Goal: Information Seeking & Learning: Learn about a topic

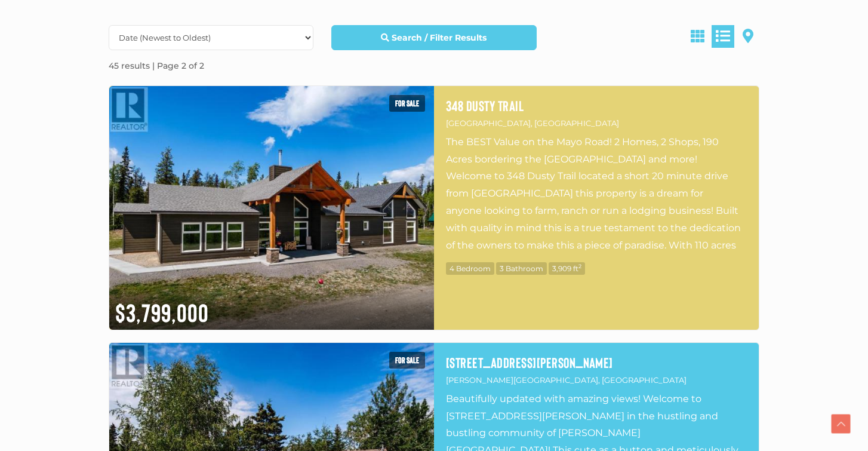
click at [528, 166] on p "The BEST Value on the Mayo Road! 2 Homes, 2 Shops, 190 Acres bordering the Yuko…" at bounding box center [596, 193] width 301 height 119
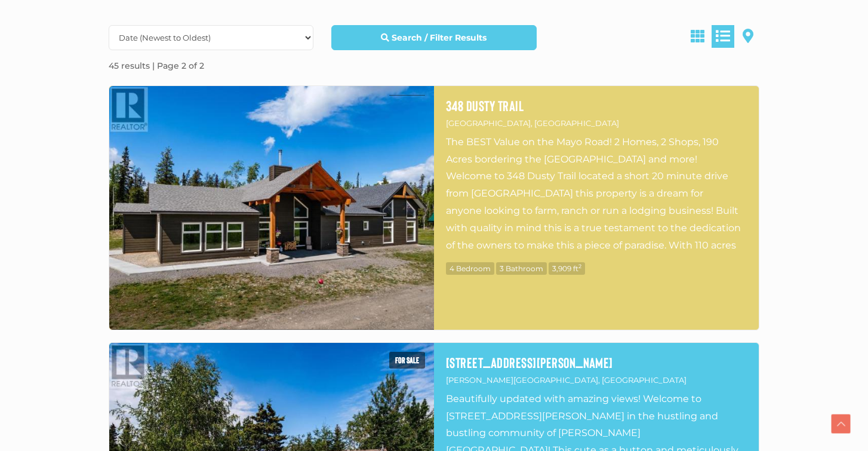
click at [504, 141] on p "The BEST Value on the Mayo Road! 2 Homes, 2 Shops, 190 Acres bordering the Yuko…" at bounding box center [596, 193] width 301 height 119
click at [270, 125] on img at bounding box center [271, 208] width 325 height 244
click at [250, 133] on img at bounding box center [271, 208] width 325 height 244
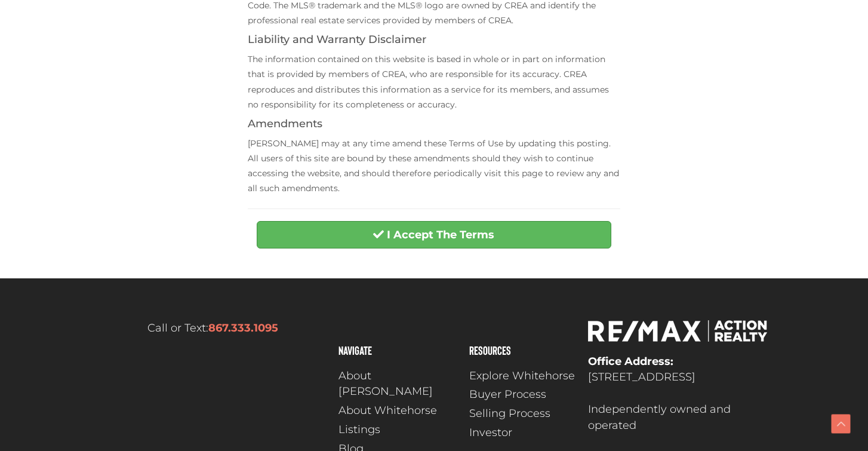
scroll to position [502, 0]
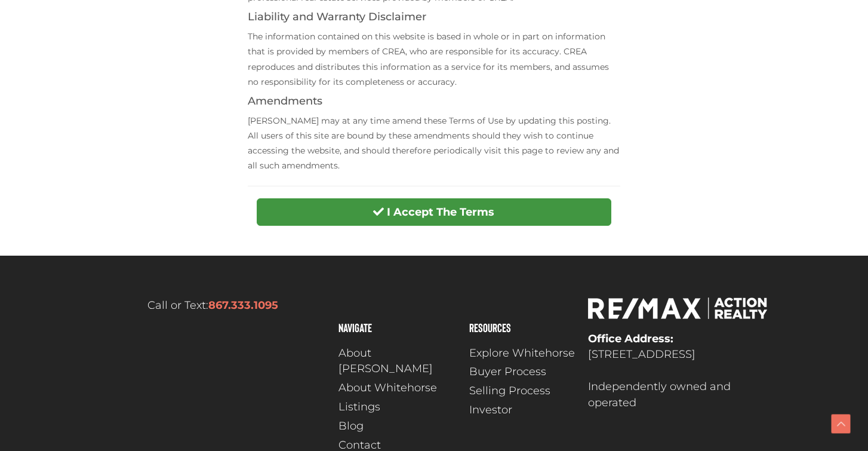
click at [429, 205] on strong "I Accept The Terms" at bounding box center [440, 211] width 107 height 13
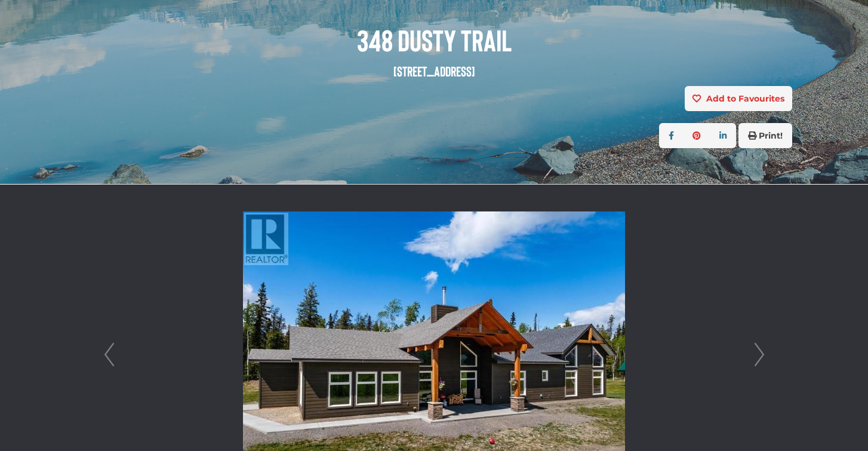
scroll to position [159, 0]
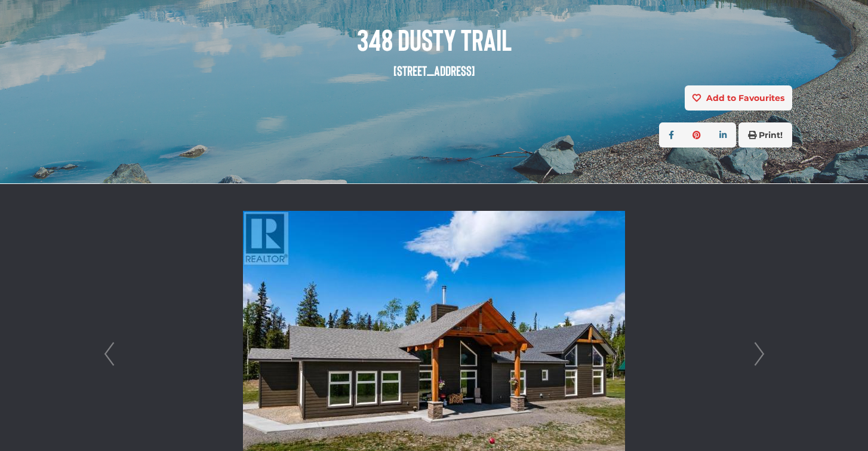
click at [758, 352] on link "Next" at bounding box center [759, 354] width 18 height 340
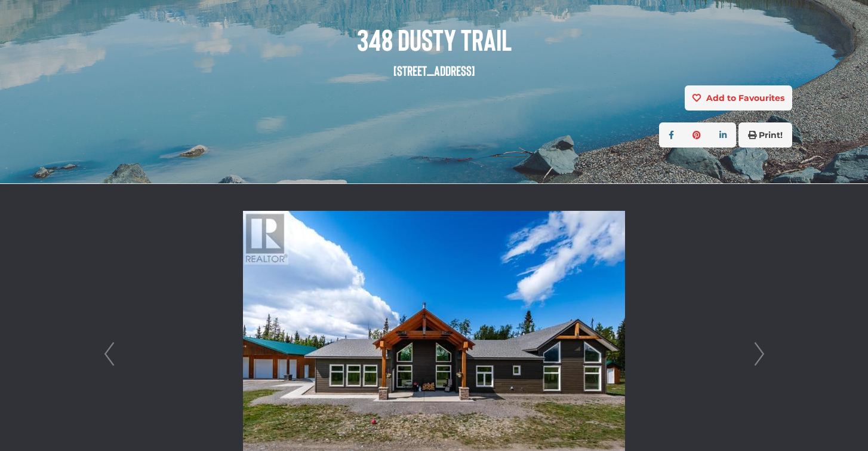
click at [758, 352] on link "Next" at bounding box center [759, 354] width 18 height 340
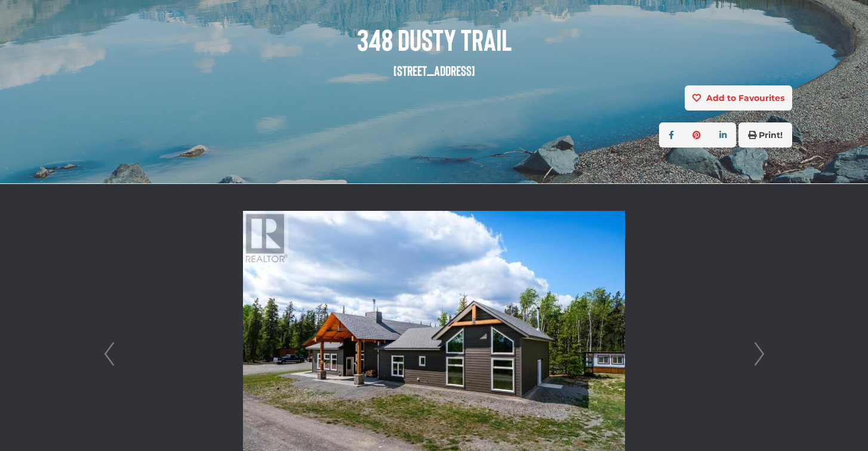
click at [758, 352] on link "Next" at bounding box center [759, 354] width 18 height 340
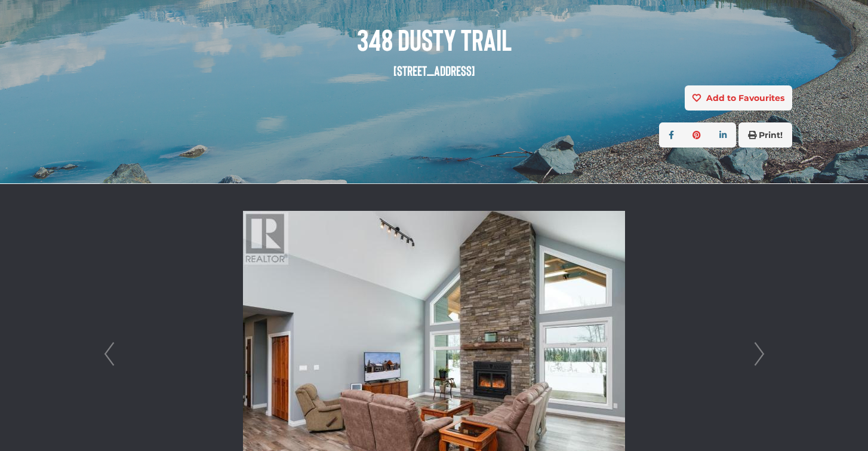
click at [758, 352] on link "Next" at bounding box center [759, 354] width 18 height 340
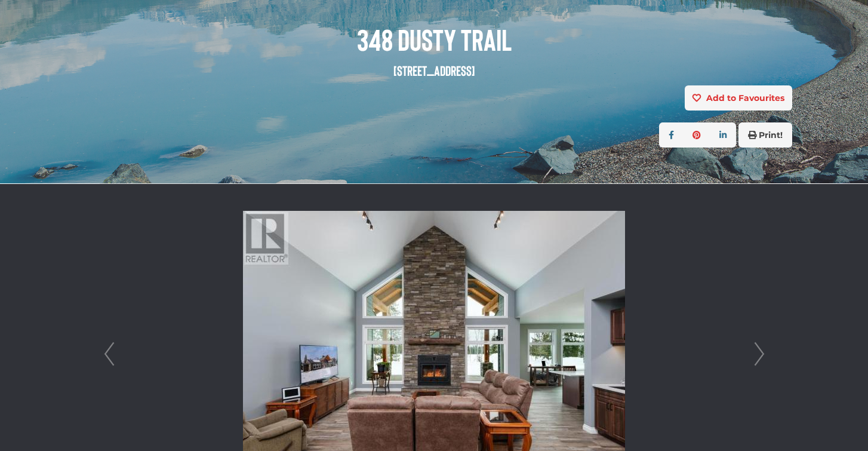
click at [758, 352] on link "Next" at bounding box center [759, 354] width 18 height 340
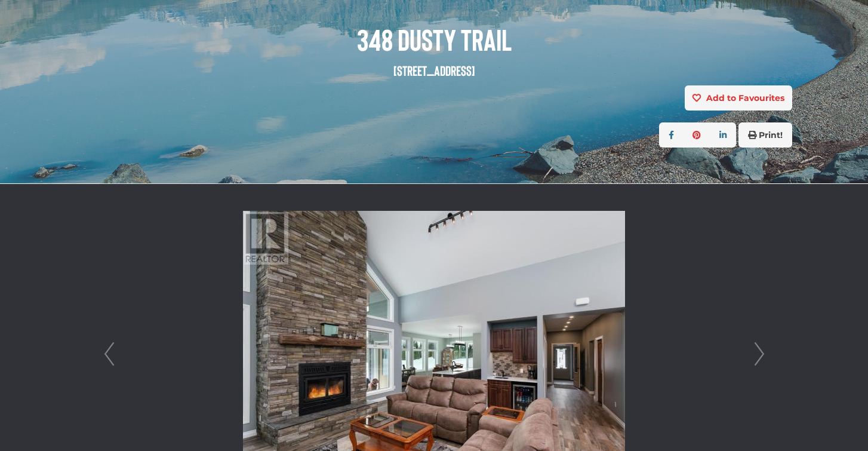
click at [758, 352] on link "Next" at bounding box center [759, 354] width 18 height 340
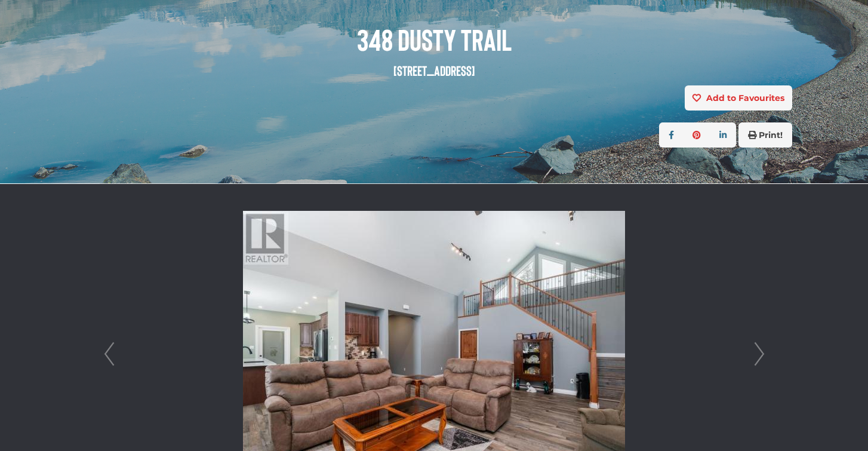
click at [758, 352] on link "Next" at bounding box center [759, 354] width 18 height 340
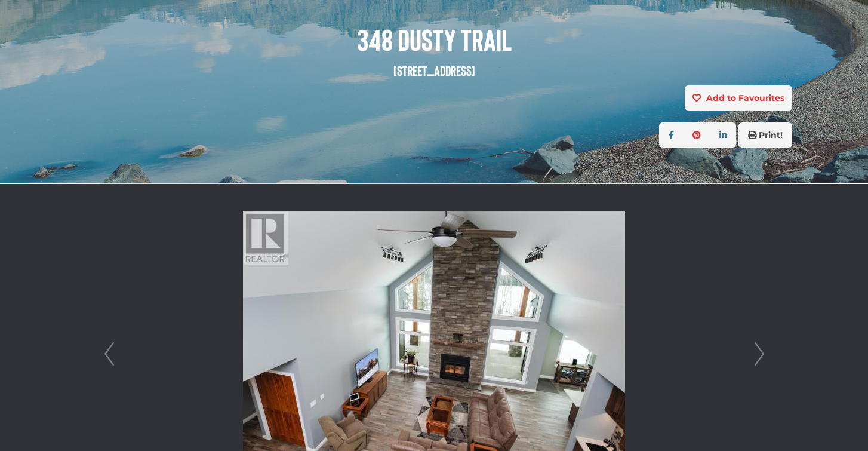
click at [755, 350] on link "Next" at bounding box center [759, 354] width 18 height 340
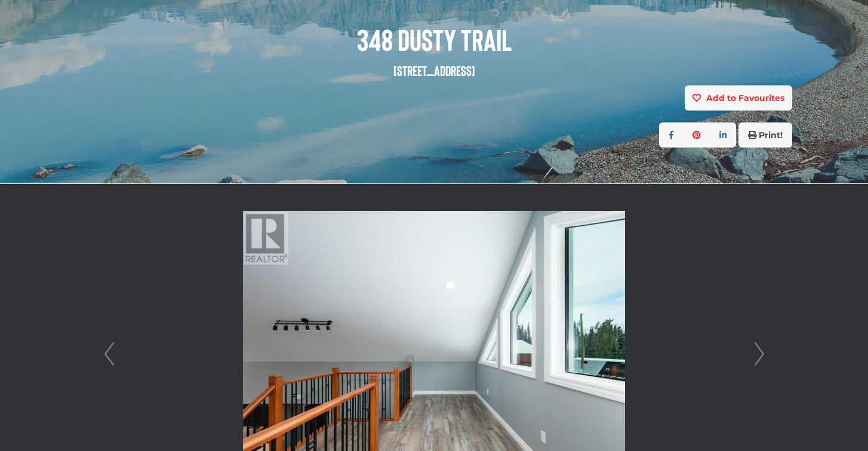
click at [755, 350] on link "Next" at bounding box center [759, 354] width 18 height 340
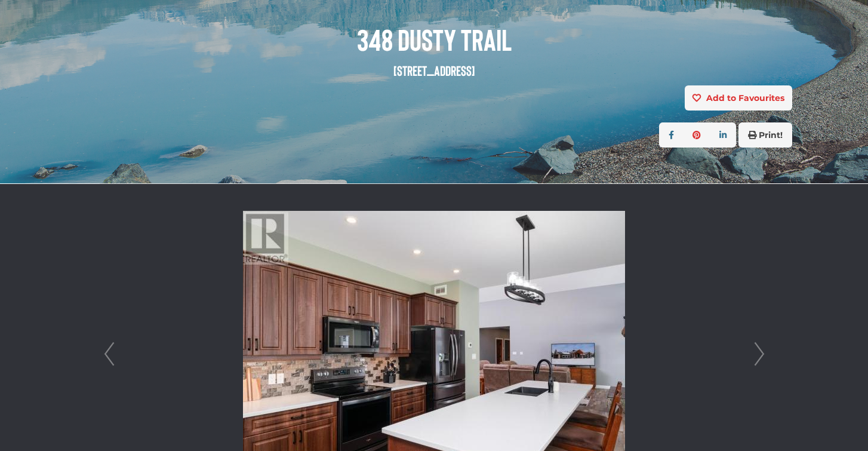
click at [755, 350] on link "Next" at bounding box center [759, 354] width 18 height 340
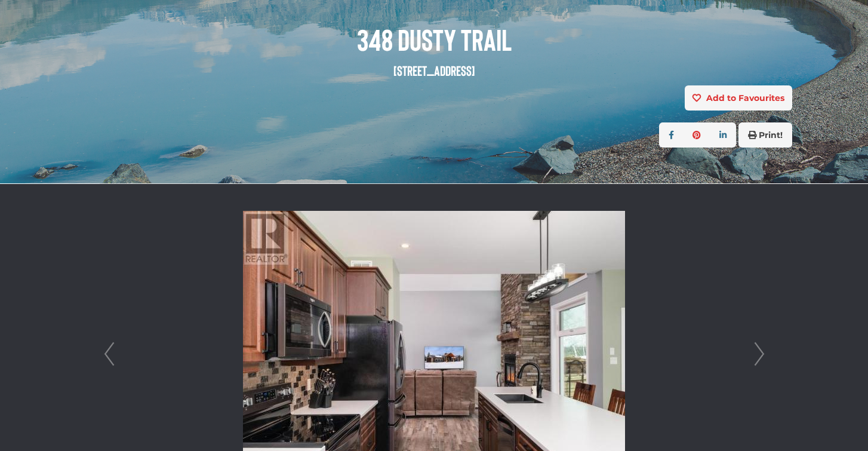
click at [755, 350] on link "Next" at bounding box center [759, 354] width 18 height 340
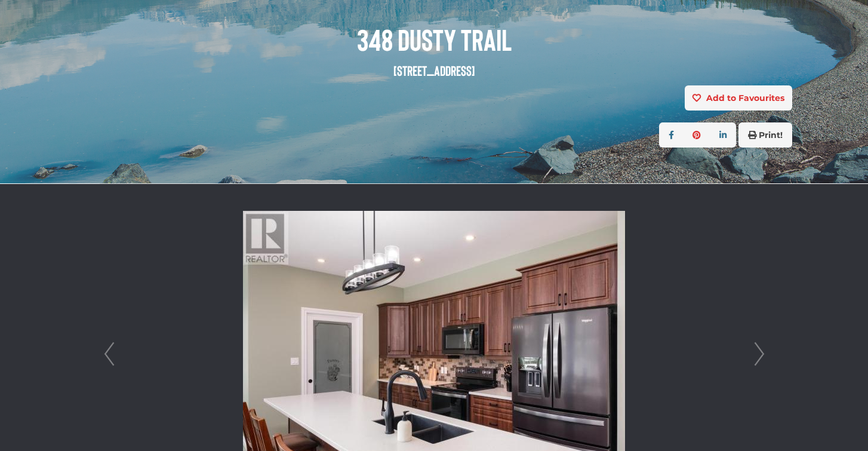
click at [755, 350] on link "Next" at bounding box center [759, 354] width 18 height 340
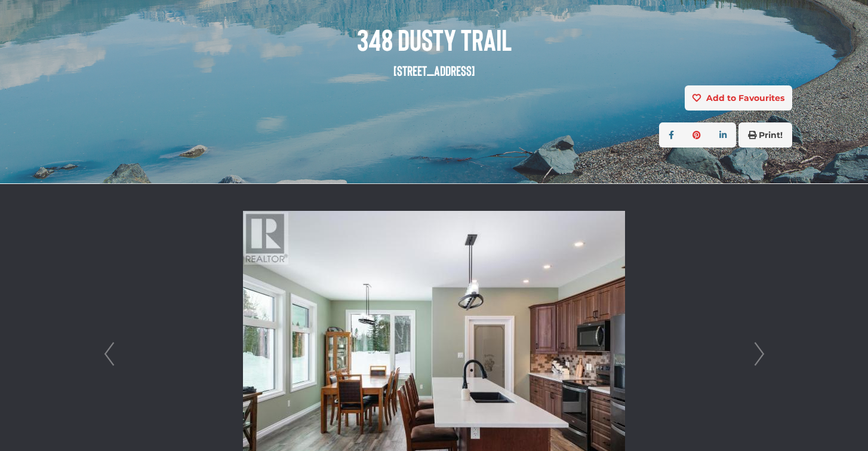
click at [755, 350] on link "Next" at bounding box center [759, 354] width 18 height 340
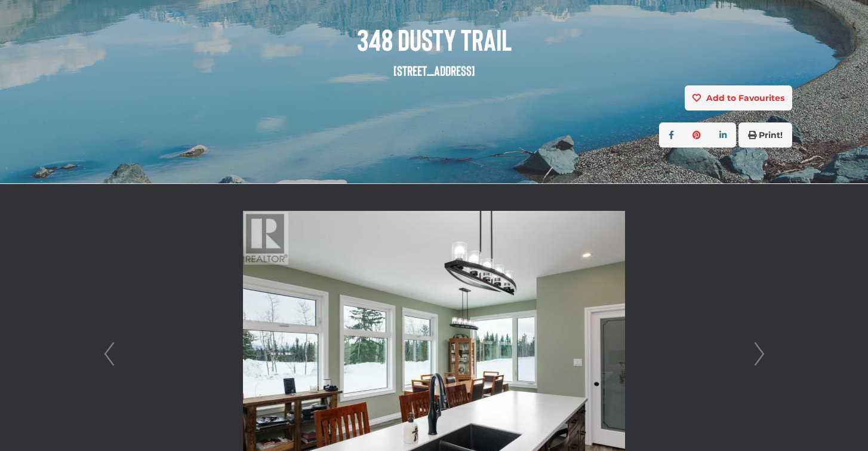
click at [755, 350] on link "Next" at bounding box center [759, 354] width 18 height 340
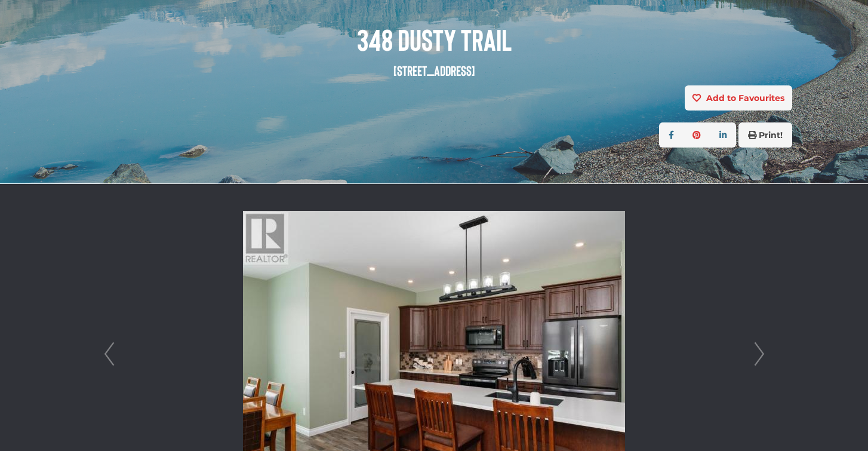
click at [755, 350] on link "Next" at bounding box center [759, 354] width 18 height 340
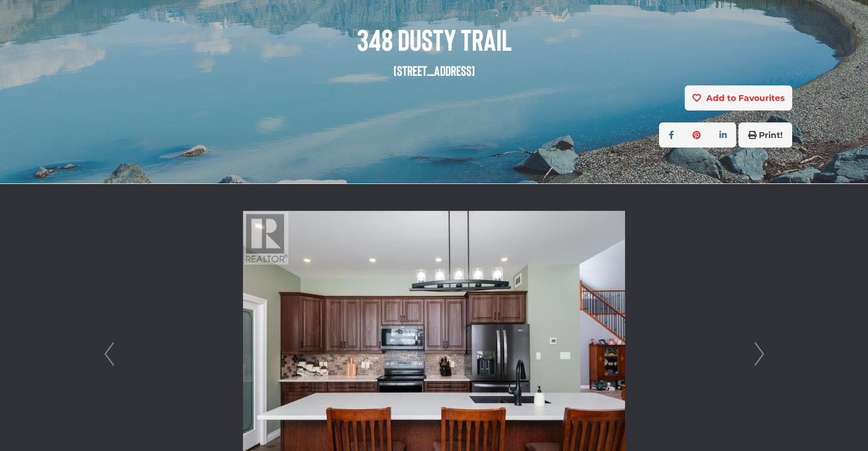
click at [755, 350] on link "Next" at bounding box center [759, 354] width 18 height 340
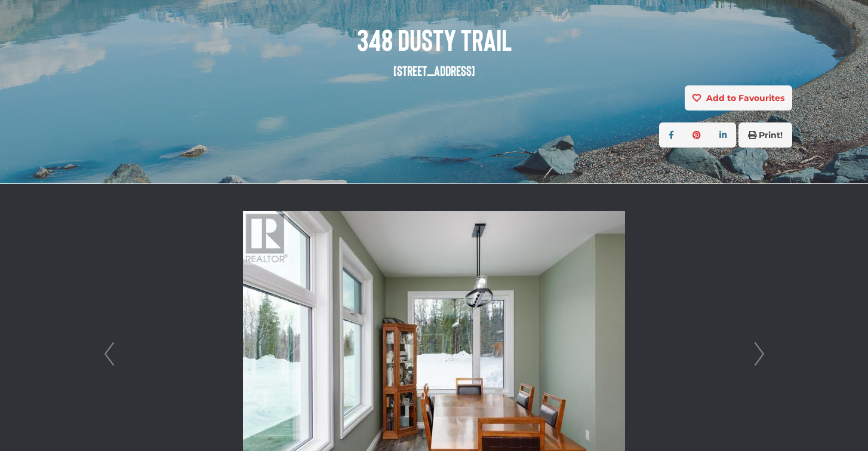
click at [755, 350] on link "Next" at bounding box center [759, 354] width 18 height 340
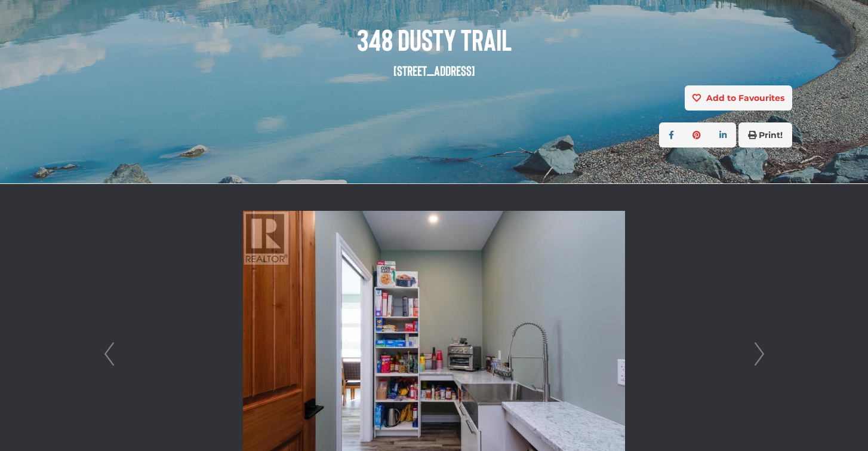
click at [755, 350] on link "Next" at bounding box center [759, 354] width 18 height 340
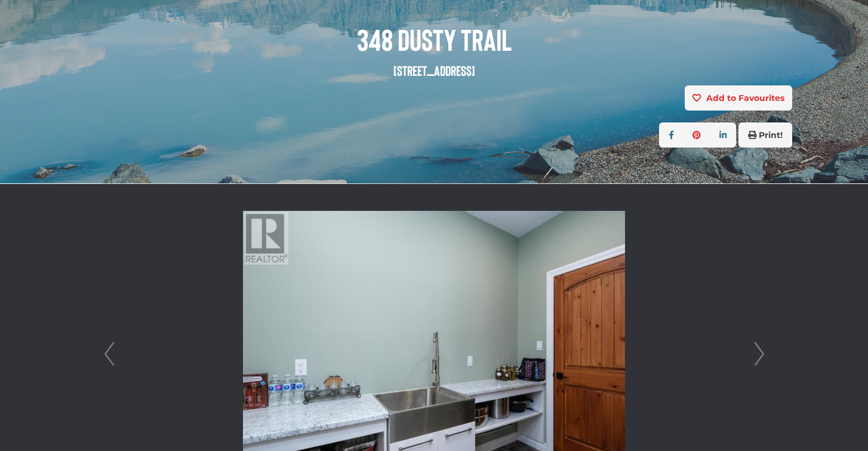
click at [755, 350] on link "Next" at bounding box center [759, 354] width 18 height 340
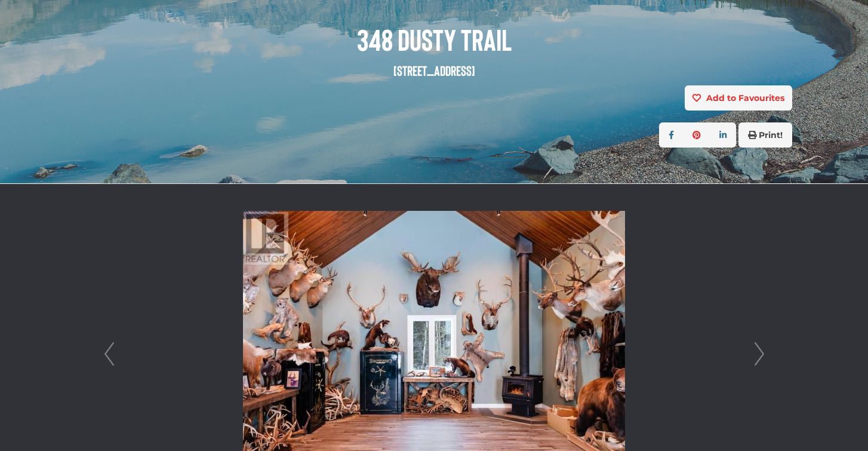
click at [755, 349] on link "Next" at bounding box center [759, 354] width 18 height 340
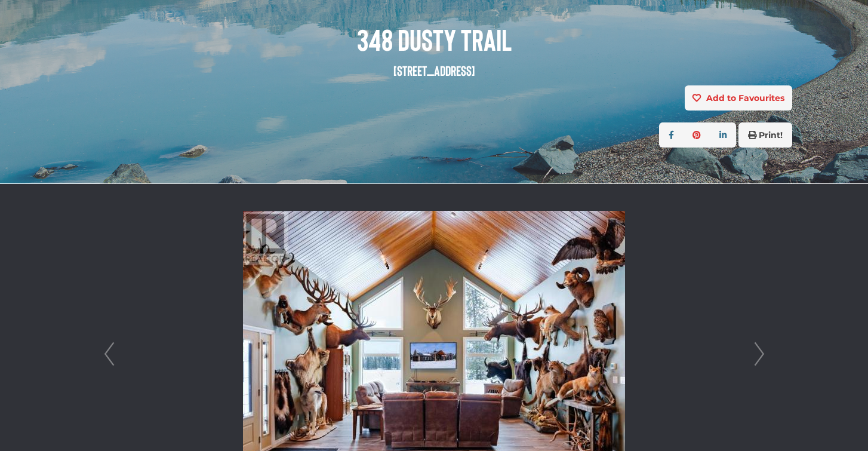
click at [755, 349] on link "Next" at bounding box center [759, 354] width 18 height 340
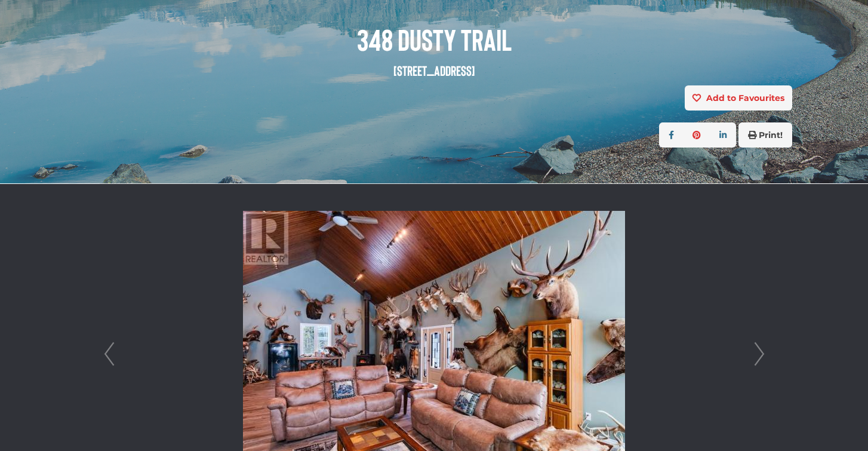
click at [755, 349] on link "Next" at bounding box center [759, 354] width 18 height 340
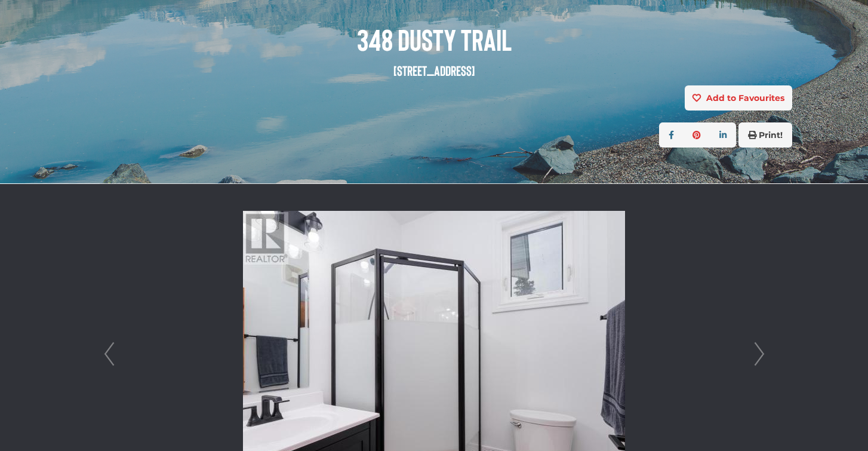
click at [755, 349] on link "Next" at bounding box center [759, 354] width 18 height 340
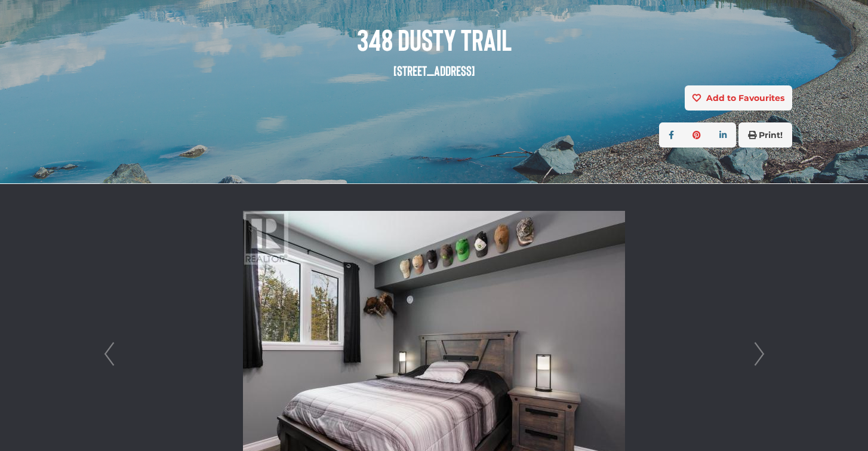
click at [755, 349] on link "Next" at bounding box center [759, 354] width 18 height 340
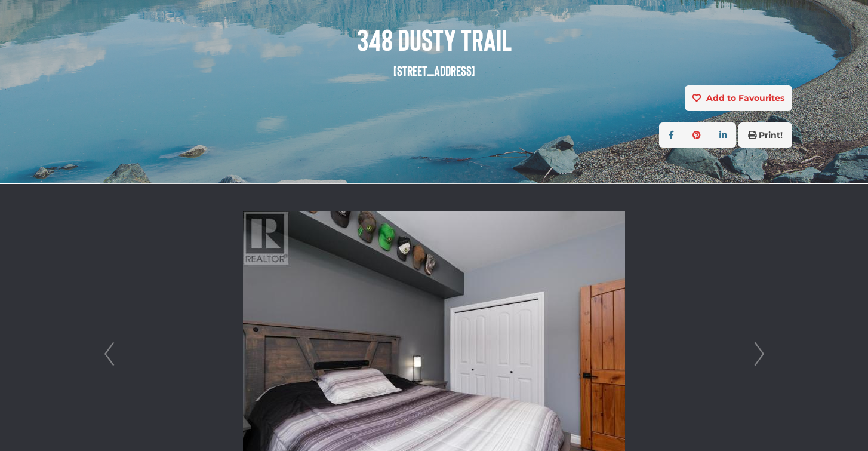
click at [755, 349] on link "Next" at bounding box center [759, 354] width 18 height 340
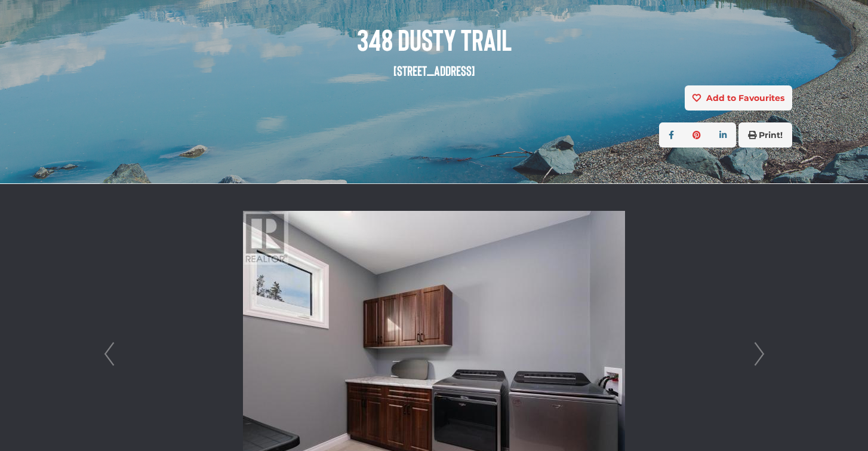
click at [755, 349] on link "Next" at bounding box center [759, 354] width 18 height 340
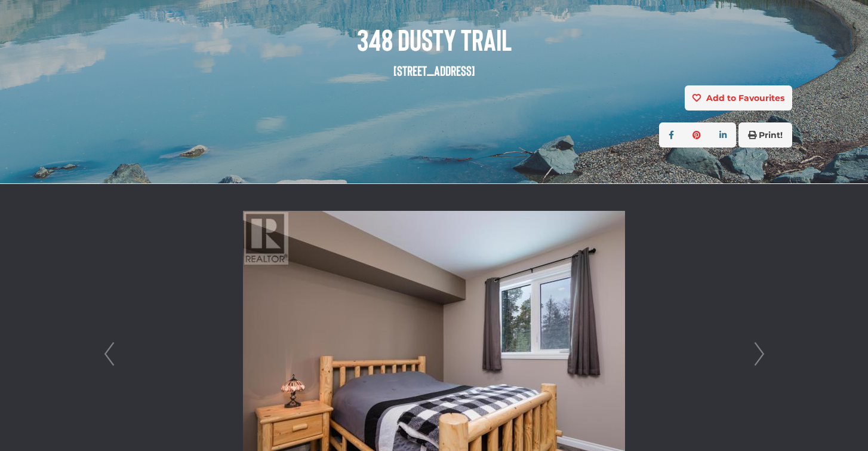
click at [755, 349] on link "Next" at bounding box center [759, 354] width 18 height 340
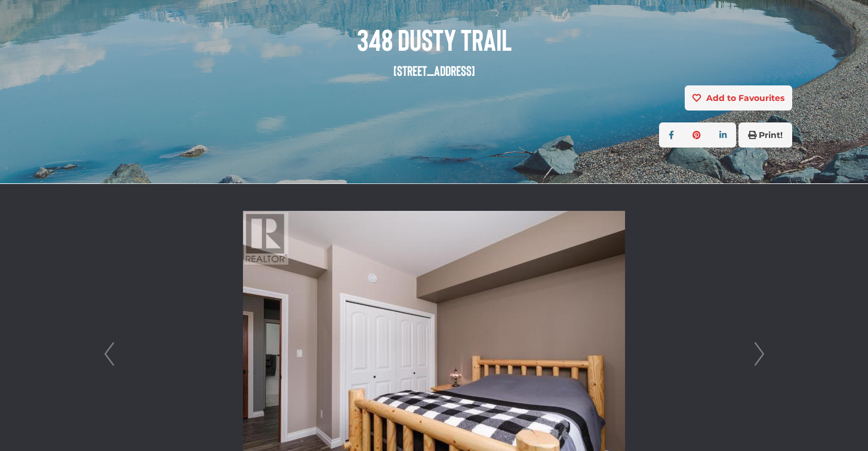
click at [755, 349] on link "Next" at bounding box center [759, 354] width 18 height 340
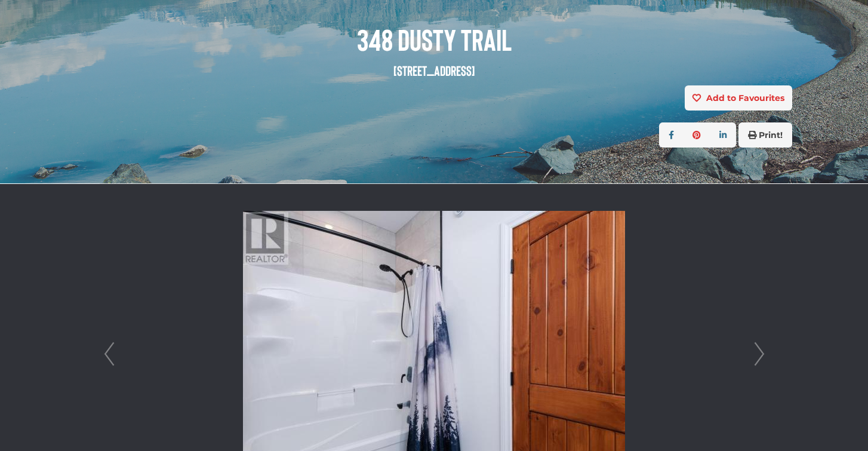
click at [755, 349] on link "Next" at bounding box center [759, 354] width 18 height 340
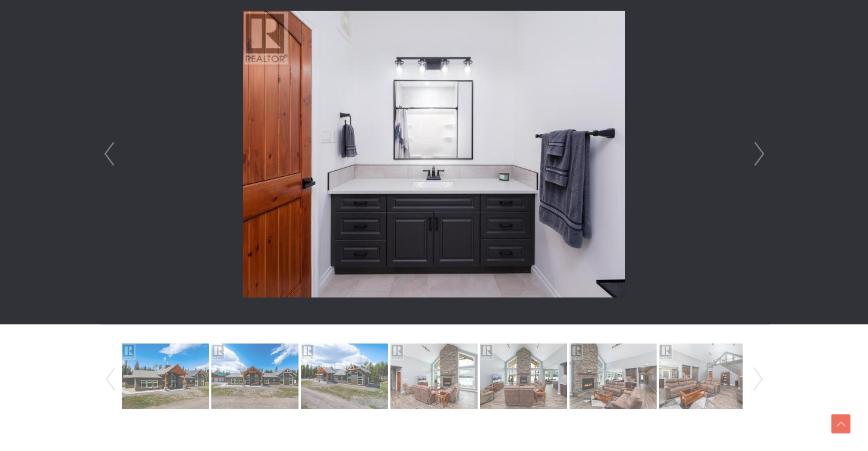
scroll to position [361, 0]
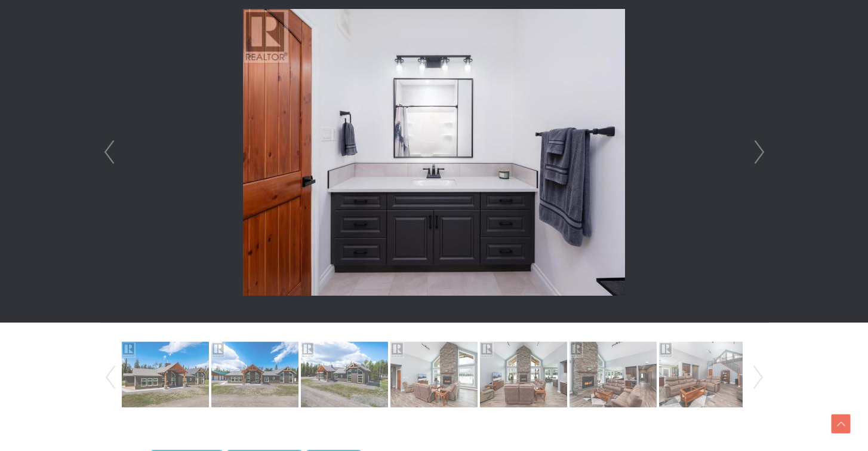
click at [761, 156] on link "Next" at bounding box center [759, 152] width 18 height 340
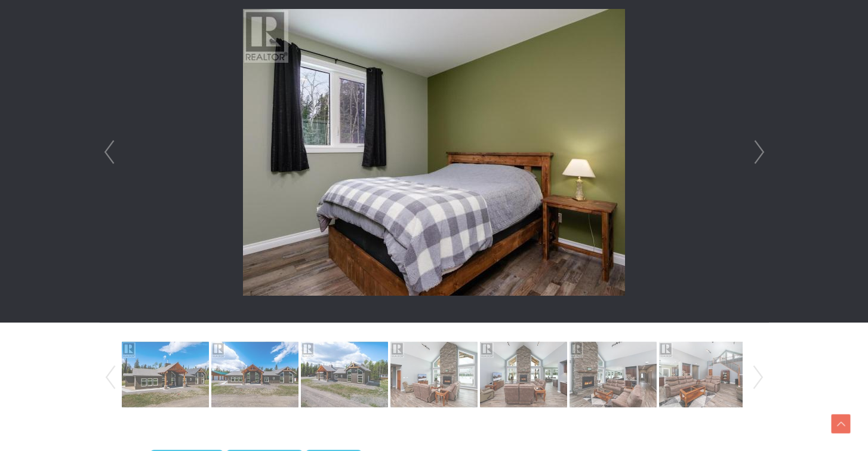
click at [761, 156] on link "Next" at bounding box center [759, 152] width 18 height 340
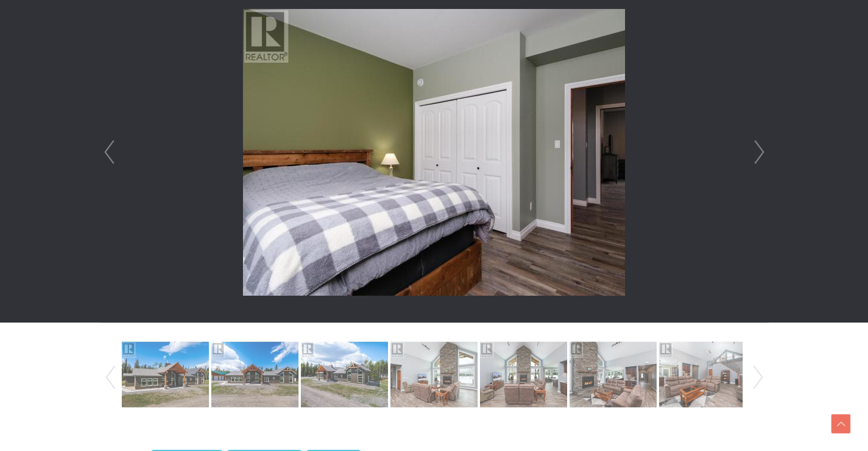
click at [761, 155] on link "Next" at bounding box center [759, 152] width 18 height 340
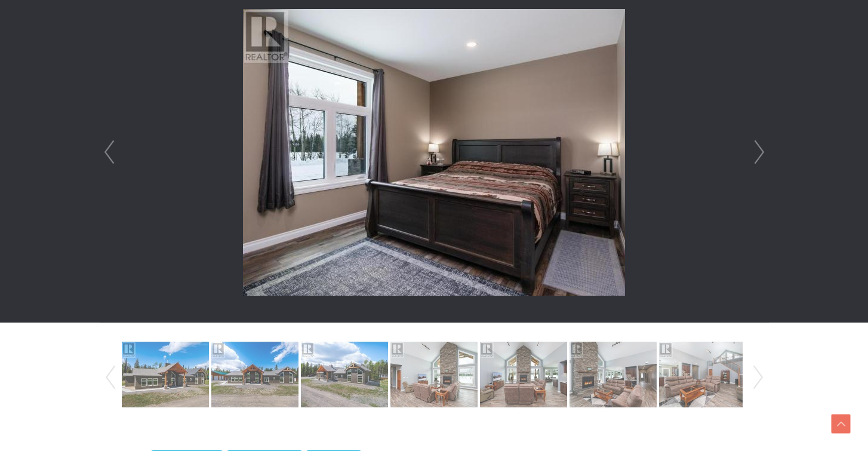
click at [761, 143] on link "Next" at bounding box center [759, 152] width 18 height 340
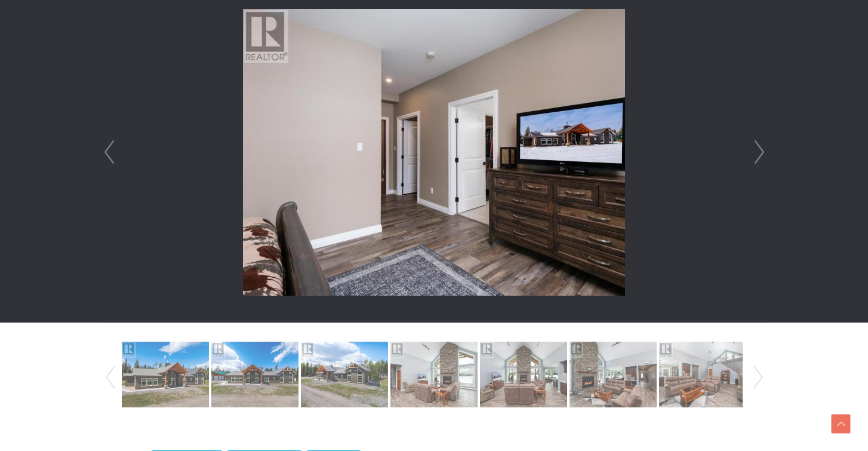
click at [761, 143] on link "Next" at bounding box center [759, 152] width 18 height 340
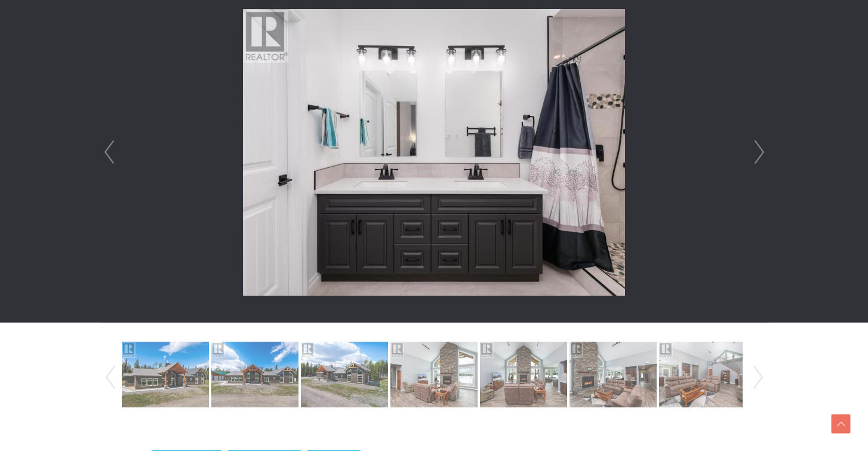
click at [761, 144] on link "Next" at bounding box center [759, 152] width 18 height 340
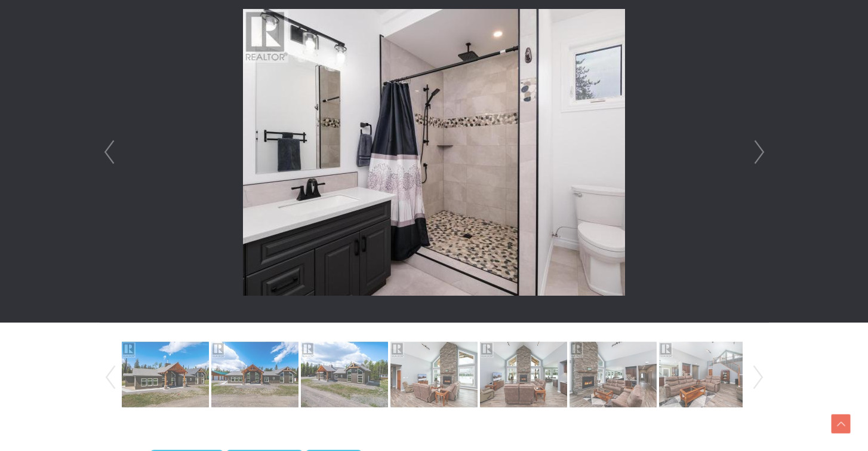
click at [761, 144] on link "Next" at bounding box center [759, 152] width 18 height 340
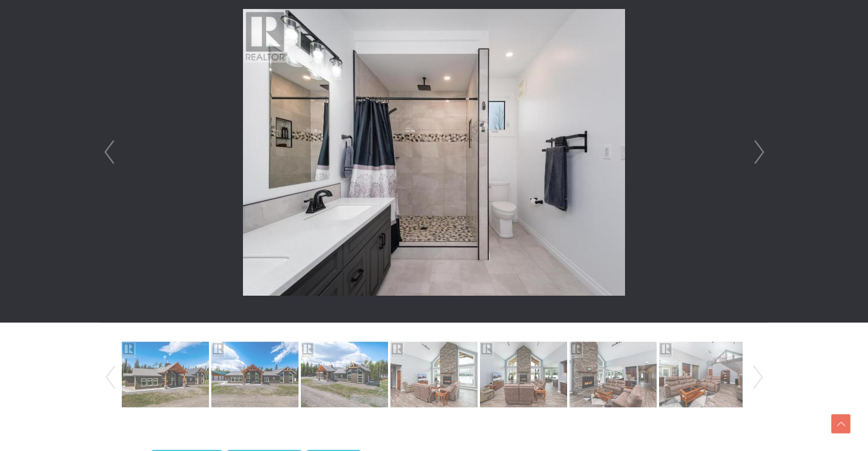
click at [761, 144] on link "Next" at bounding box center [759, 152] width 18 height 340
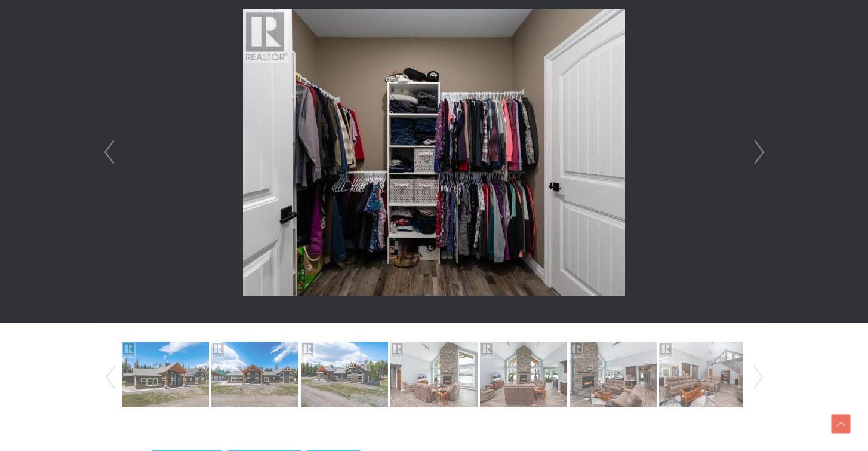
click at [761, 144] on link "Next" at bounding box center [759, 152] width 18 height 340
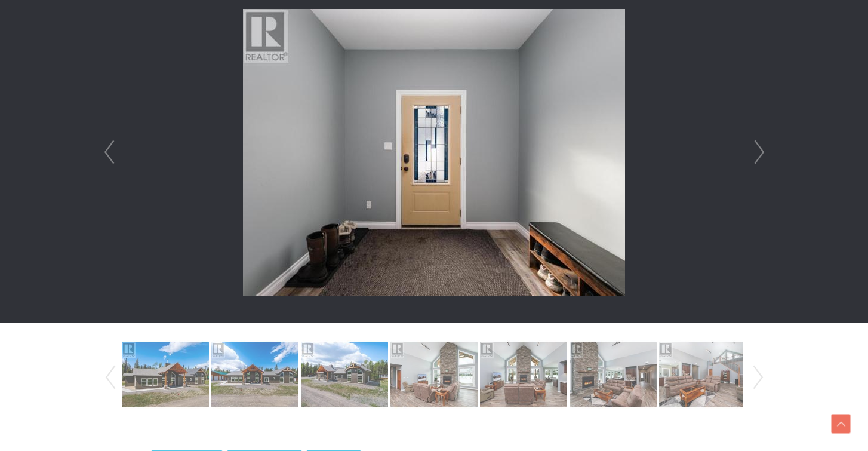
click at [761, 144] on link "Next" at bounding box center [759, 152] width 18 height 340
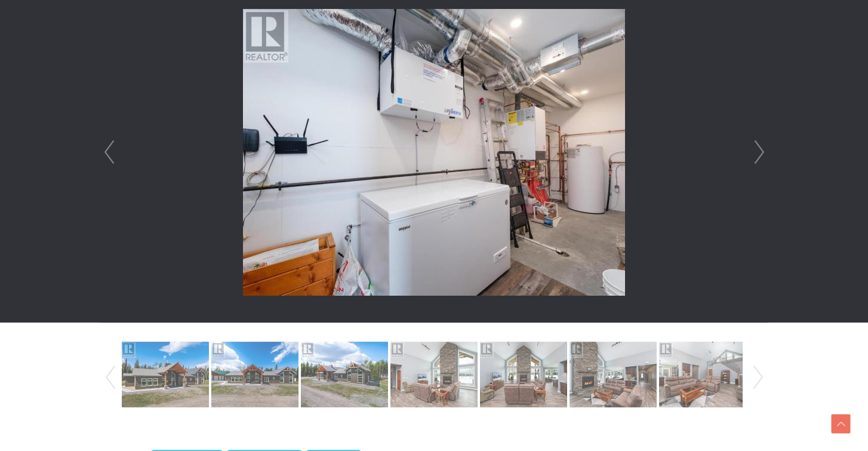
click at [761, 144] on link "Next" at bounding box center [759, 152] width 18 height 340
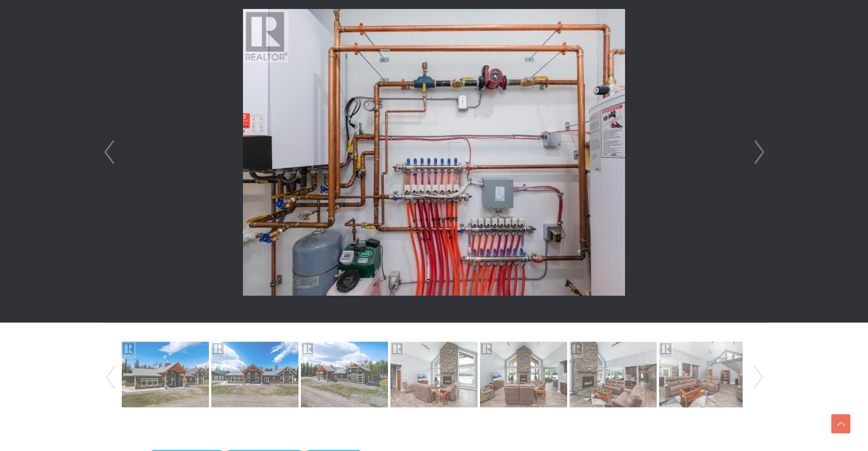
click at [761, 144] on link "Next" at bounding box center [759, 152] width 18 height 340
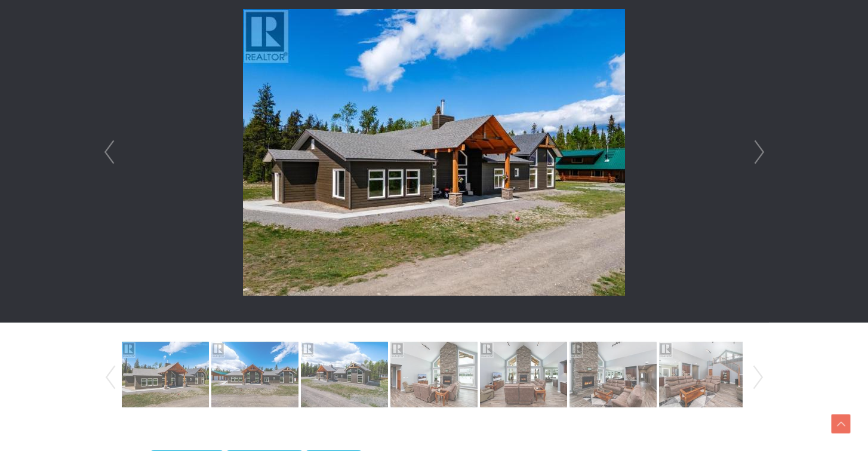
click at [761, 144] on link "Next" at bounding box center [759, 152] width 18 height 340
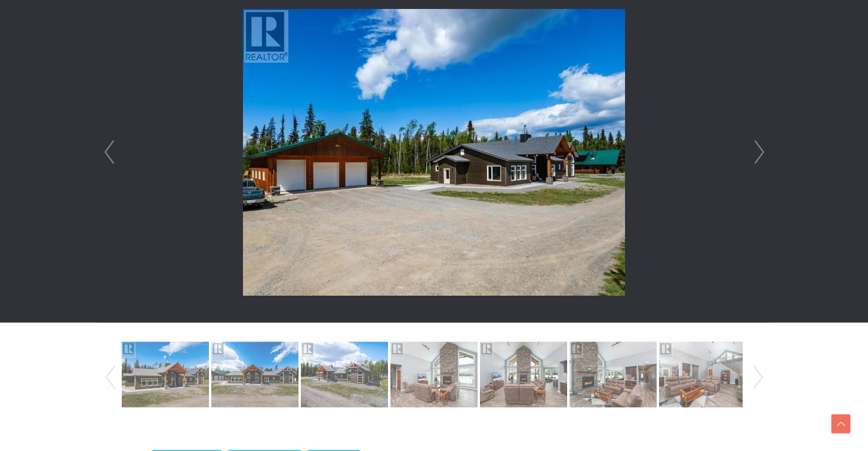
click at [762, 144] on link "Next" at bounding box center [759, 152] width 18 height 340
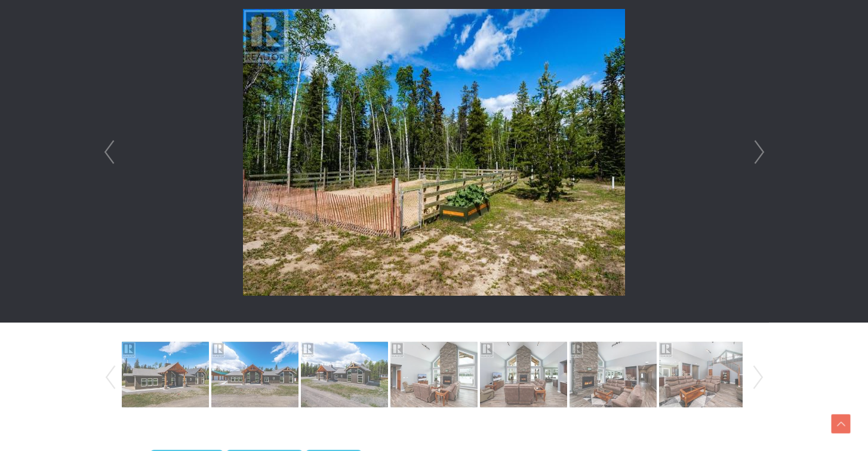
click at [762, 144] on link "Next" at bounding box center [759, 152] width 18 height 340
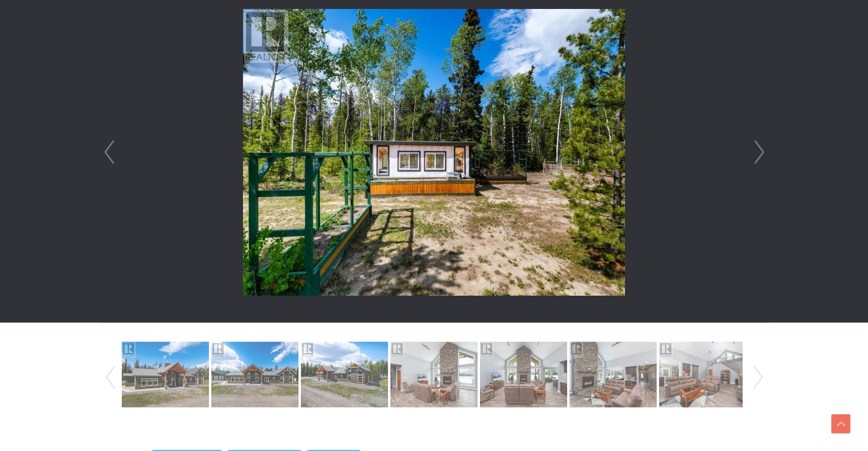
click at [762, 144] on link "Next" at bounding box center [759, 152] width 18 height 340
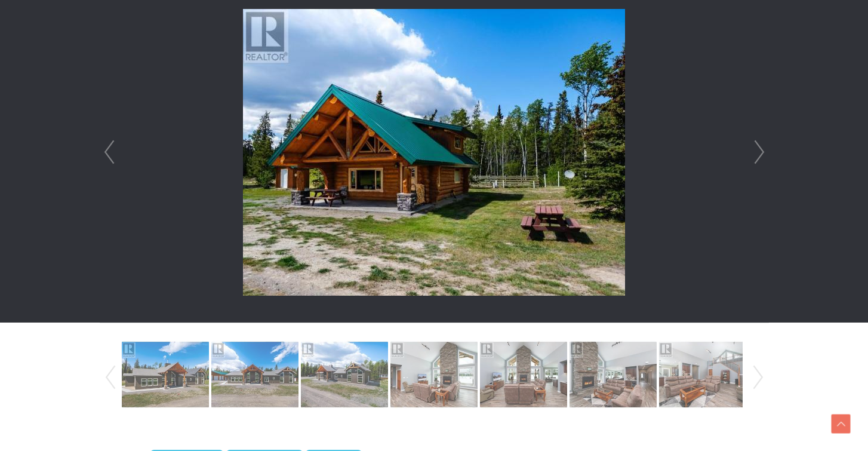
click at [762, 144] on link "Next" at bounding box center [759, 152] width 18 height 340
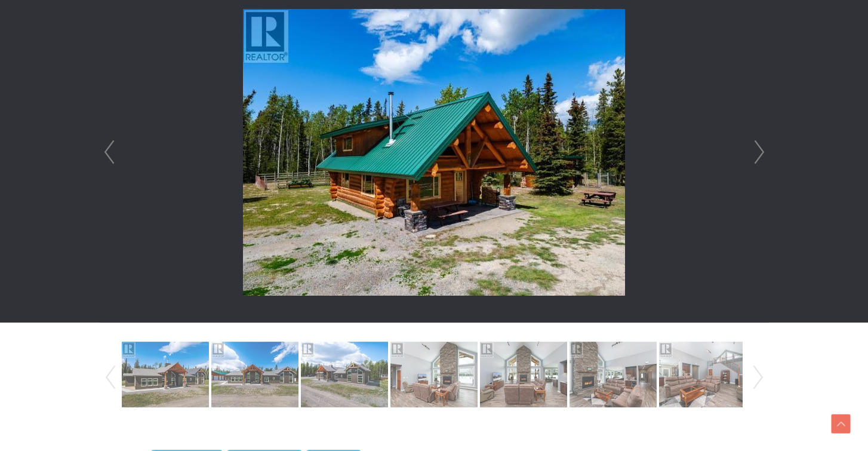
click at [759, 165] on link "Next" at bounding box center [759, 152] width 18 height 340
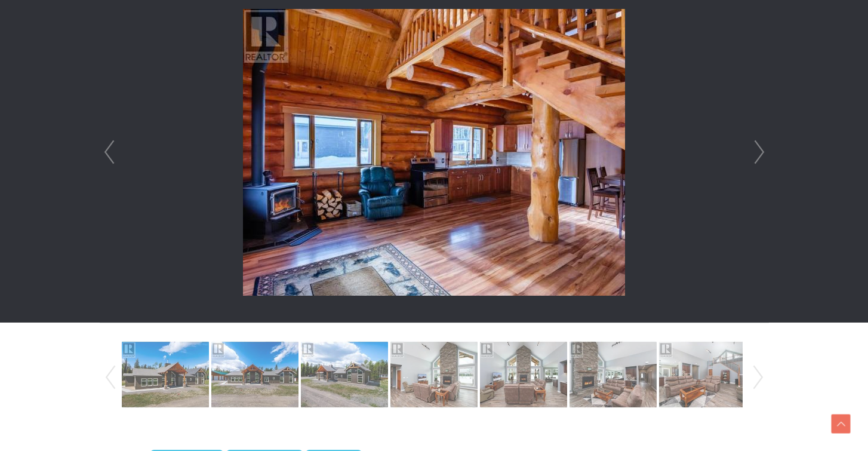
click at [758, 164] on link "Next" at bounding box center [759, 152] width 18 height 340
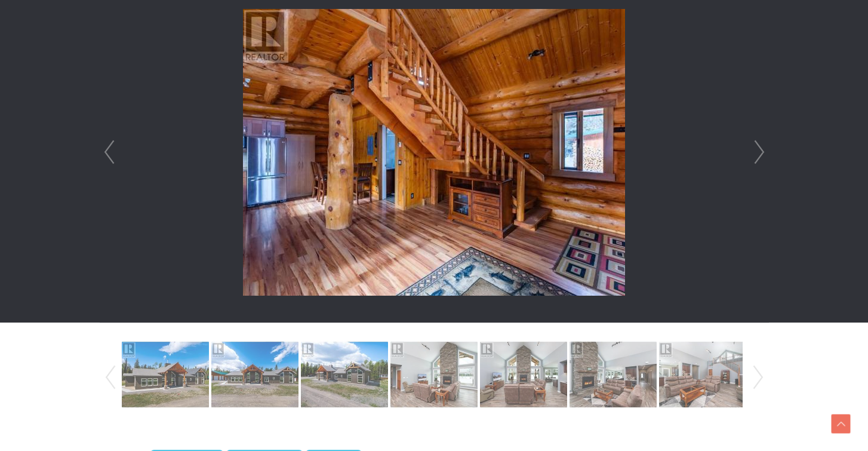
click at [758, 164] on link "Next" at bounding box center [759, 152] width 18 height 340
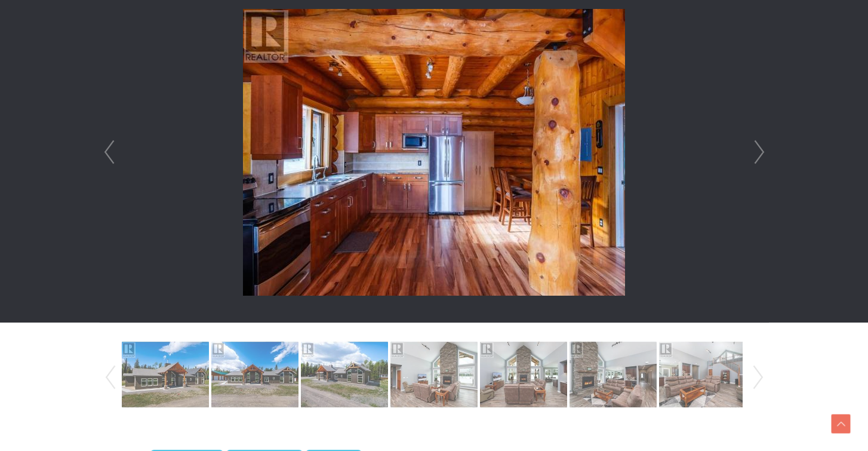
click at [758, 164] on link "Next" at bounding box center [759, 152] width 18 height 340
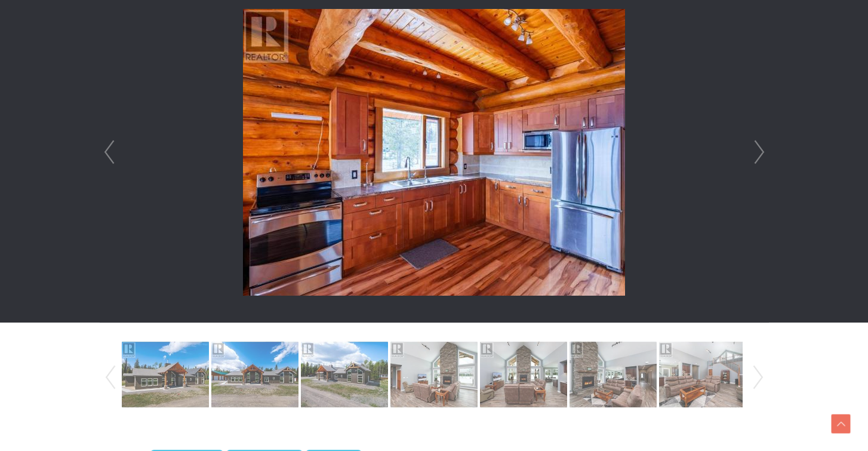
click at [758, 164] on link "Next" at bounding box center [759, 152] width 18 height 340
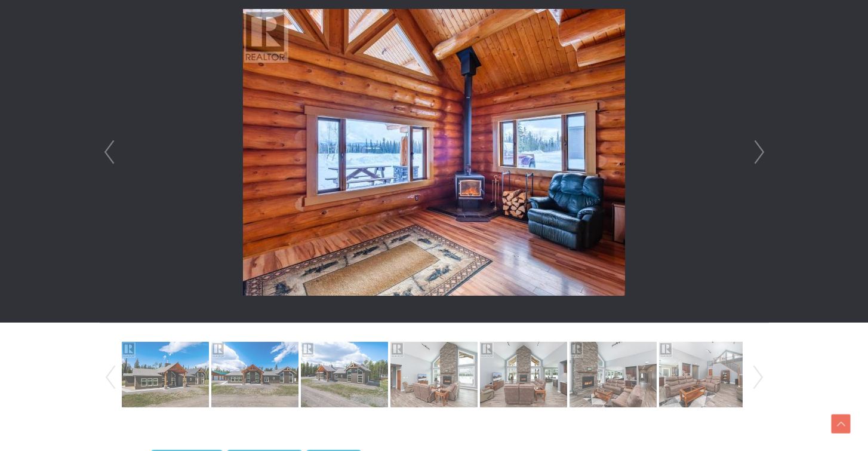
click at [759, 164] on link "Next" at bounding box center [759, 152] width 18 height 340
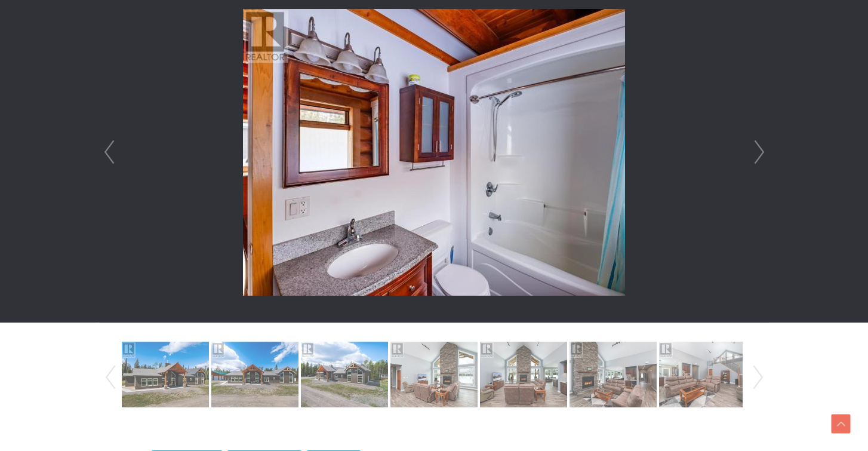
click at [759, 164] on link "Next" at bounding box center [759, 152] width 18 height 340
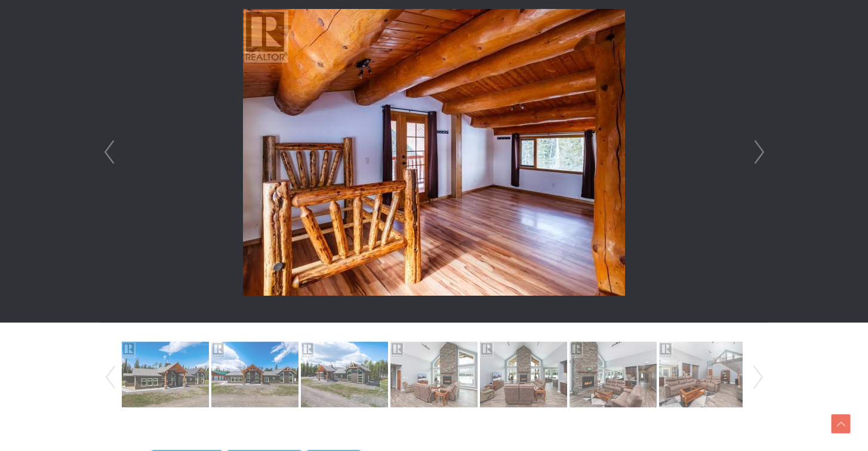
click at [759, 164] on link "Next" at bounding box center [759, 152] width 18 height 340
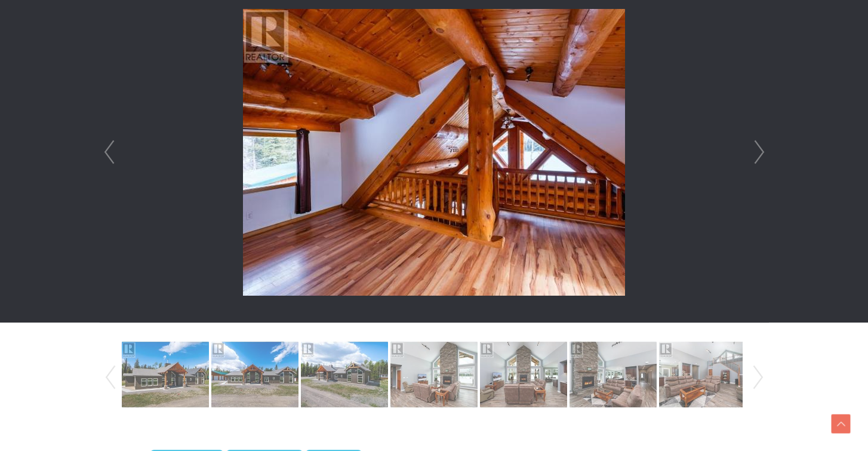
click at [759, 164] on link "Next" at bounding box center [759, 152] width 18 height 340
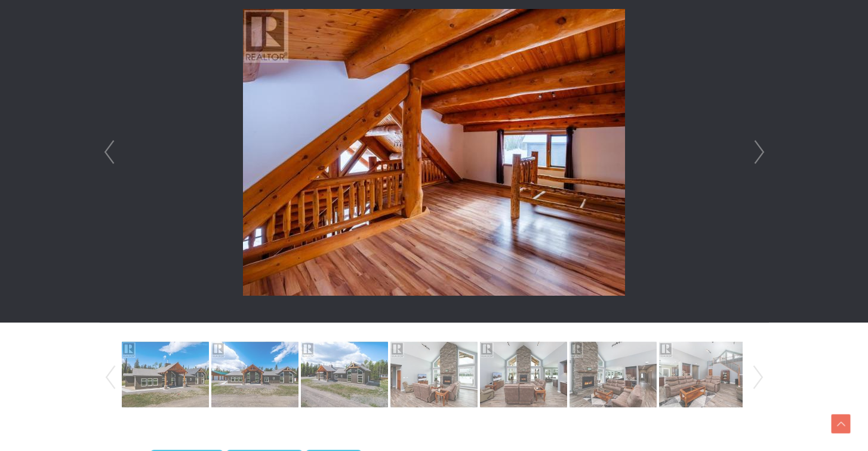
click at [759, 164] on link "Next" at bounding box center [759, 152] width 18 height 340
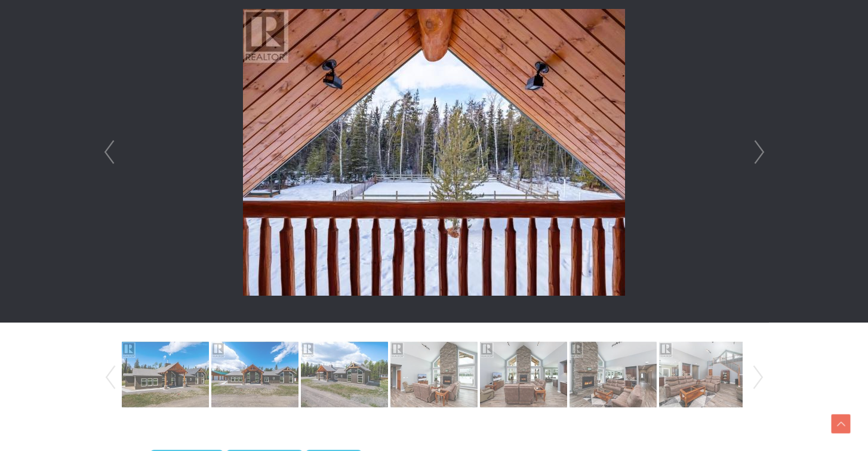
click at [759, 164] on link "Next" at bounding box center [759, 152] width 18 height 340
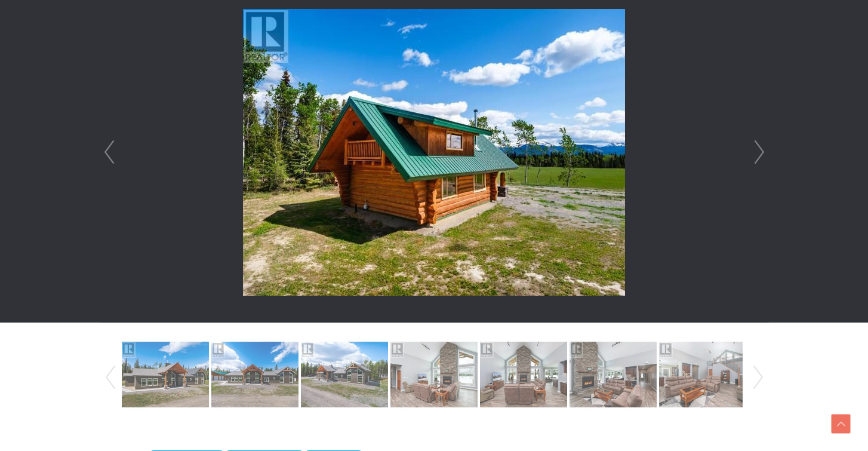
click at [759, 164] on link "Next" at bounding box center [759, 152] width 18 height 340
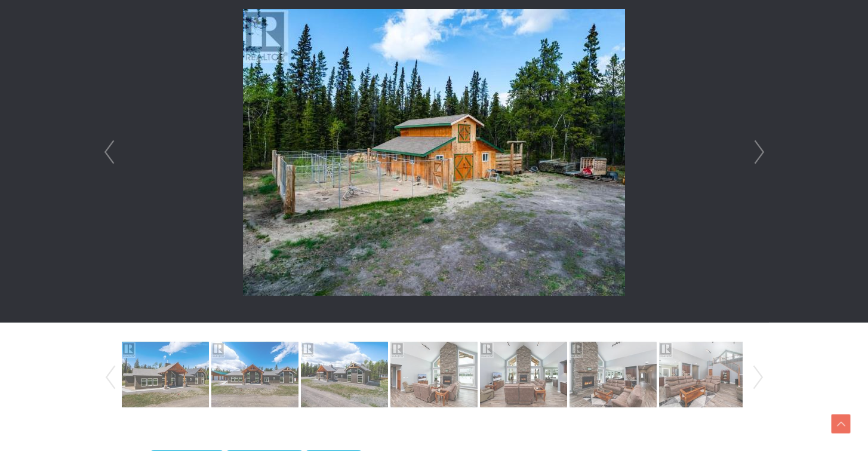
click at [759, 164] on link "Next" at bounding box center [759, 152] width 18 height 340
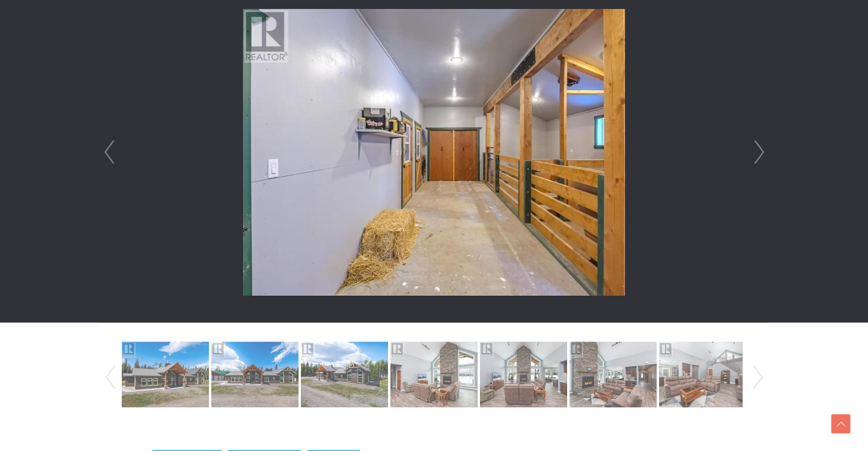
click at [759, 164] on link "Next" at bounding box center [759, 152] width 18 height 340
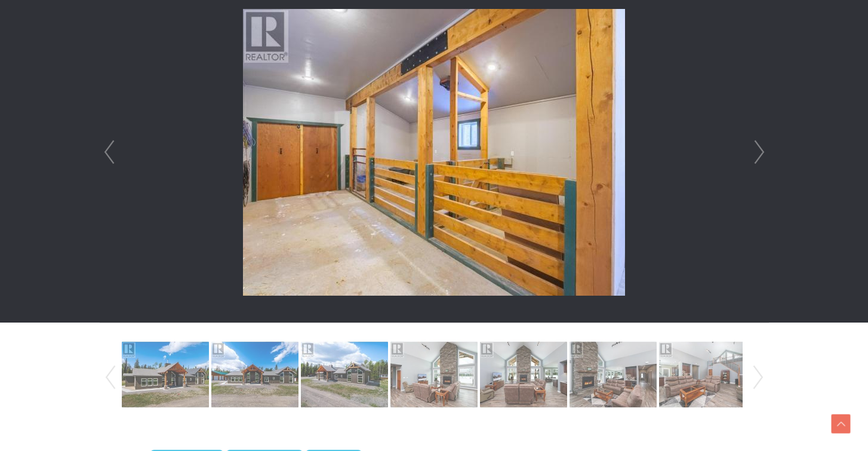
click at [759, 164] on link "Next" at bounding box center [759, 152] width 18 height 340
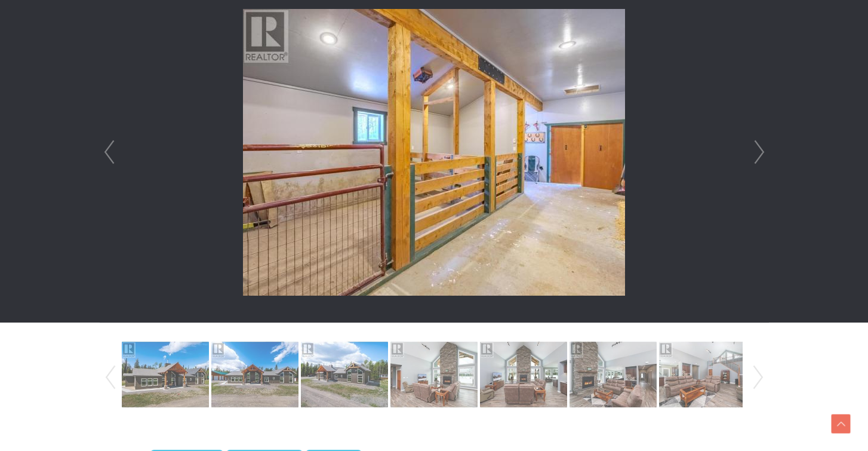
click at [759, 164] on link "Next" at bounding box center [759, 152] width 18 height 340
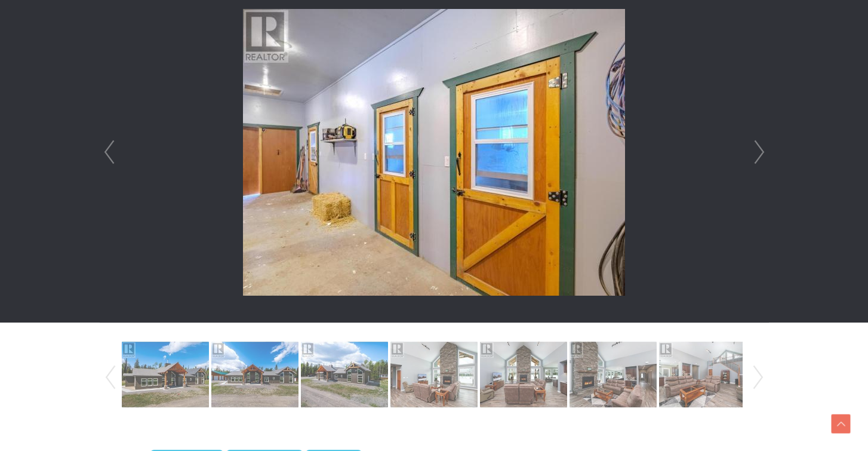
click at [759, 164] on link "Next" at bounding box center [759, 152] width 18 height 340
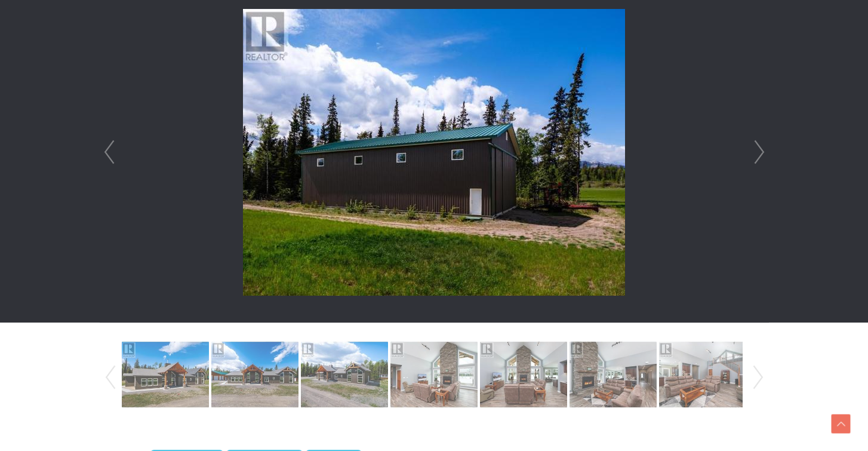
click at [759, 164] on link "Next" at bounding box center [759, 152] width 18 height 340
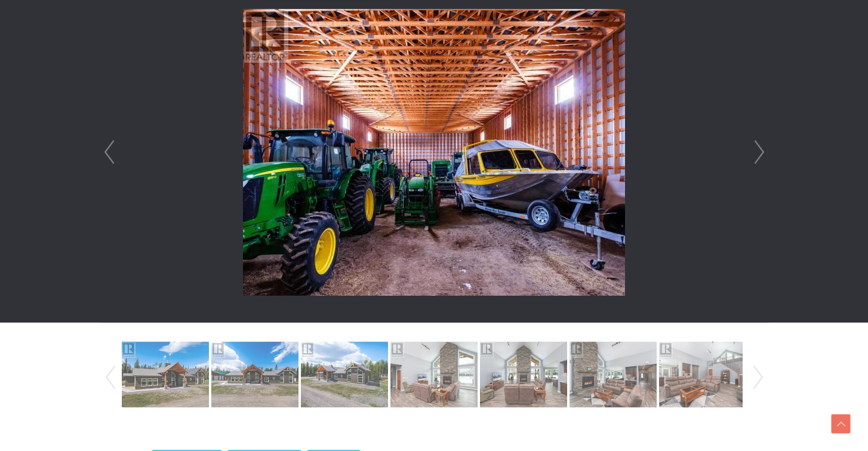
click at [759, 164] on link "Next" at bounding box center [759, 152] width 18 height 340
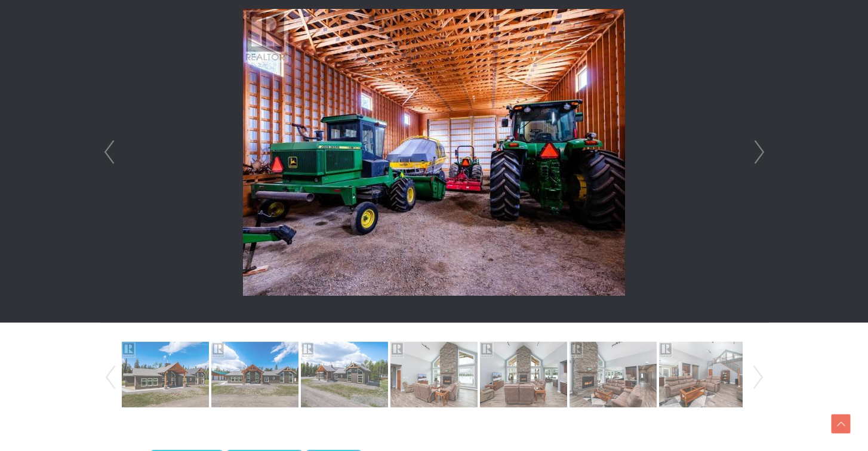
click at [759, 164] on link "Next" at bounding box center [759, 152] width 18 height 340
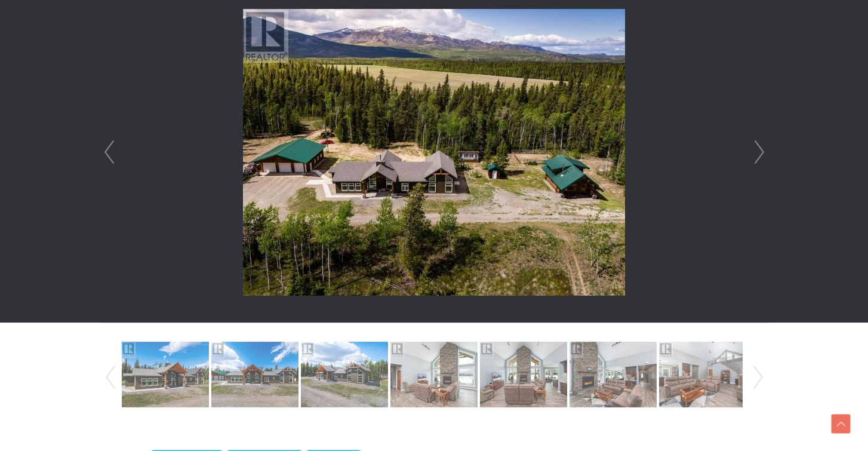
click at [758, 157] on link "Next" at bounding box center [759, 152] width 18 height 340
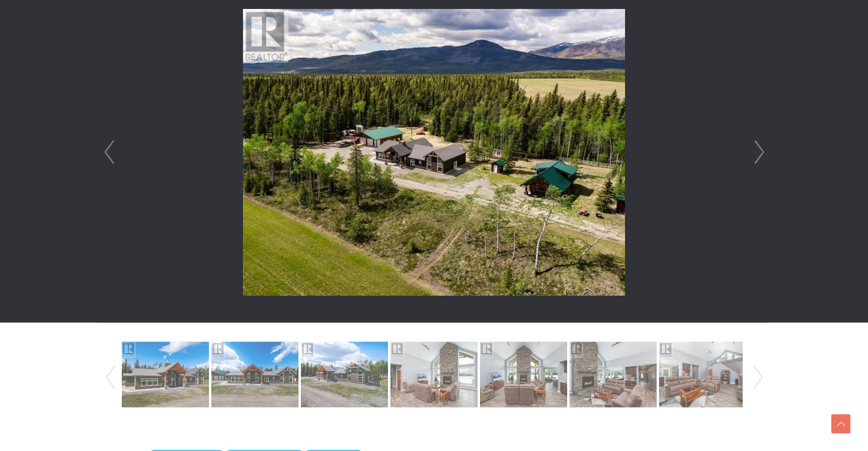
click at [758, 158] on link "Next" at bounding box center [759, 152] width 18 height 340
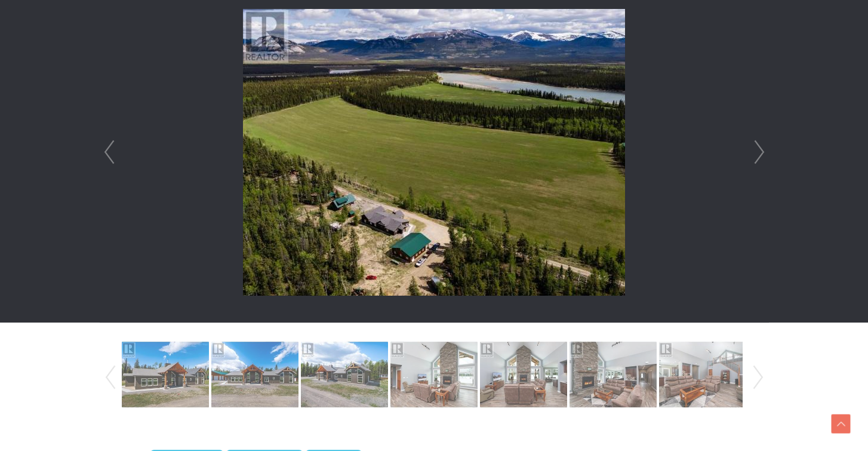
click at [757, 150] on link "Next" at bounding box center [759, 152] width 18 height 340
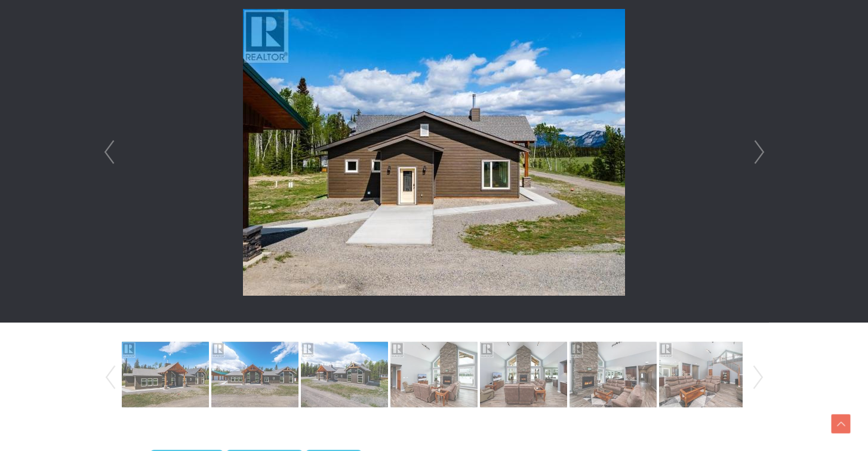
click at [757, 149] on link "Next" at bounding box center [759, 152] width 18 height 340
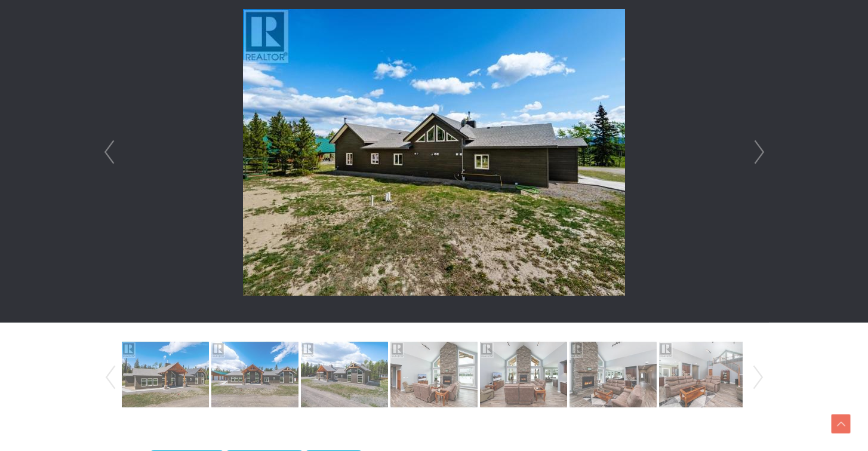
click at [757, 149] on link "Next" at bounding box center [759, 152] width 18 height 340
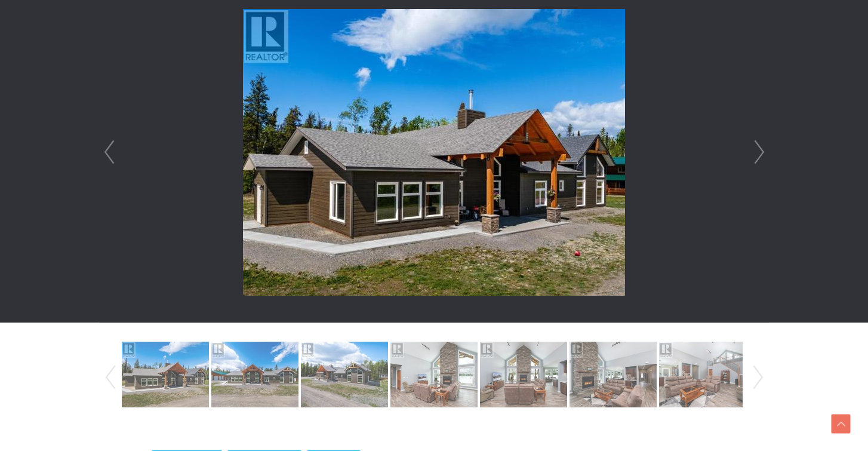
click at [757, 149] on link "Next" at bounding box center [759, 152] width 18 height 340
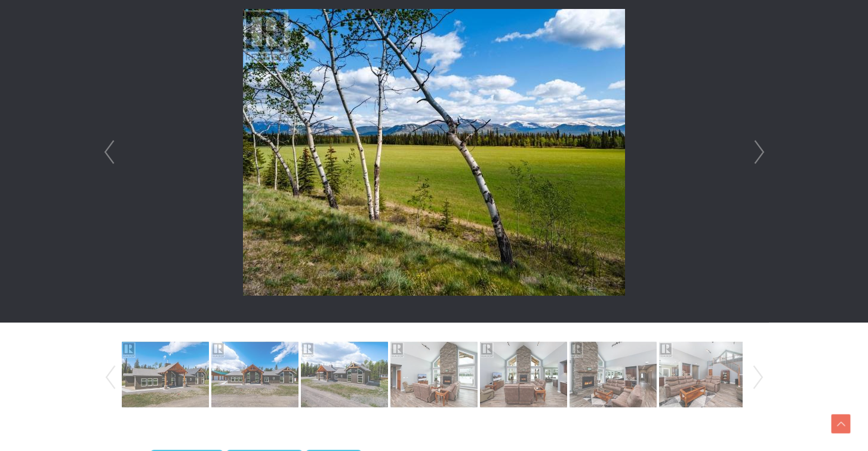
click at [757, 149] on link "Next" at bounding box center [759, 152] width 18 height 340
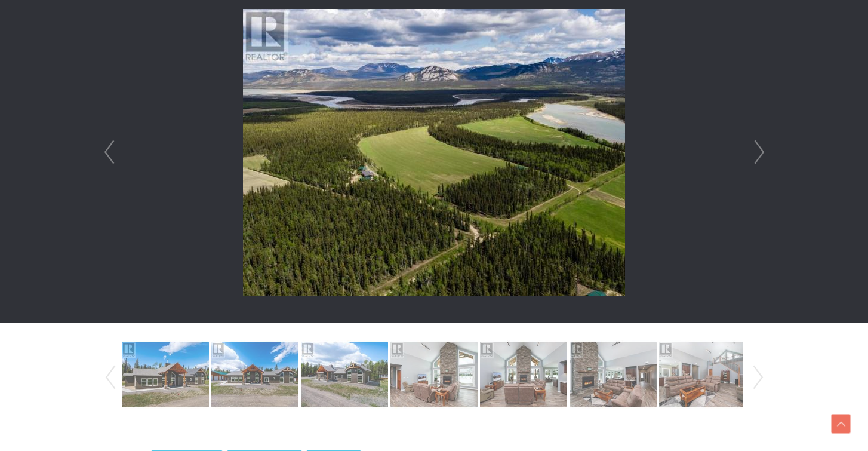
click at [755, 150] on link "Next" at bounding box center [759, 152] width 18 height 340
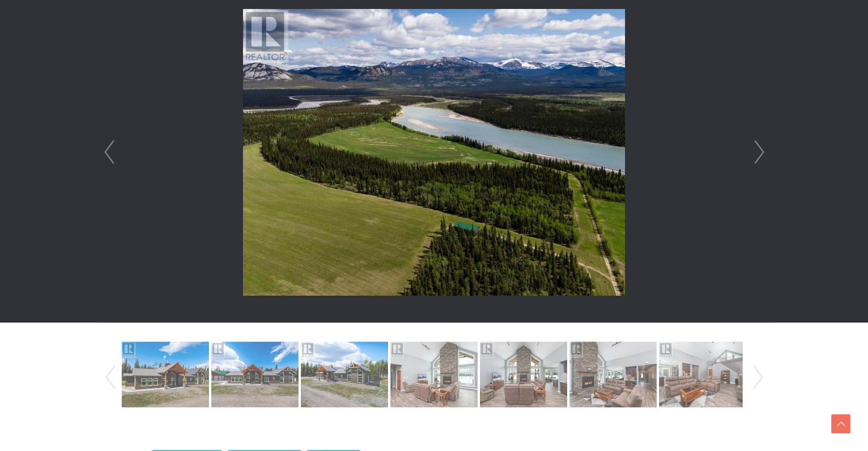
click at [755, 150] on link "Next" at bounding box center [759, 152] width 18 height 340
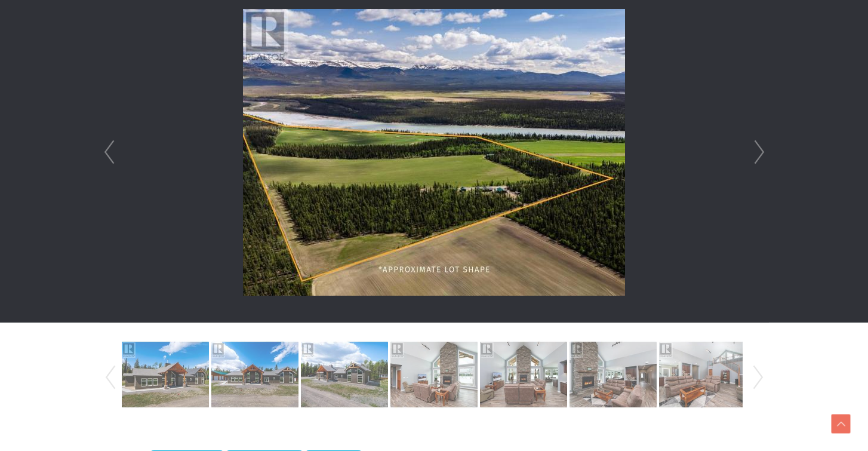
click at [765, 148] on link "Next" at bounding box center [759, 152] width 18 height 340
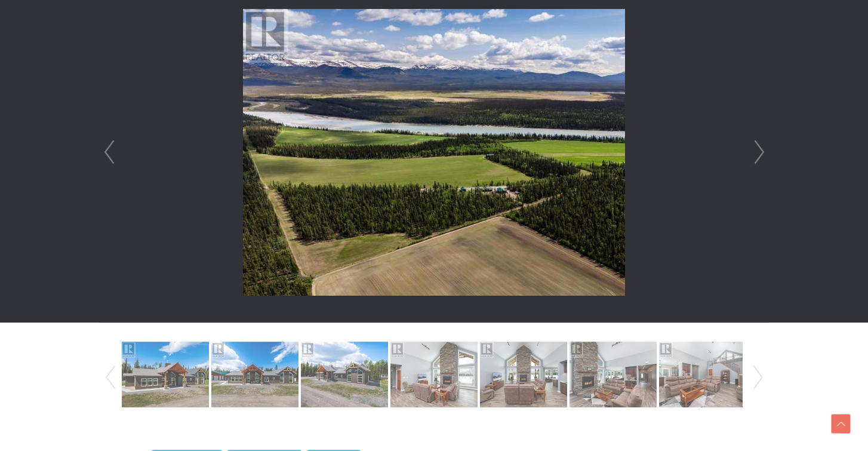
click at [765, 149] on link "Next" at bounding box center [759, 152] width 18 height 340
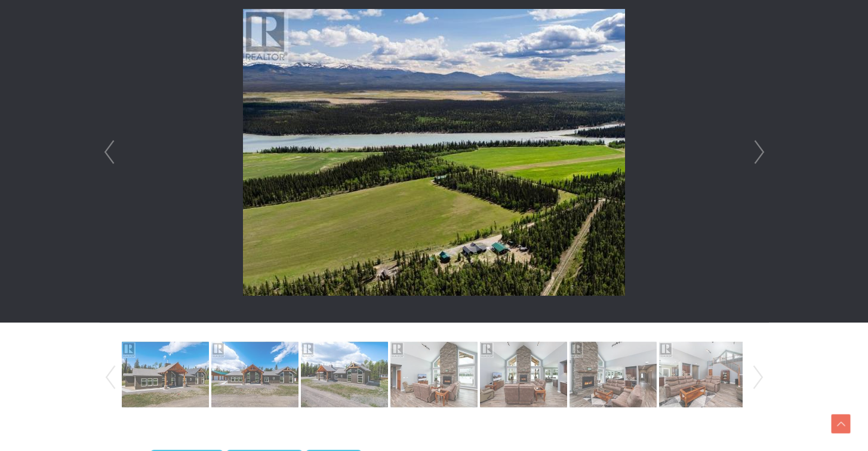
click at [765, 149] on link "Next" at bounding box center [759, 152] width 18 height 340
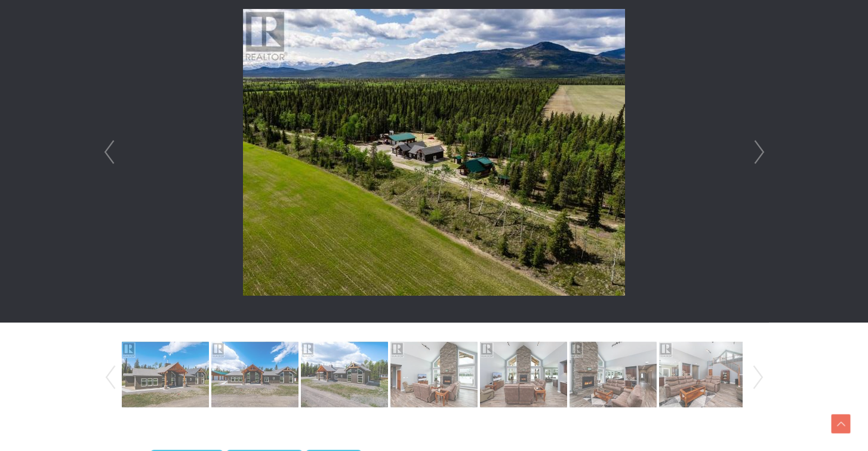
click at [765, 150] on link "Next" at bounding box center [759, 152] width 18 height 340
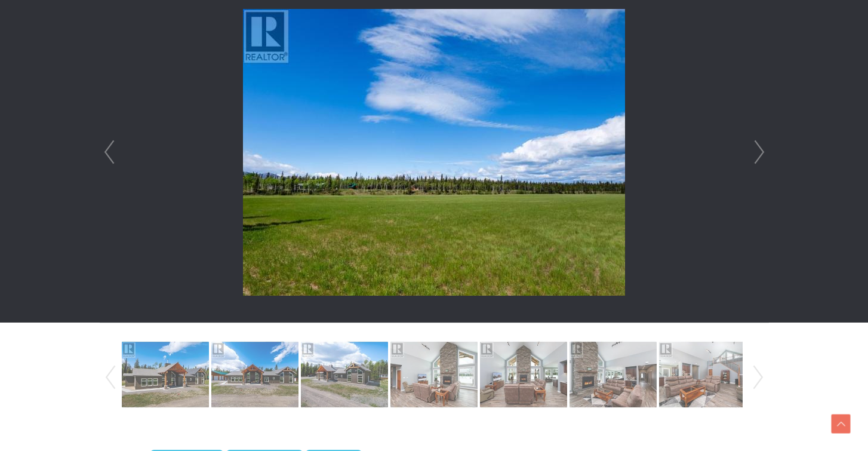
click at [765, 150] on link "Next" at bounding box center [759, 152] width 18 height 340
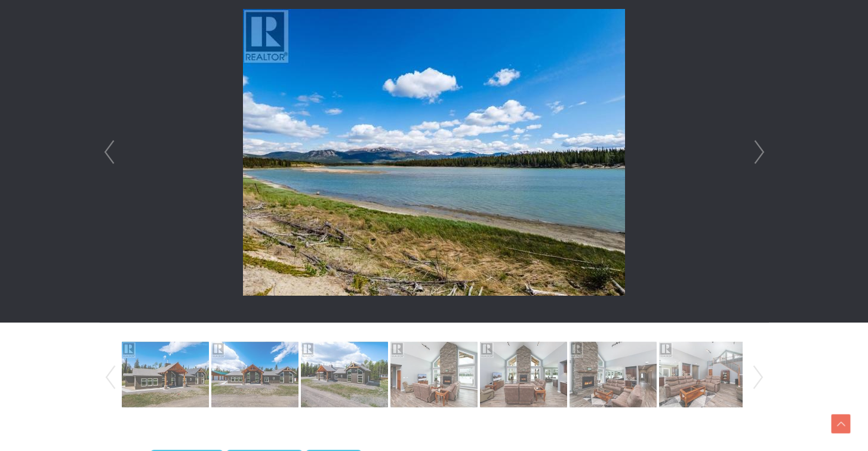
click at [765, 151] on link "Next" at bounding box center [759, 152] width 18 height 340
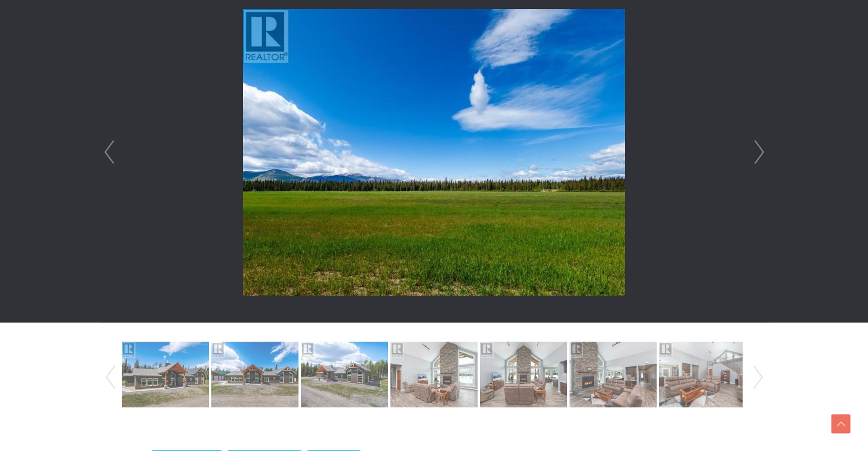
click at [765, 151] on link "Next" at bounding box center [759, 152] width 18 height 340
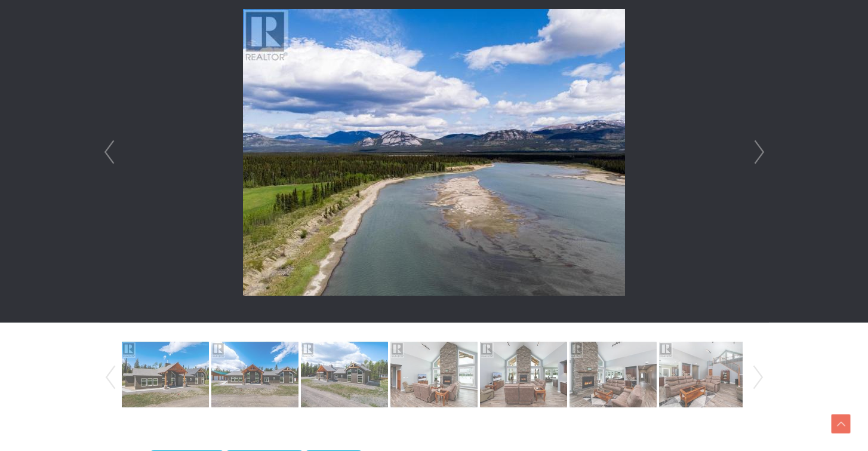
click at [765, 151] on link "Next" at bounding box center [759, 152] width 18 height 340
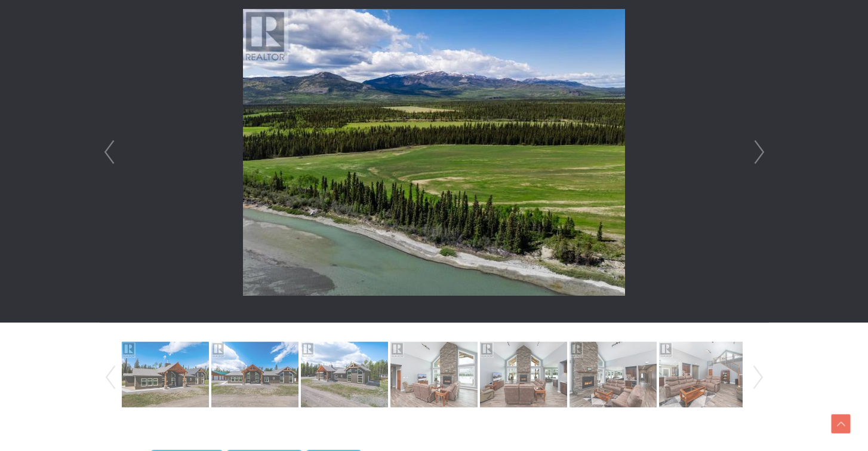
click at [765, 151] on link "Next" at bounding box center [759, 152] width 18 height 340
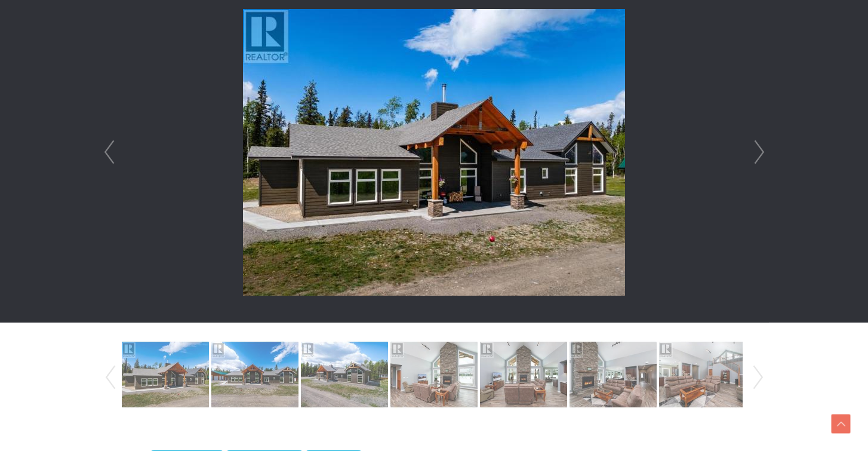
click at [765, 151] on link "Next" at bounding box center [759, 152] width 18 height 340
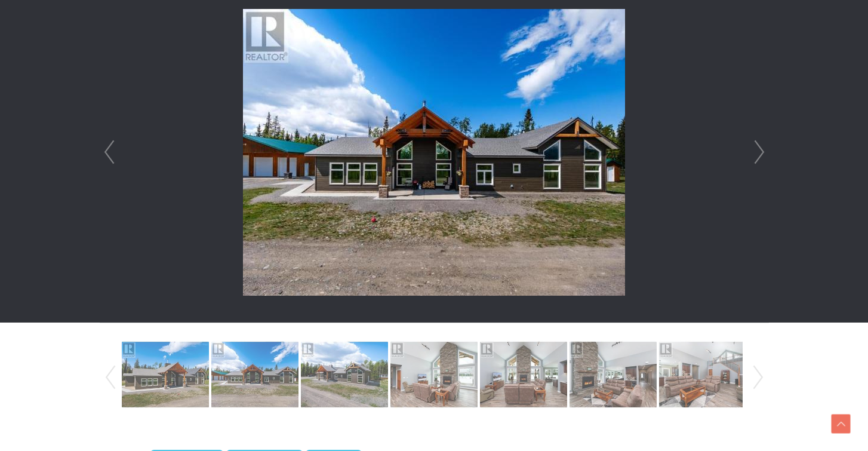
click at [765, 151] on link "Next" at bounding box center [759, 152] width 18 height 340
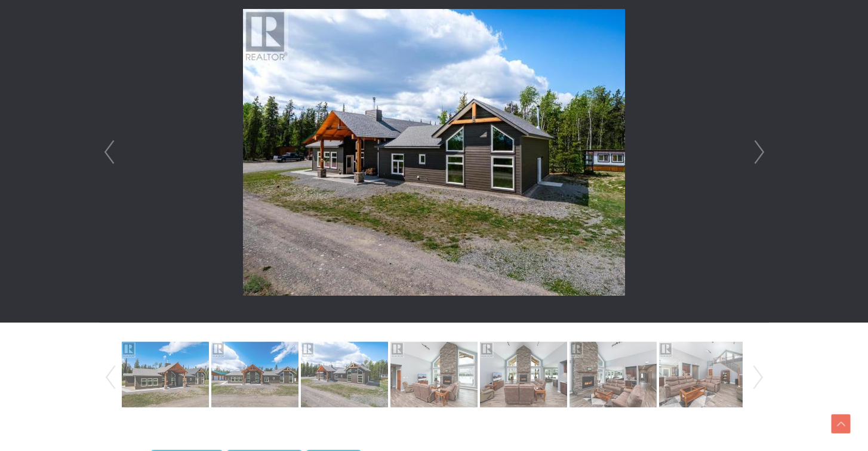
click at [756, 150] on link "Next" at bounding box center [759, 152] width 18 height 340
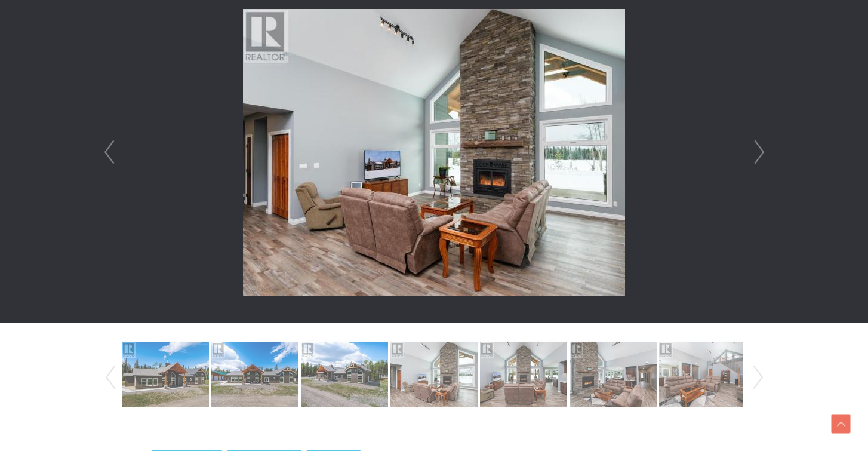
click at [756, 150] on link "Next" at bounding box center [759, 152] width 18 height 340
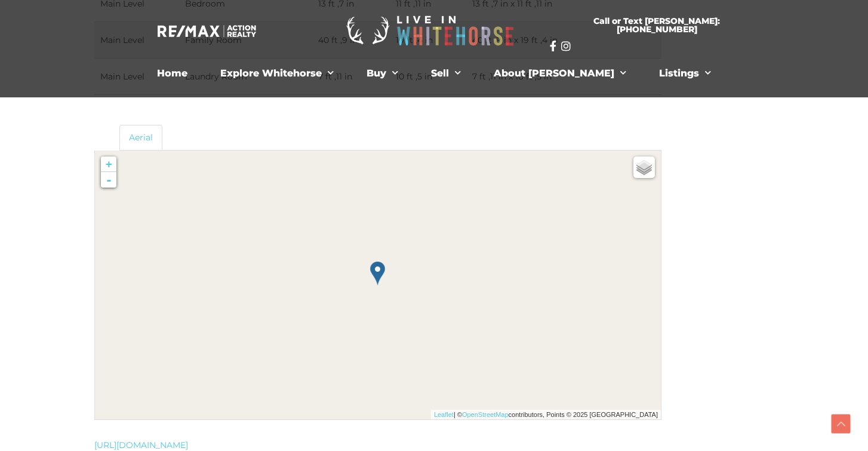
scroll to position [2377, 57]
click at [373, 275] on img at bounding box center [377, 275] width 15 height 24
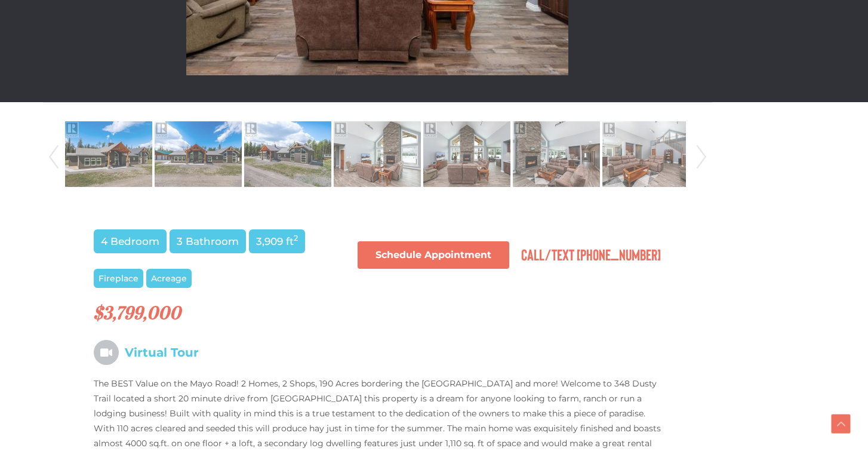
scroll to position [591, 57]
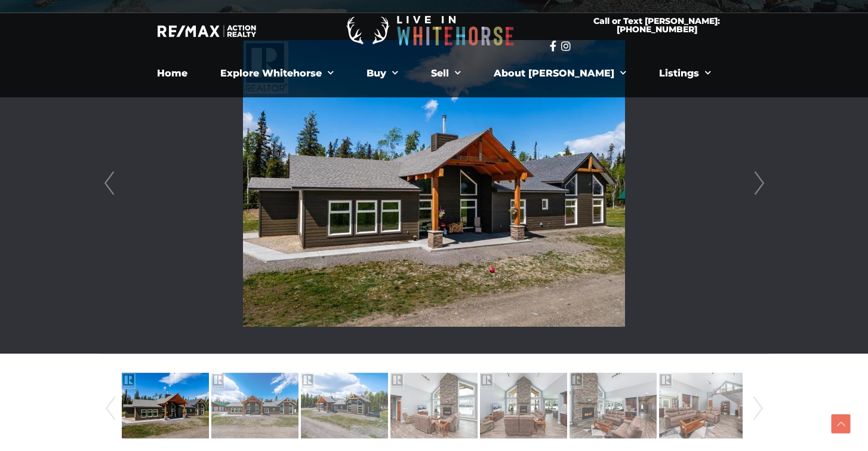
scroll to position [217, 0]
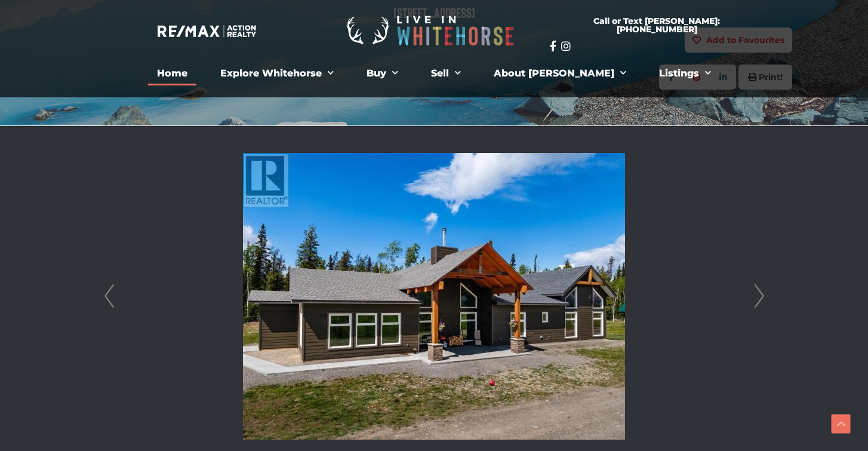
click at [196, 70] on link "Home" at bounding box center [172, 73] width 48 height 24
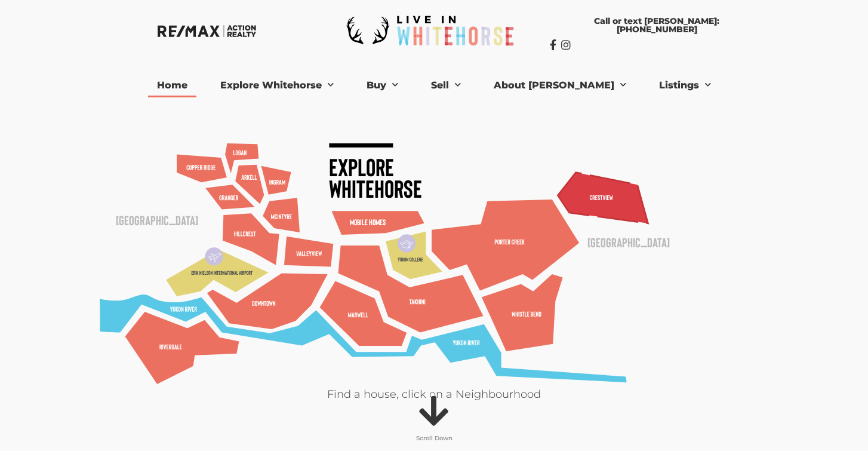
click at [648, 211] on polygon at bounding box center [603, 198] width 90 height 51
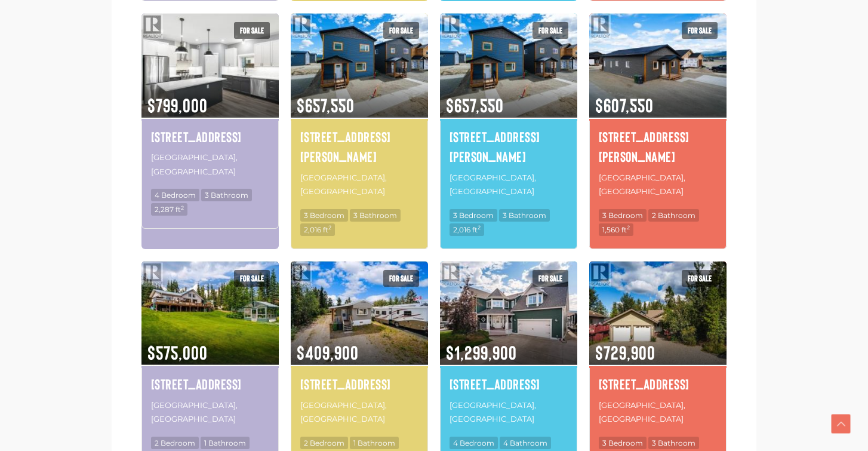
scroll to position [1052, 0]
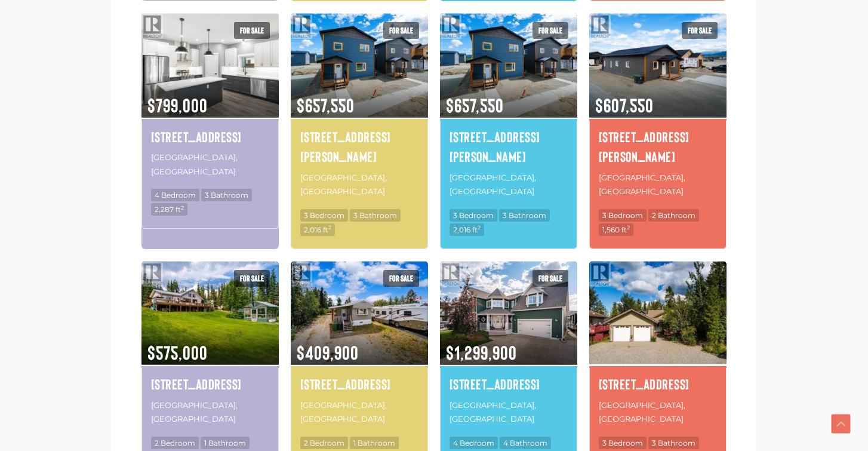
click at [651, 259] on img at bounding box center [657, 312] width 137 height 107
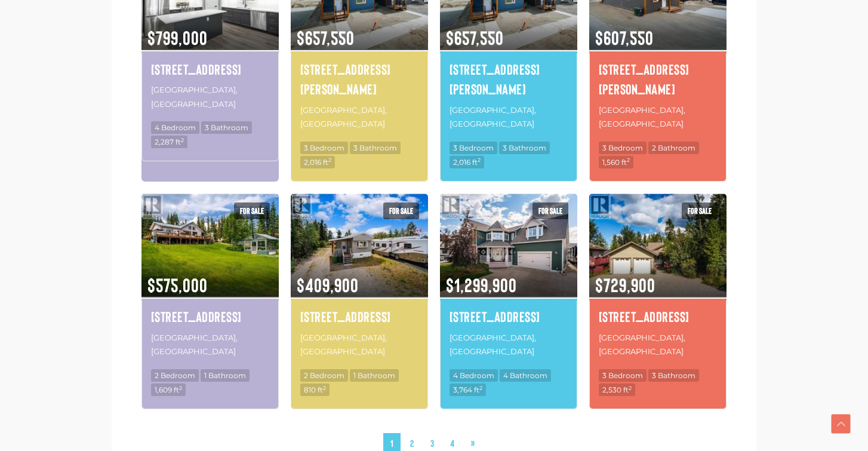
scroll to position [1208, 0]
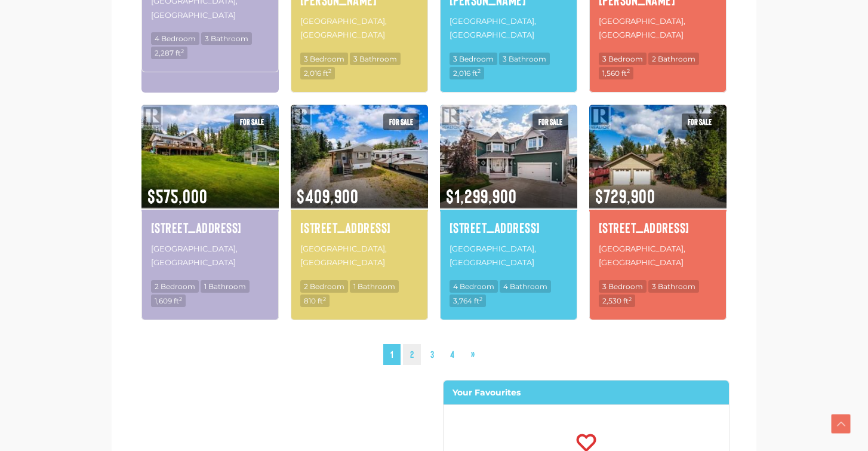
click at [409, 344] on link "2" at bounding box center [412, 354] width 18 height 21
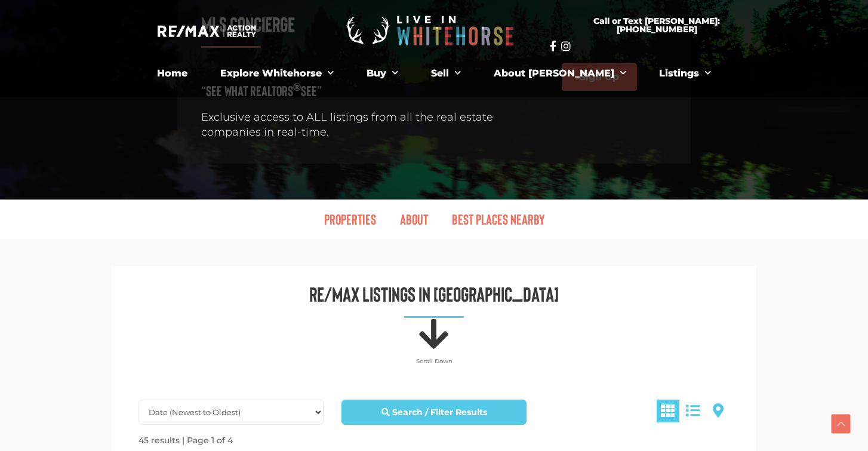
scroll to position [278, 0]
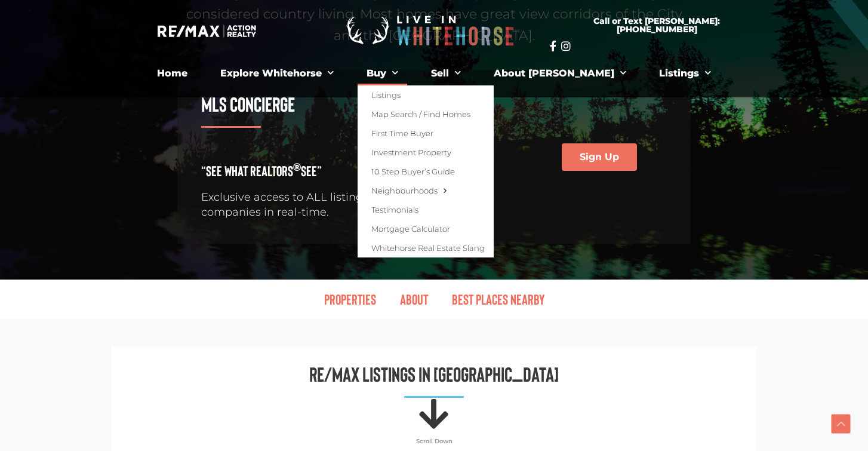
click at [406, 74] on link "Buy" at bounding box center [383, 73] width 50 height 24
click at [424, 110] on link "Map Search / Find Homes" at bounding box center [426, 113] width 136 height 19
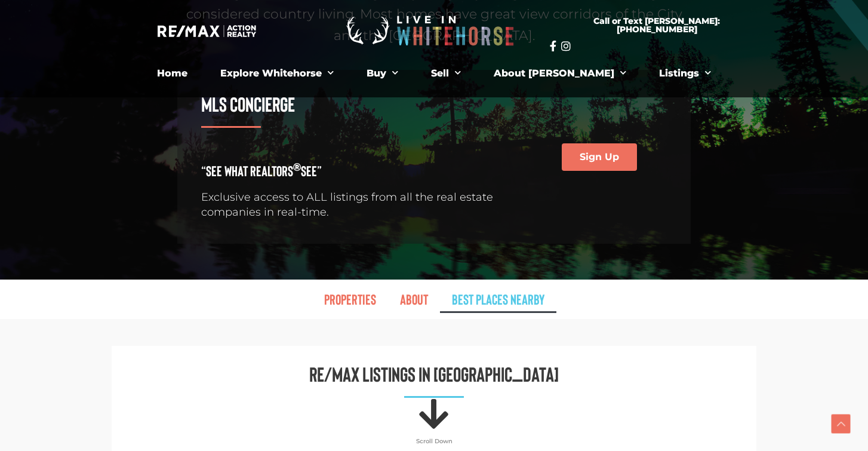
click at [475, 285] on link "Best Places Nearby" at bounding box center [498, 298] width 116 height 27
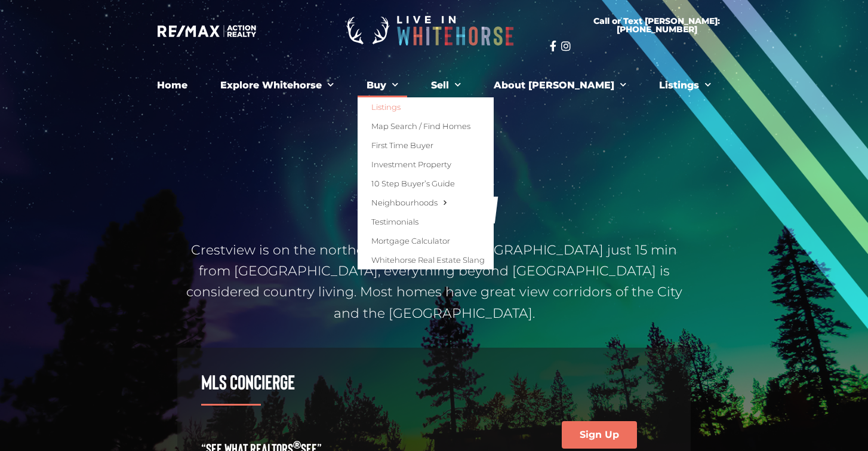
click at [405, 103] on link "Listings" at bounding box center [426, 106] width 136 height 19
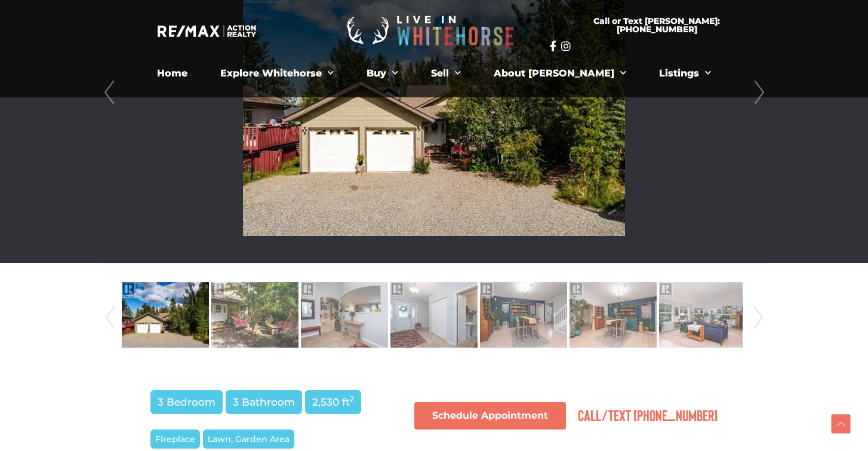
scroll to position [420, 0]
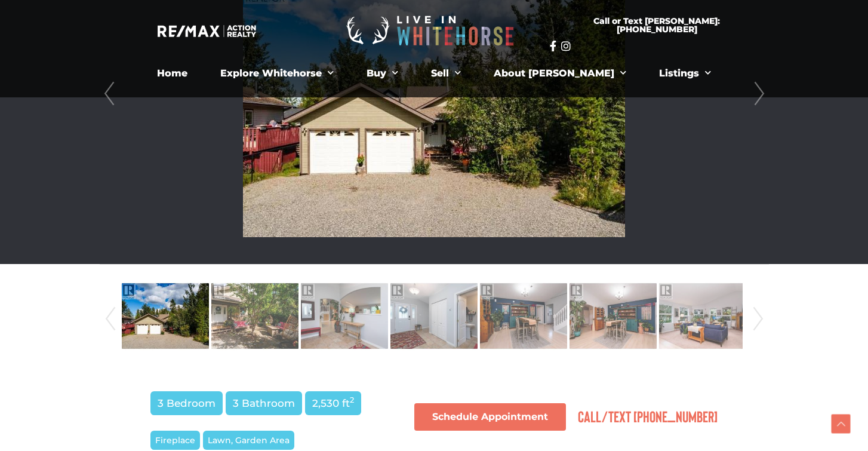
click at [761, 93] on link "Next" at bounding box center [759, 94] width 18 height 340
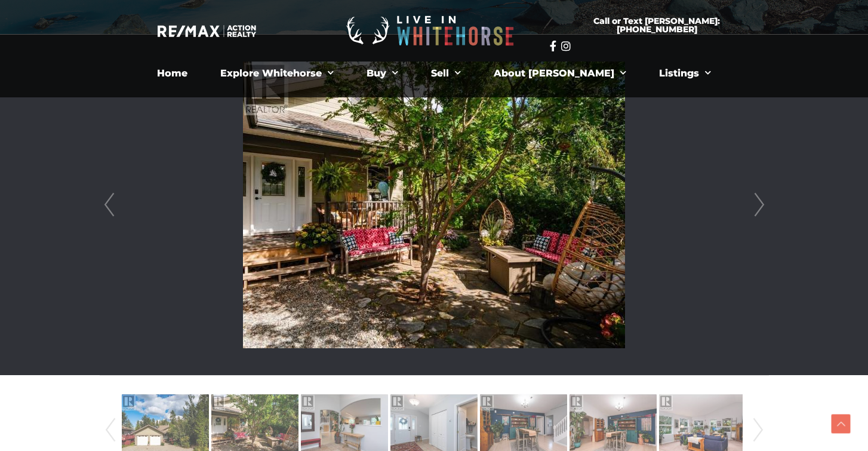
scroll to position [308, 0]
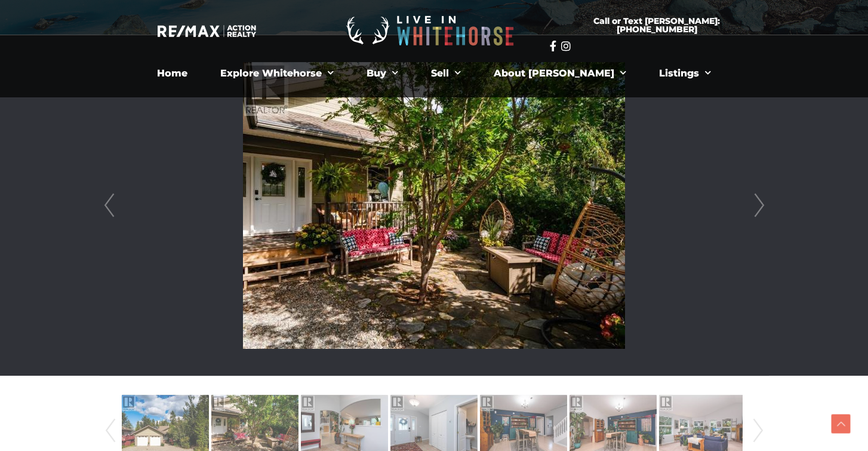
click at [758, 209] on link "Next" at bounding box center [759, 205] width 18 height 340
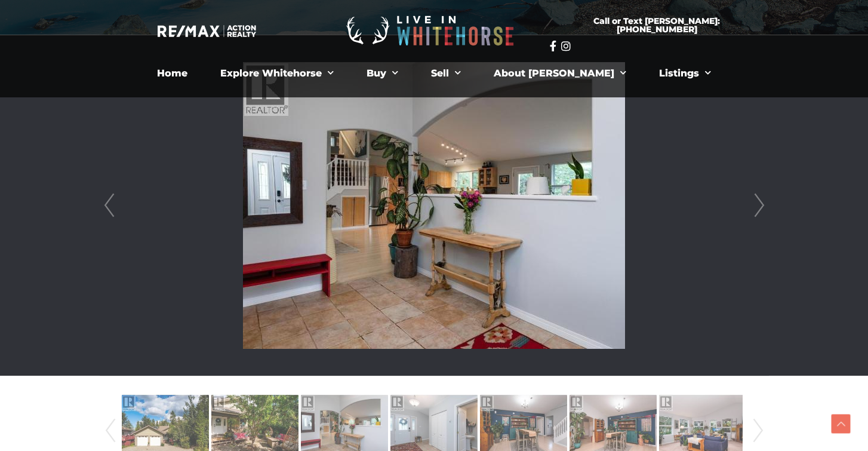
click at [758, 209] on link "Next" at bounding box center [759, 205] width 18 height 340
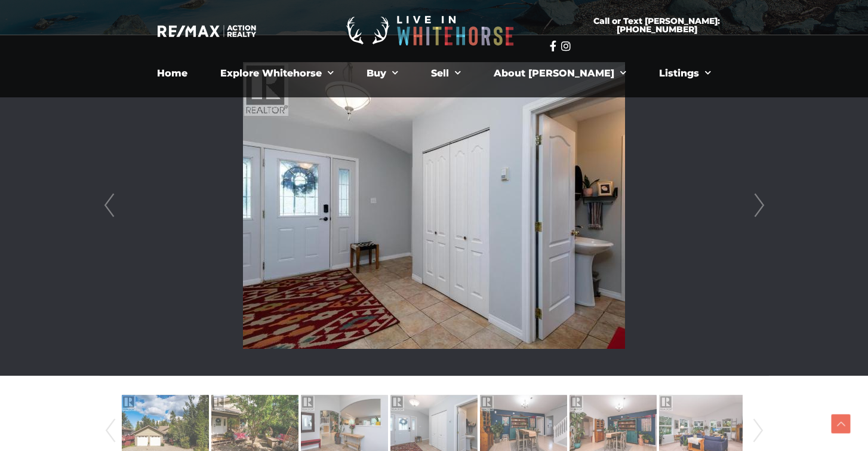
click at [758, 209] on link "Next" at bounding box center [759, 205] width 18 height 340
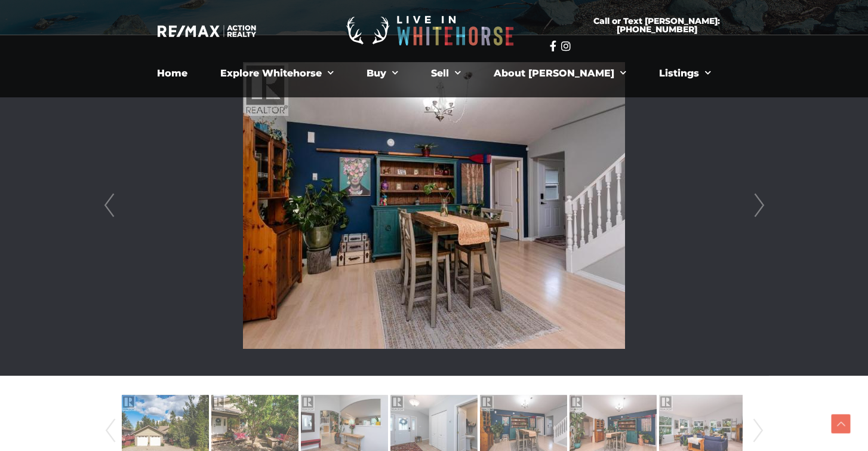
click at [758, 210] on link "Next" at bounding box center [759, 205] width 18 height 340
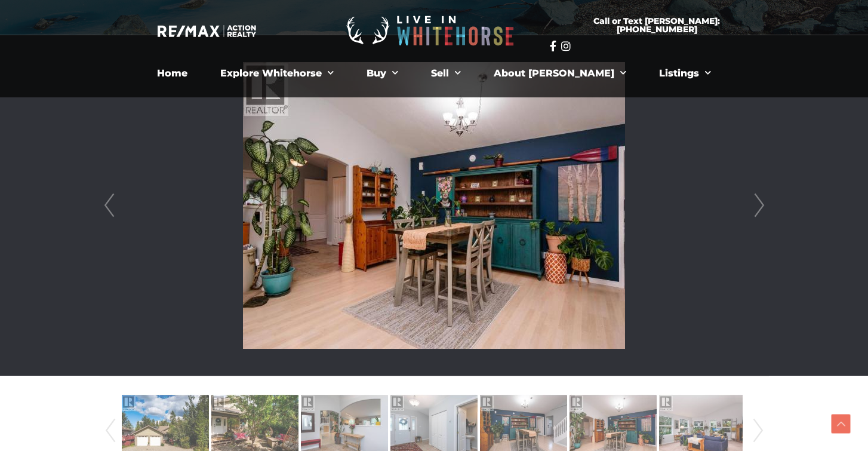
click at [758, 210] on link "Next" at bounding box center [759, 205] width 18 height 340
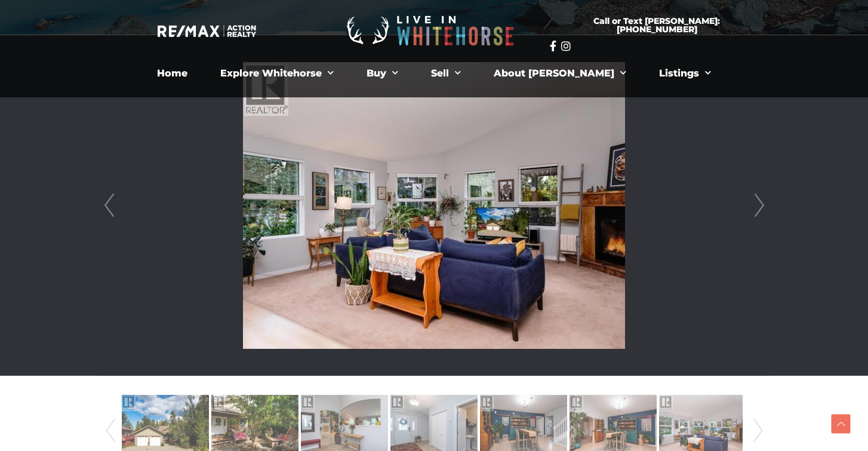
click at [758, 210] on link "Next" at bounding box center [759, 205] width 18 height 340
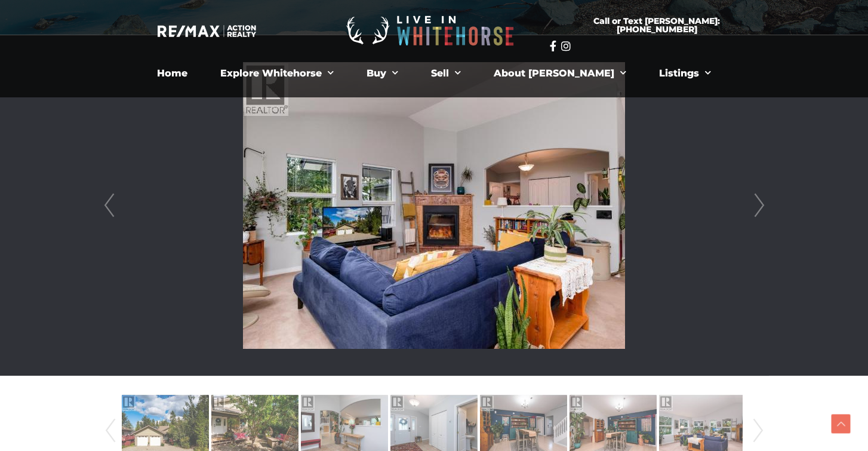
click at [758, 210] on link "Next" at bounding box center [759, 205] width 18 height 340
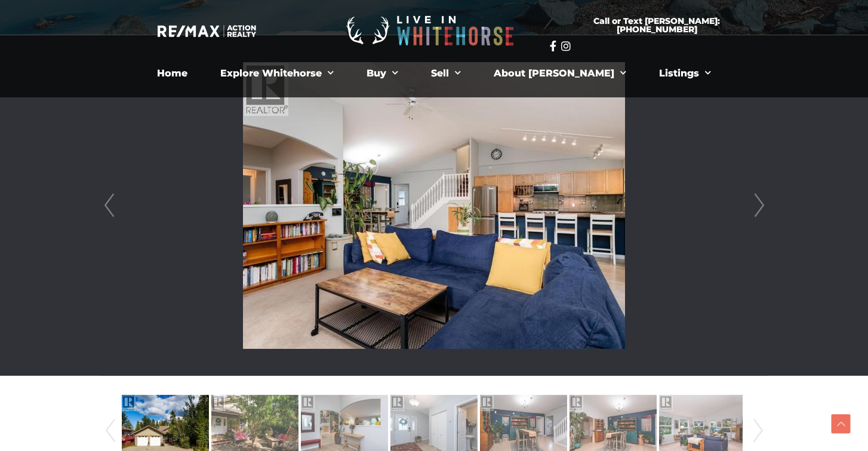
click at [758, 210] on link "Next" at bounding box center [759, 205] width 18 height 340
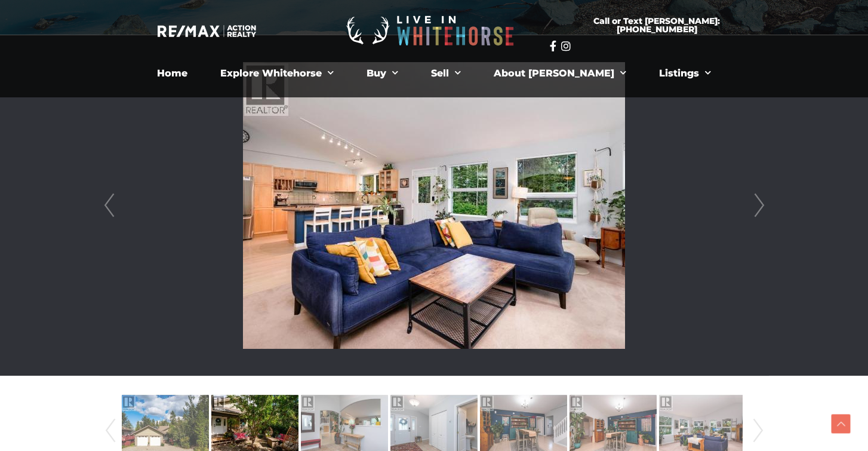
click at [758, 210] on link "Next" at bounding box center [759, 205] width 18 height 340
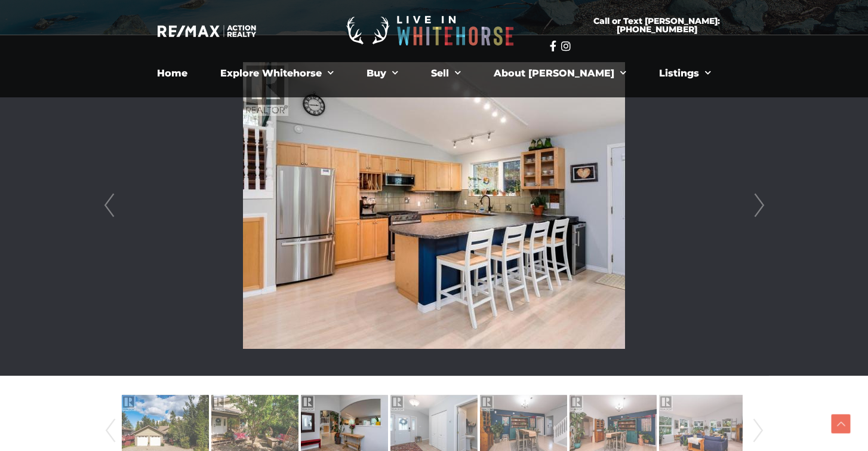
click at [758, 210] on link "Next" at bounding box center [759, 205] width 18 height 340
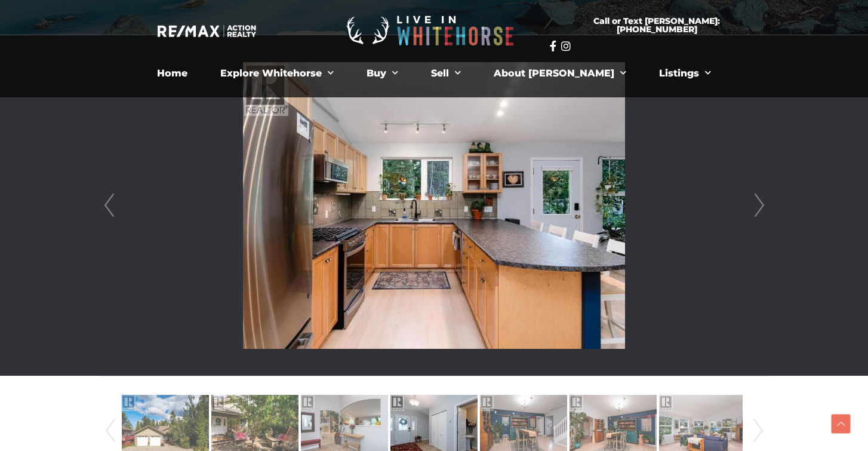
click at [758, 210] on link "Next" at bounding box center [759, 205] width 18 height 340
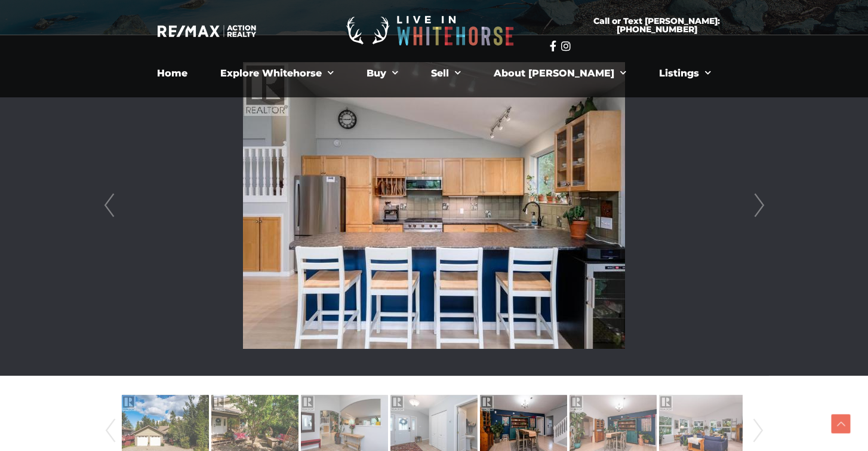
click at [758, 210] on link "Next" at bounding box center [759, 205] width 18 height 340
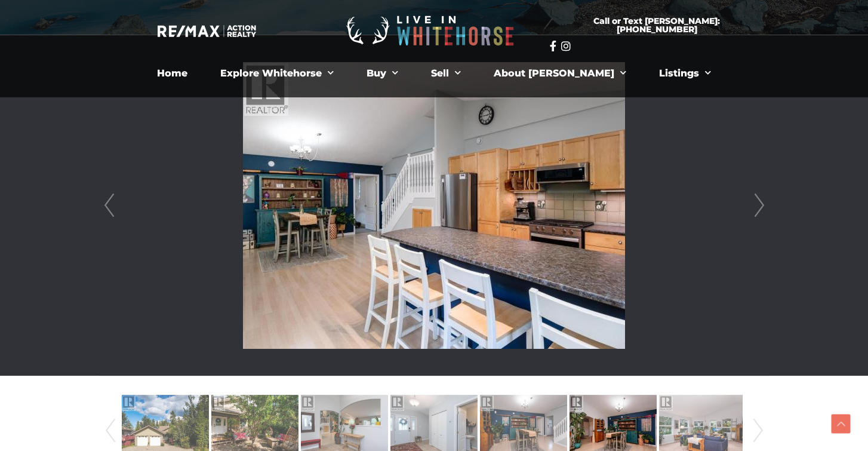
click at [758, 210] on link "Next" at bounding box center [759, 205] width 18 height 340
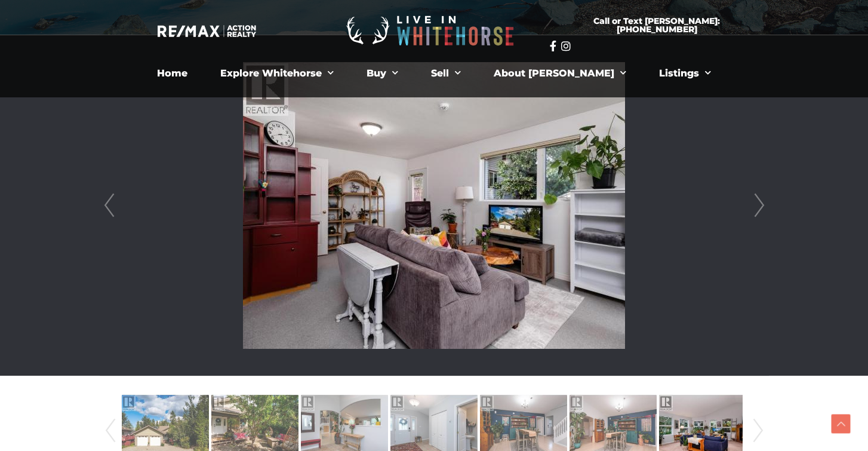
click at [758, 210] on link "Next" at bounding box center [759, 205] width 18 height 340
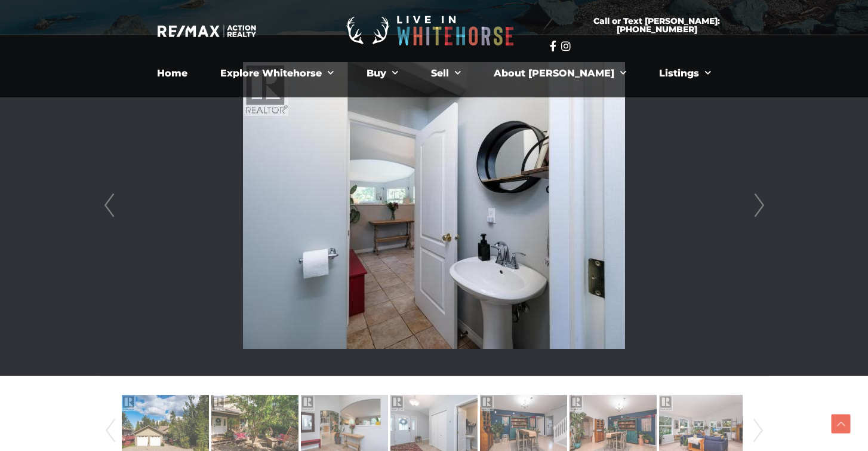
click at [758, 210] on link "Next" at bounding box center [759, 205] width 18 height 340
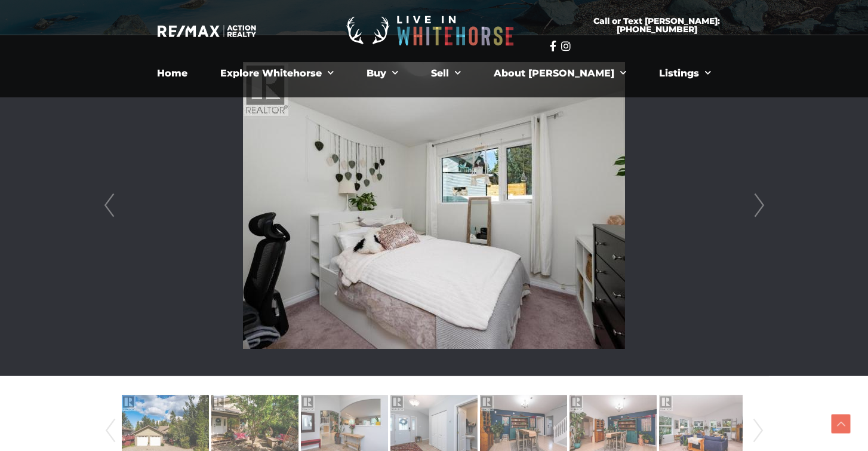
click at [758, 210] on link "Next" at bounding box center [759, 205] width 18 height 340
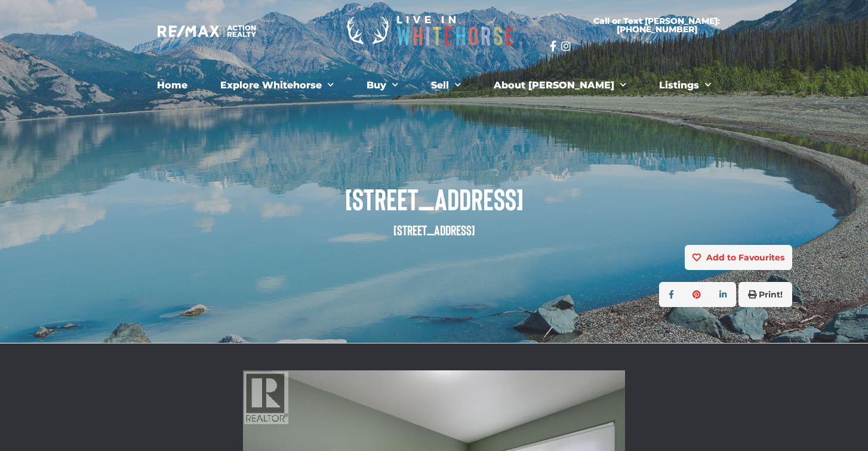
scroll to position [0, 0]
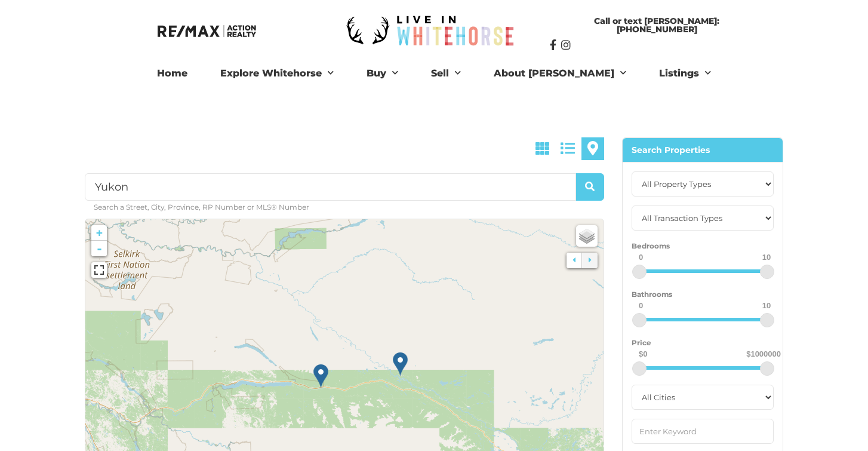
scroll to position [126, 0]
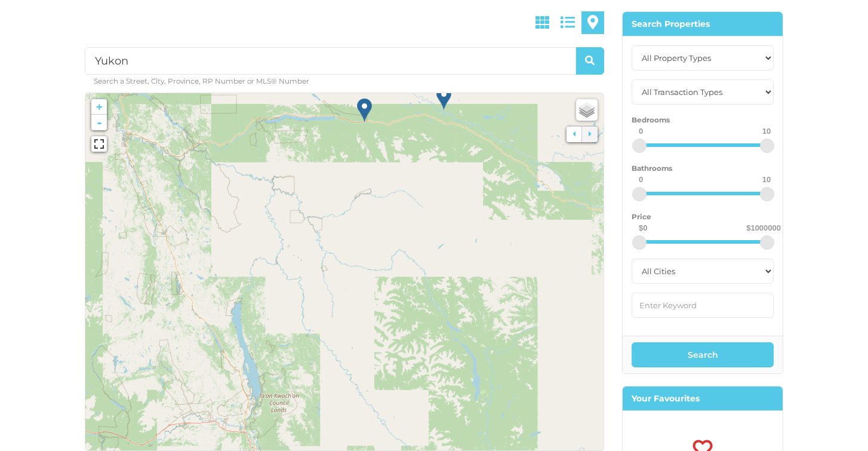
drag, startPoint x: 328, startPoint y: 401, endPoint x: 371, endPoint y: 258, distance: 149.2
click at [371, 258] on icon at bounding box center [388, 132] width 713 height 491
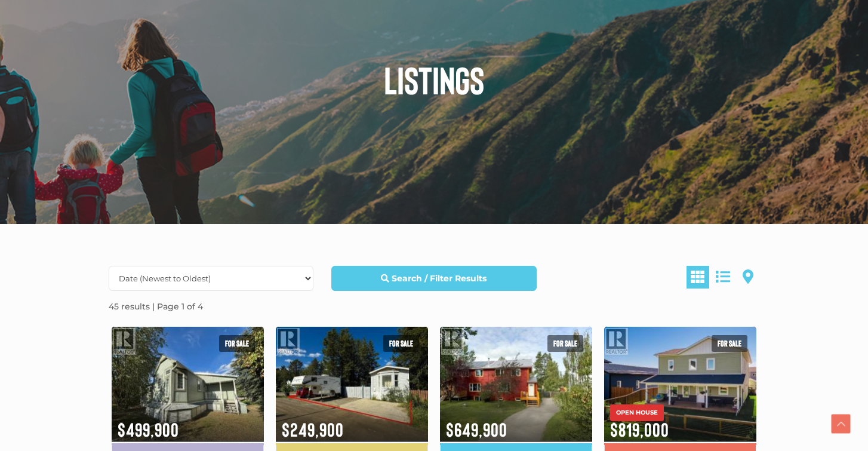
scroll to position [301, 0]
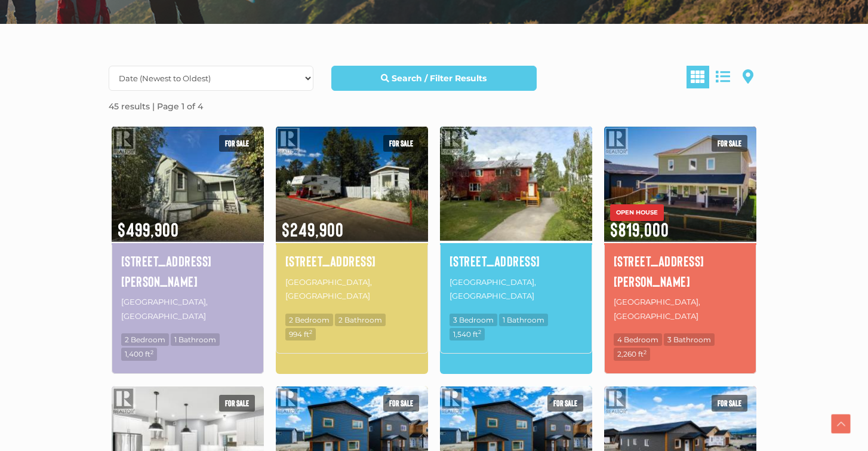
click at [509, 162] on img at bounding box center [516, 183] width 152 height 119
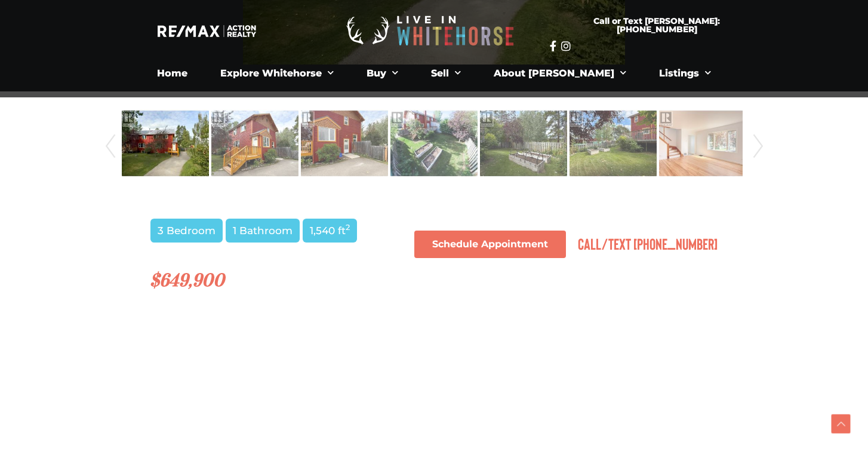
scroll to position [491, 0]
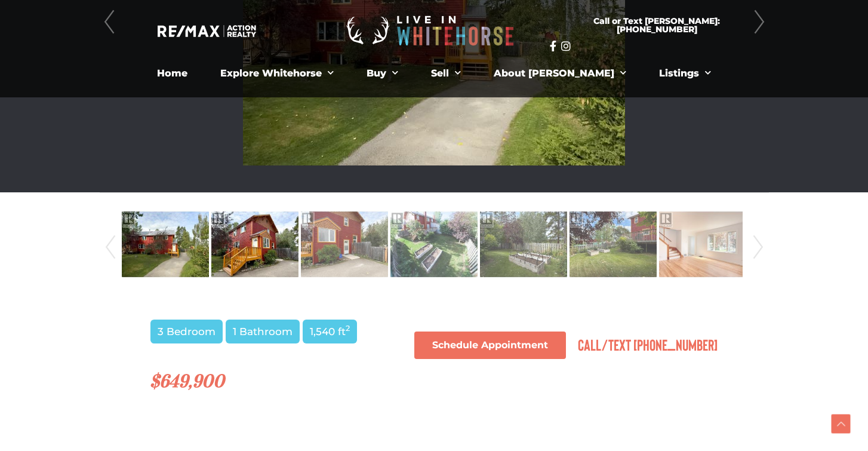
click at [269, 237] on img at bounding box center [254, 244] width 87 height 68
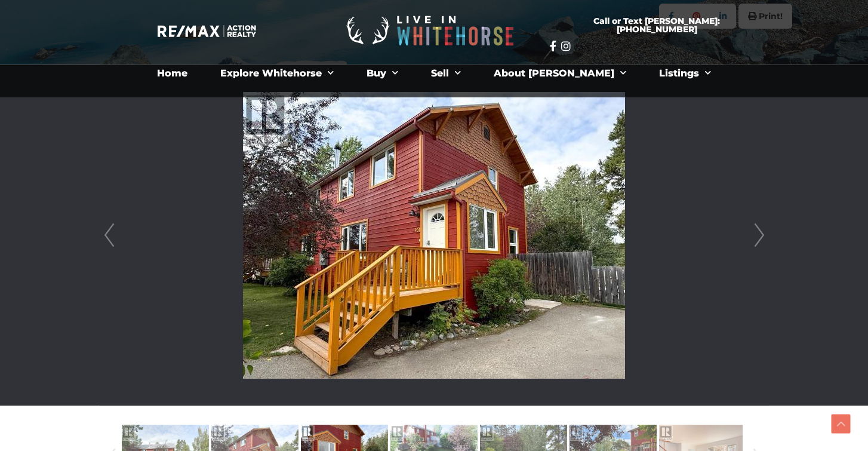
scroll to position [177, 0]
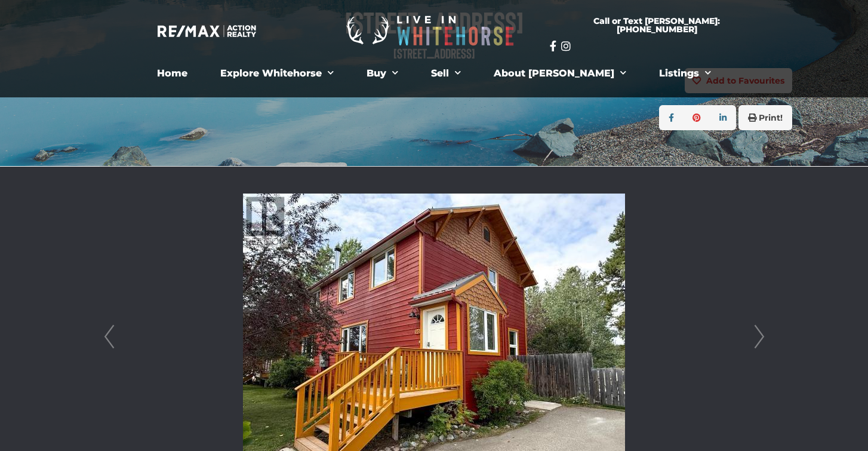
click at [758, 336] on link "Next" at bounding box center [759, 337] width 18 height 340
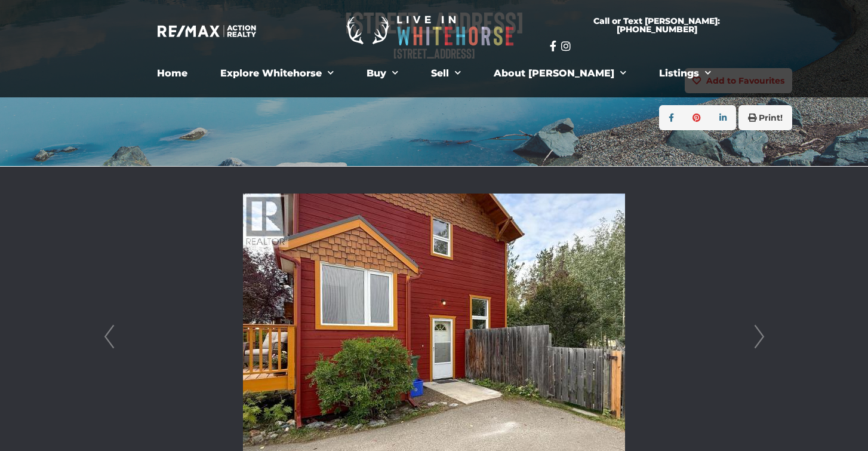
click at [758, 336] on link "Next" at bounding box center [759, 337] width 18 height 340
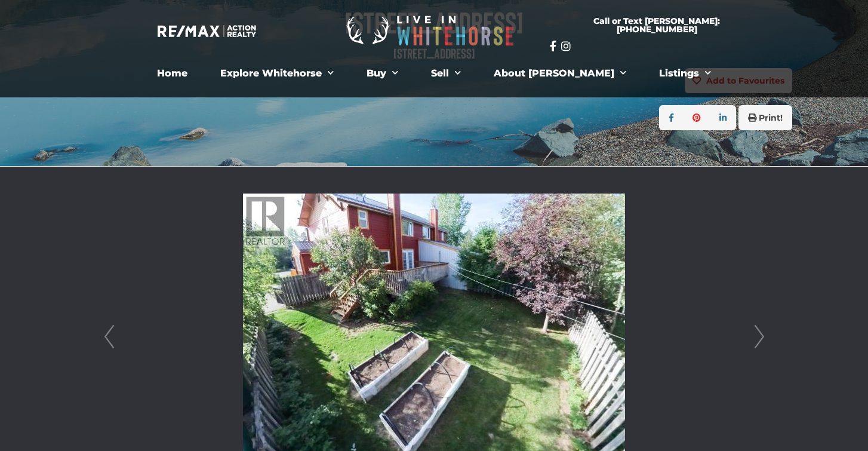
click at [758, 336] on link "Next" at bounding box center [759, 337] width 18 height 340
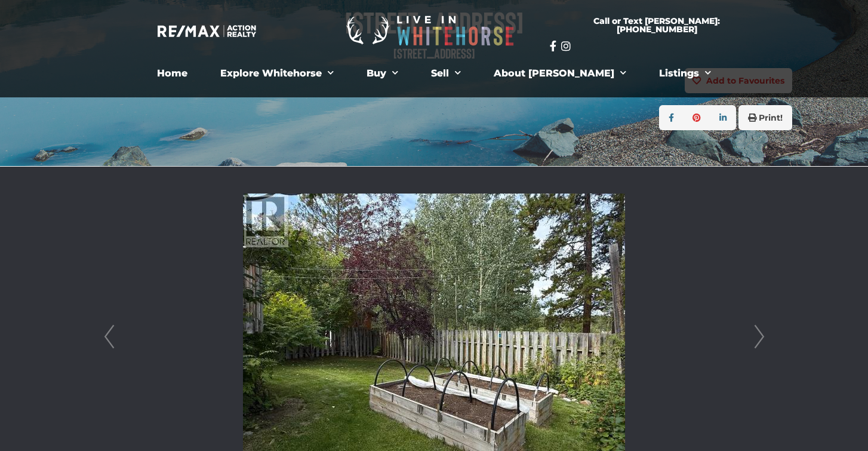
click at [758, 336] on link "Next" at bounding box center [759, 337] width 18 height 340
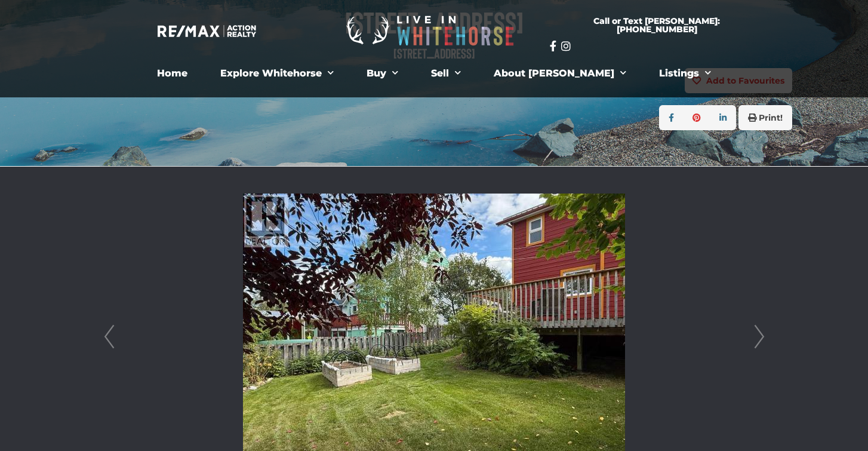
click at [758, 336] on link "Next" at bounding box center [759, 337] width 18 height 340
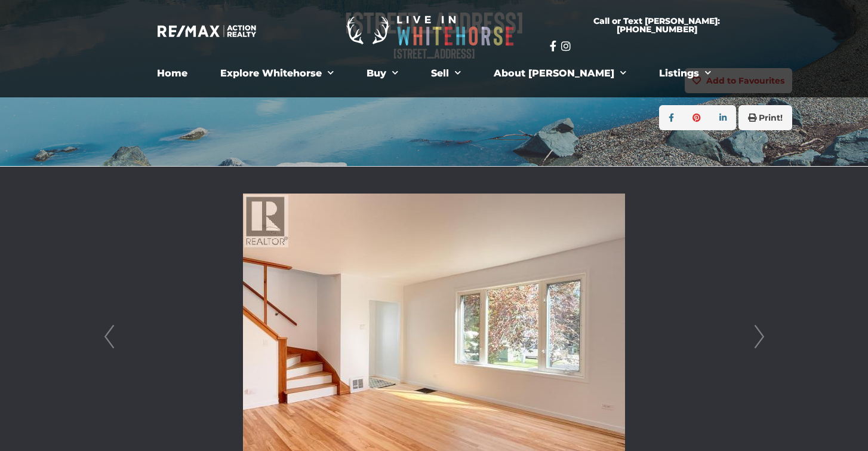
click at [758, 336] on link "Next" at bounding box center [759, 337] width 18 height 340
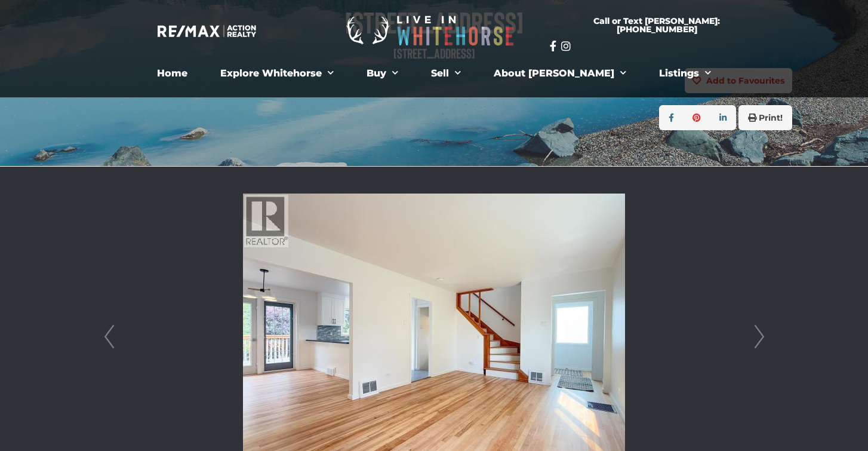
click at [758, 336] on link "Next" at bounding box center [759, 337] width 18 height 340
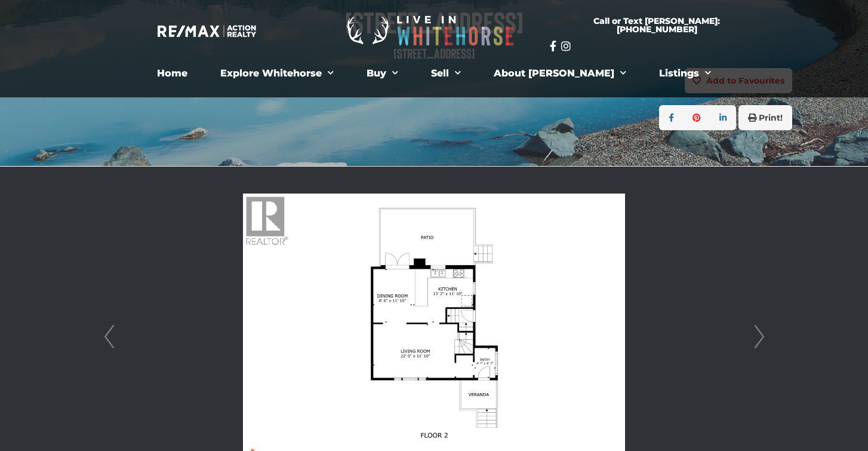
click at [758, 336] on link "Next" at bounding box center [759, 337] width 18 height 340
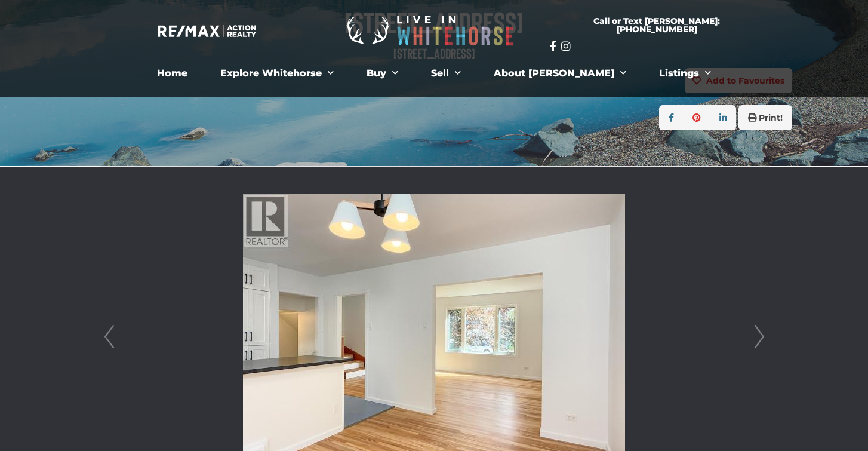
click at [758, 336] on link "Next" at bounding box center [759, 337] width 18 height 340
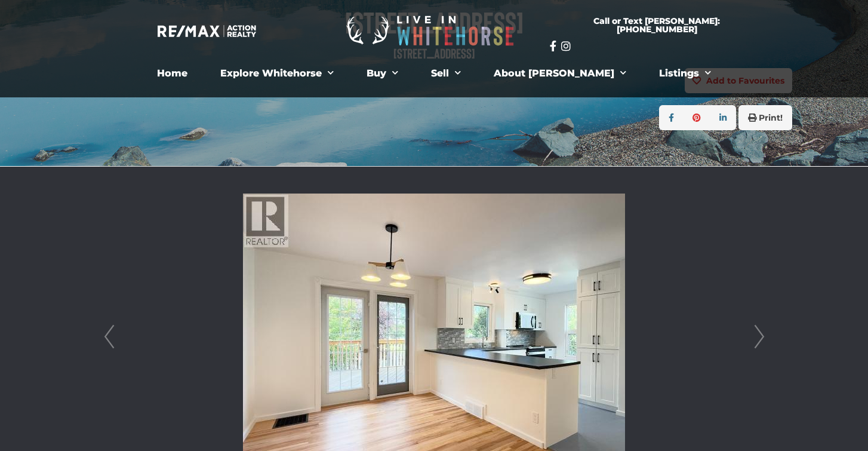
click at [758, 336] on link "Next" at bounding box center [759, 337] width 18 height 340
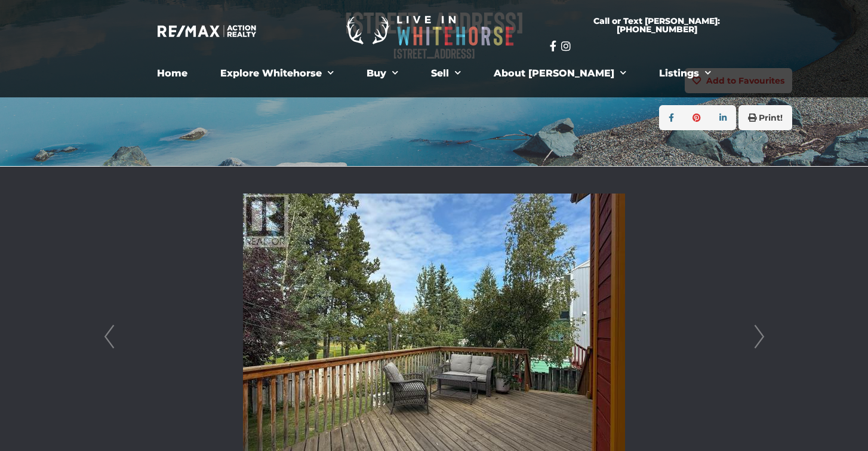
click at [758, 336] on link "Next" at bounding box center [759, 337] width 18 height 340
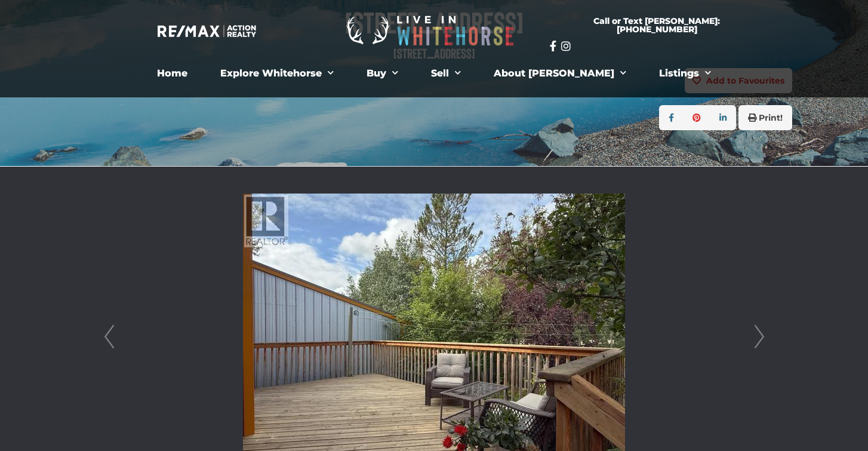
click at [758, 336] on link "Next" at bounding box center [759, 337] width 18 height 340
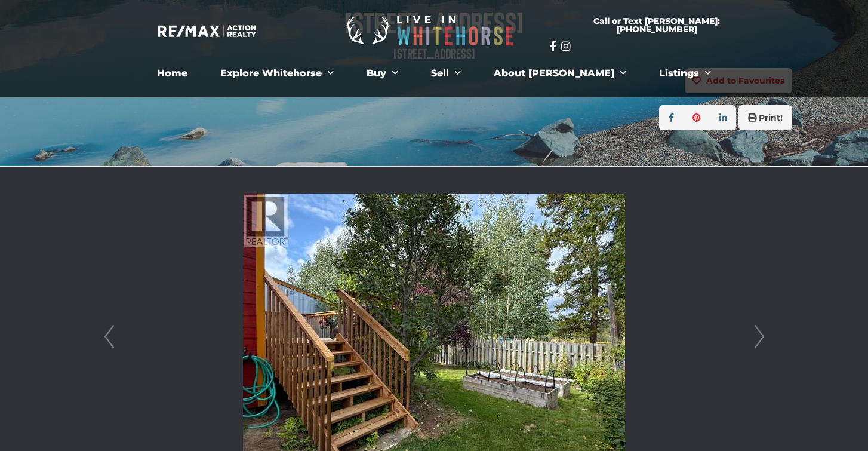
click at [758, 336] on link "Next" at bounding box center [759, 337] width 18 height 340
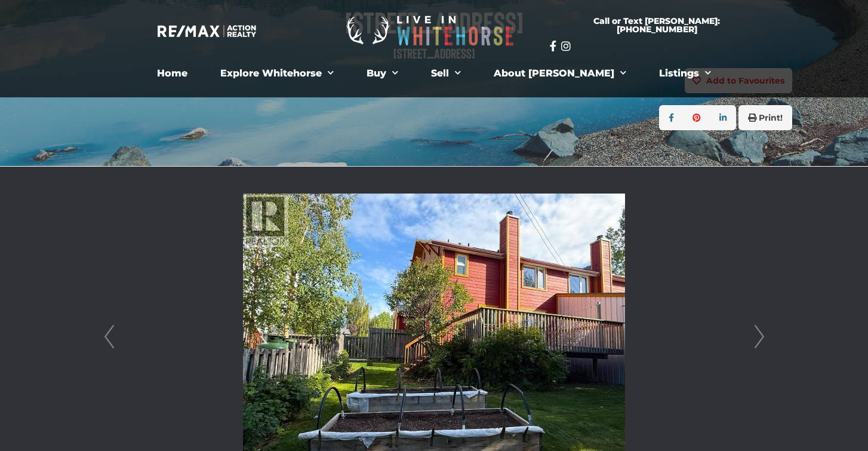
click at [758, 336] on link "Next" at bounding box center [759, 337] width 18 height 340
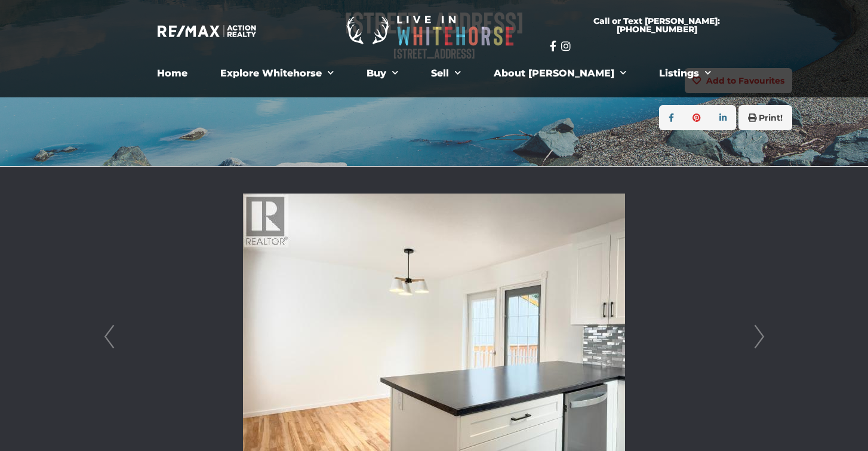
click at [758, 336] on link "Next" at bounding box center [759, 337] width 18 height 340
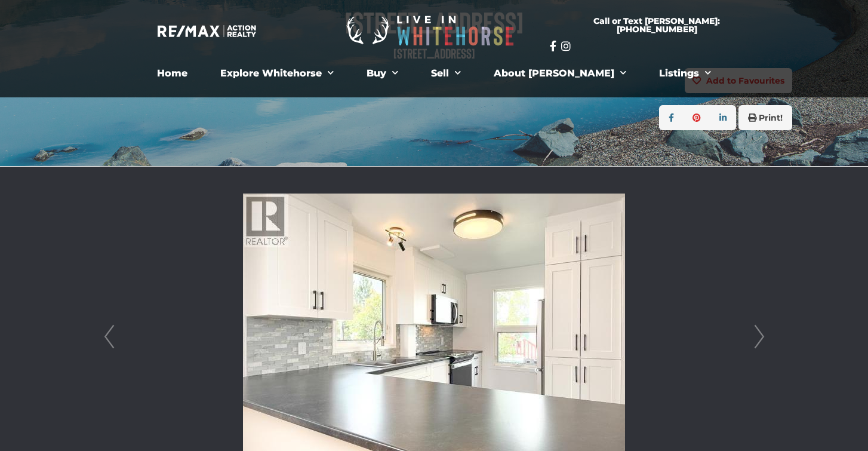
click at [758, 336] on link "Next" at bounding box center [759, 337] width 18 height 340
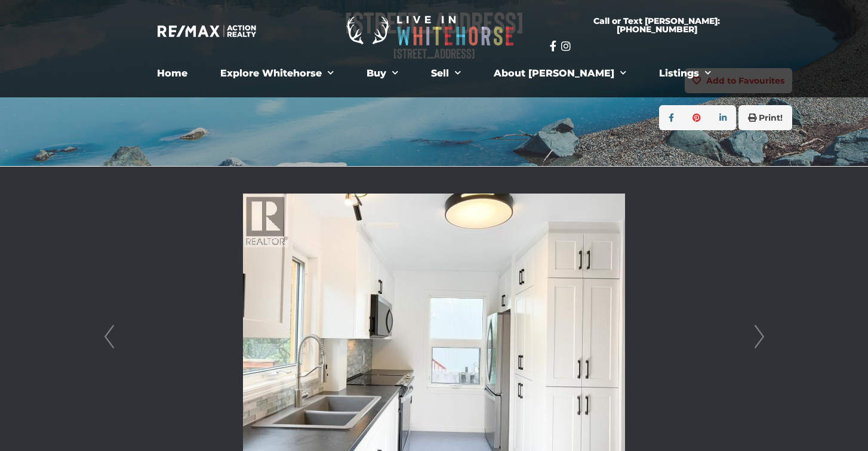
click at [758, 336] on link "Next" at bounding box center [759, 337] width 18 height 340
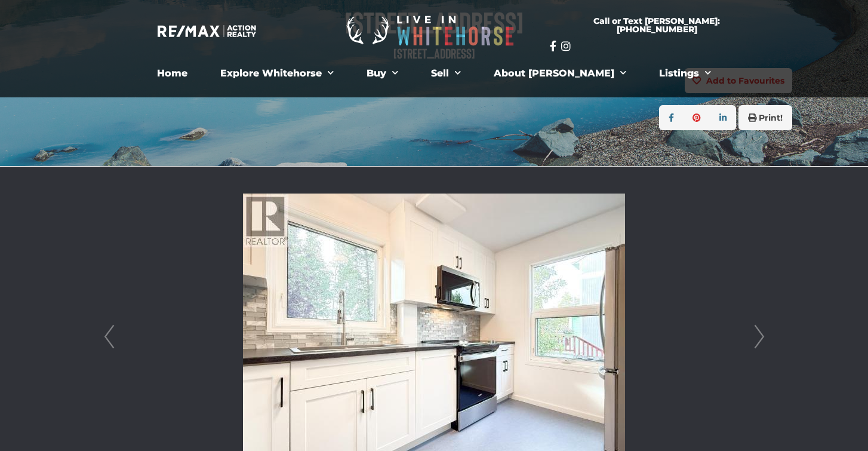
click at [758, 336] on link "Next" at bounding box center [759, 337] width 18 height 340
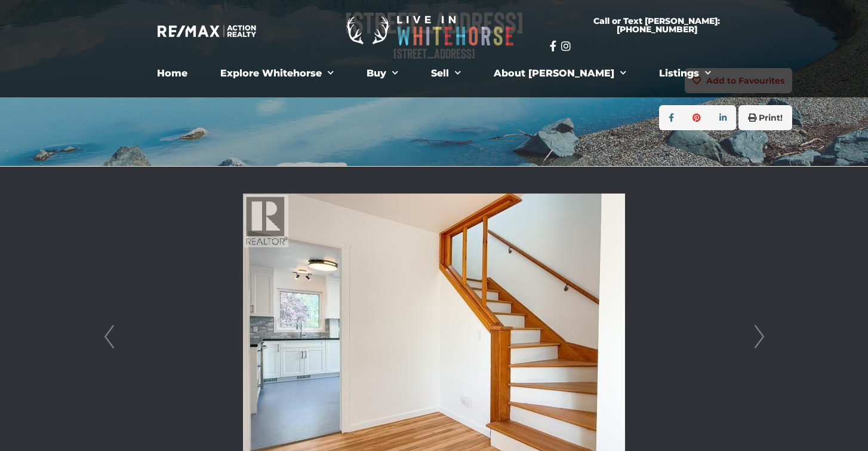
click at [758, 336] on link "Next" at bounding box center [759, 337] width 18 height 340
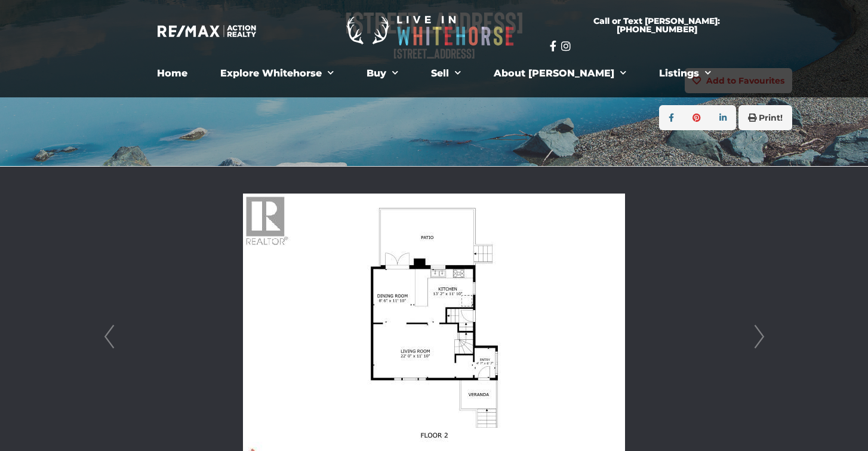
click at [758, 336] on link "Next" at bounding box center [759, 337] width 18 height 340
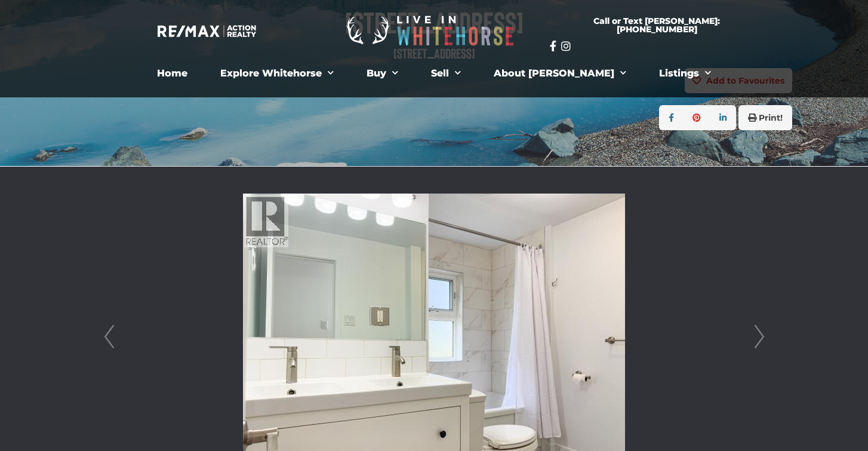
click at [758, 336] on link "Next" at bounding box center [759, 337] width 18 height 340
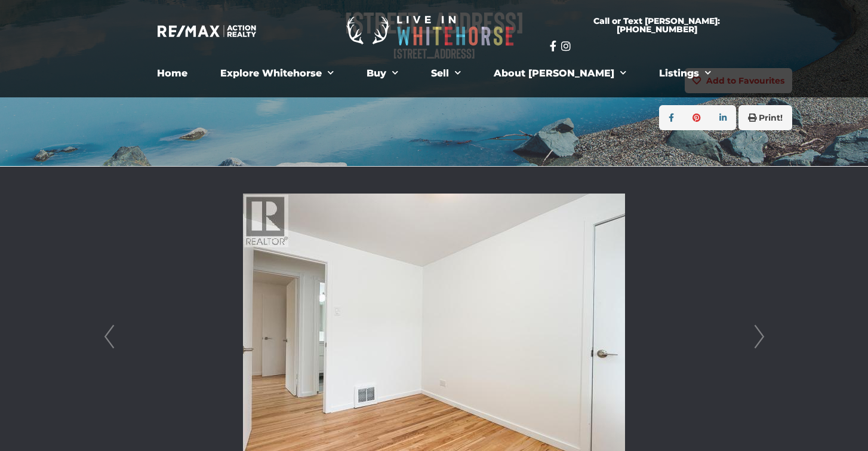
click at [758, 336] on link "Next" at bounding box center [759, 337] width 18 height 340
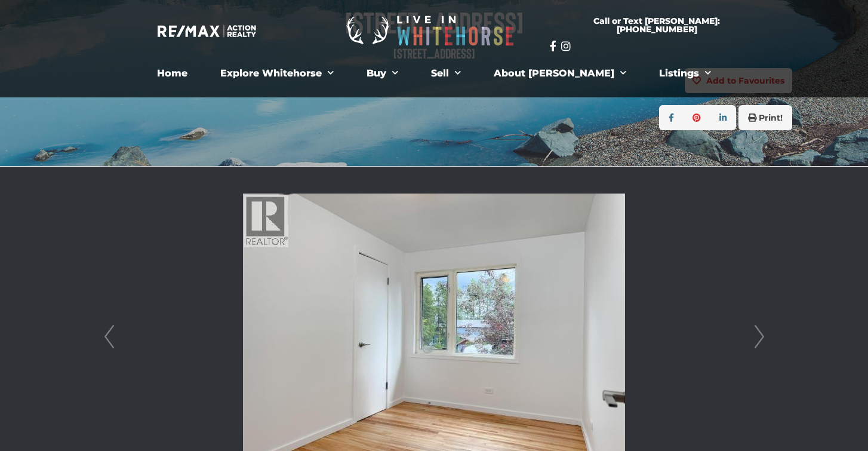
click at [758, 336] on link "Next" at bounding box center [759, 337] width 18 height 340
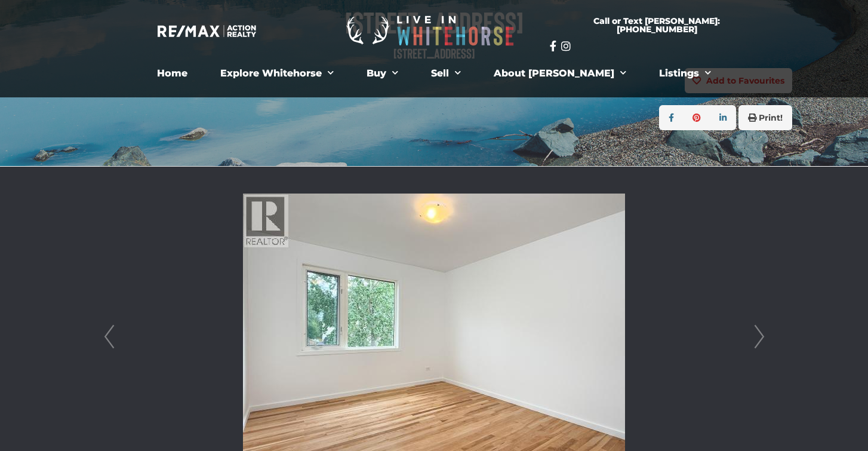
click at [758, 336] on link "Next" at bounding box center [759, 337] width 18 height 340
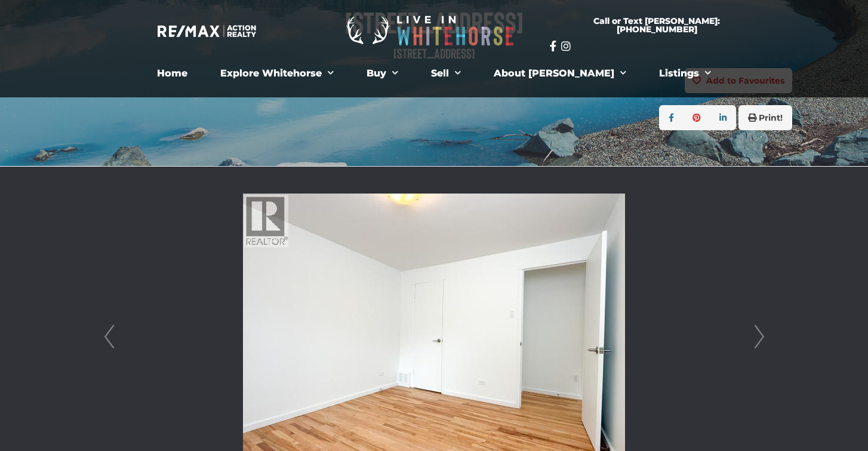
click at [758, 336] on link "Next" at bounding box center [759, 337] width 18 height 340
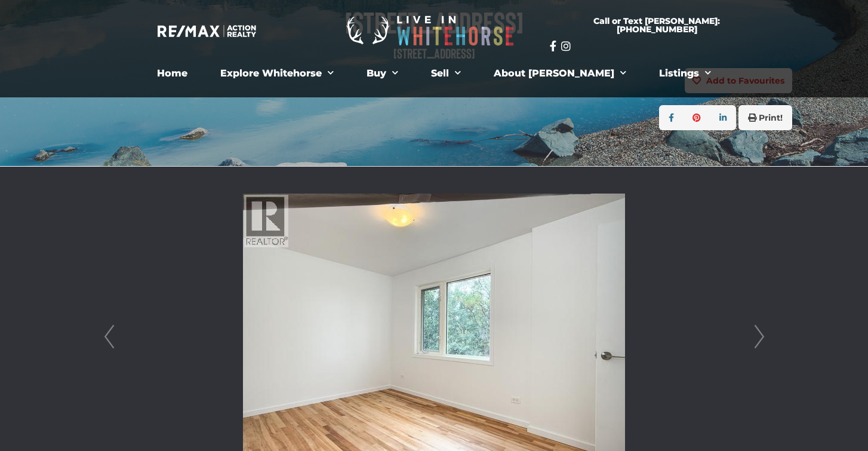
click at [758, 336] on link "Next" at bounding box center [759, 337] width 18 height 340
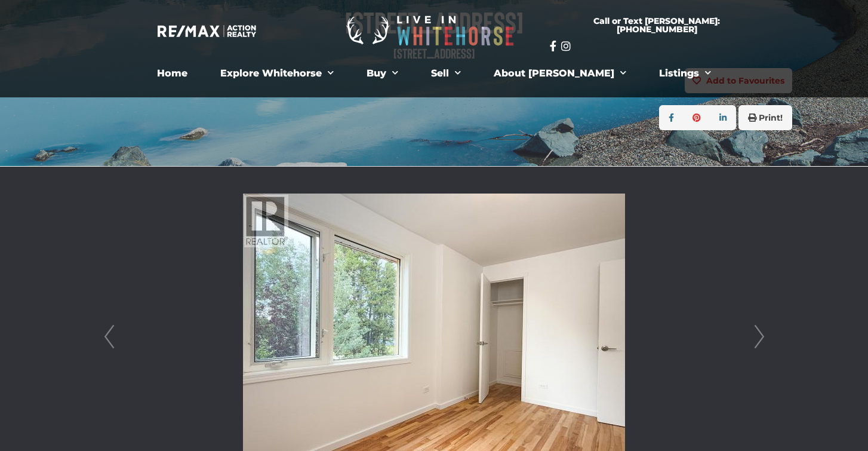
click at [758, 336] on link "Next" at bounding box center [759, 337] width 18 height 340
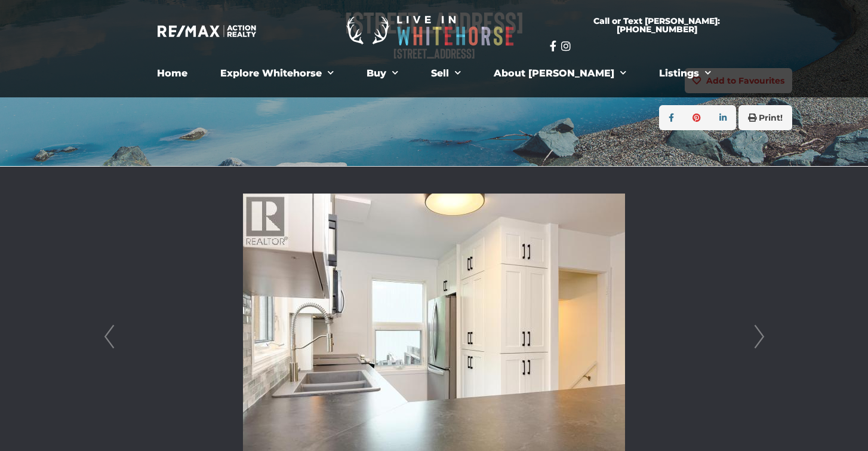
click at [758, 336] on link "Next" at bounding box center [759, 337] width 18 height 340
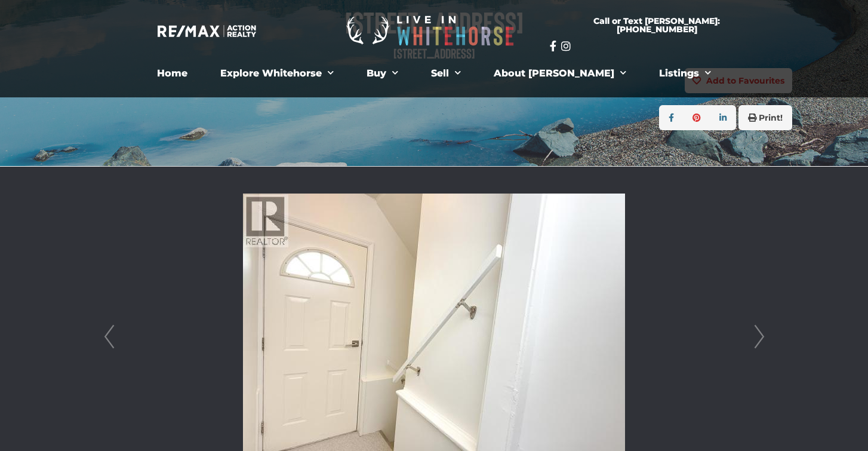
click at [758, 336] on link "Next" at bounding box center [759, 337] width 18 height 340
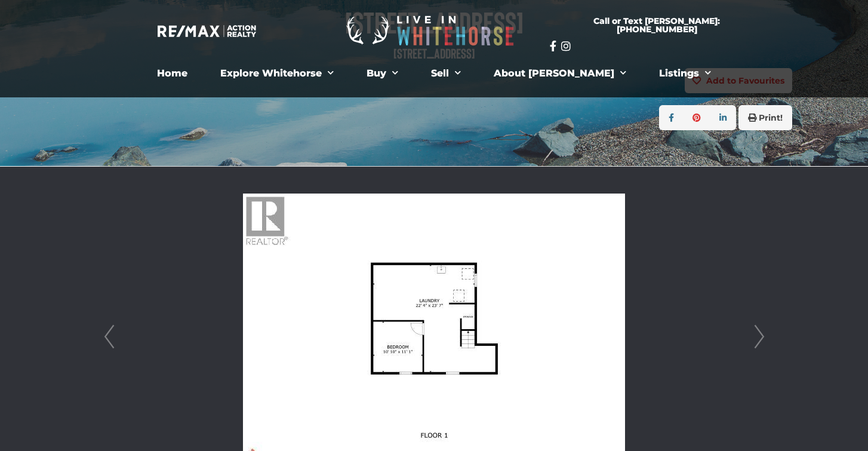
click at [758, 336] on link "Next" at bounding box center [759, 337] width 18 height 340
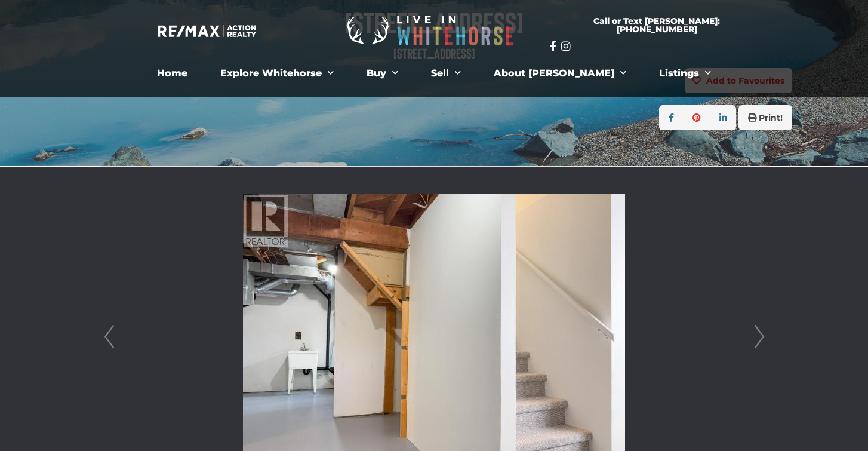
click at [758, 336] on link "Next" at bounding box center [759, 337] width 18 height 340
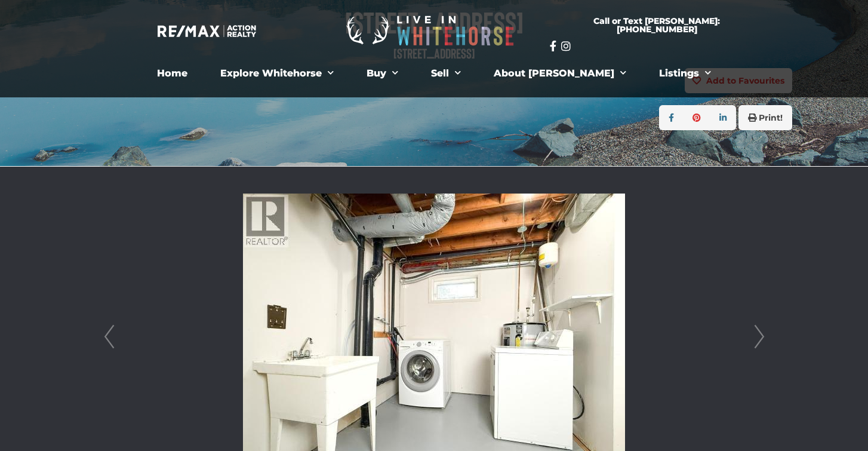
click at [758, 336] on link "Next" at bounding box center [759, 337] width 18 height 340
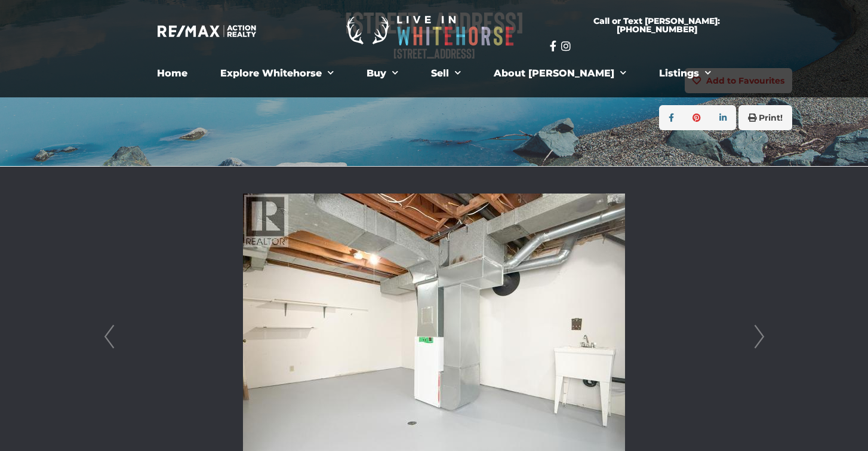
click at [758, 336] on link "Next" at bounding box center [759, 337] width 18 height 340
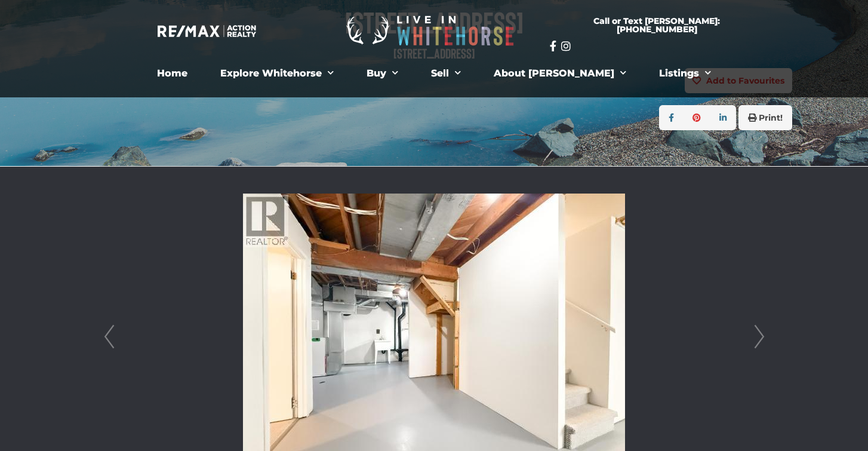
click at [758, 336] on link "Next" at bounding box center [759, 337] width 18 height 340
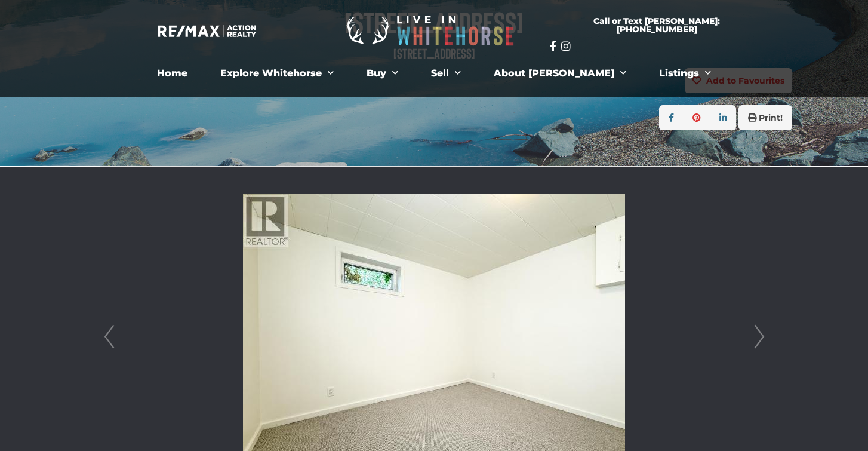
click at [758, 336] on link "Next" at bounding box center [759, 337] width 18 height 340
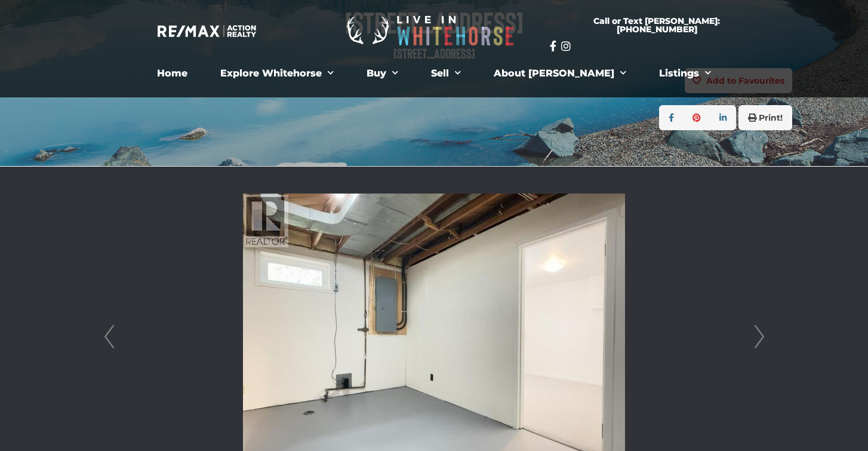
click at [758, 336] on link "Next" at bounding box center [759, 337] width 18 height 340
